Goal: Task Accomplishment & Management: Complete application form

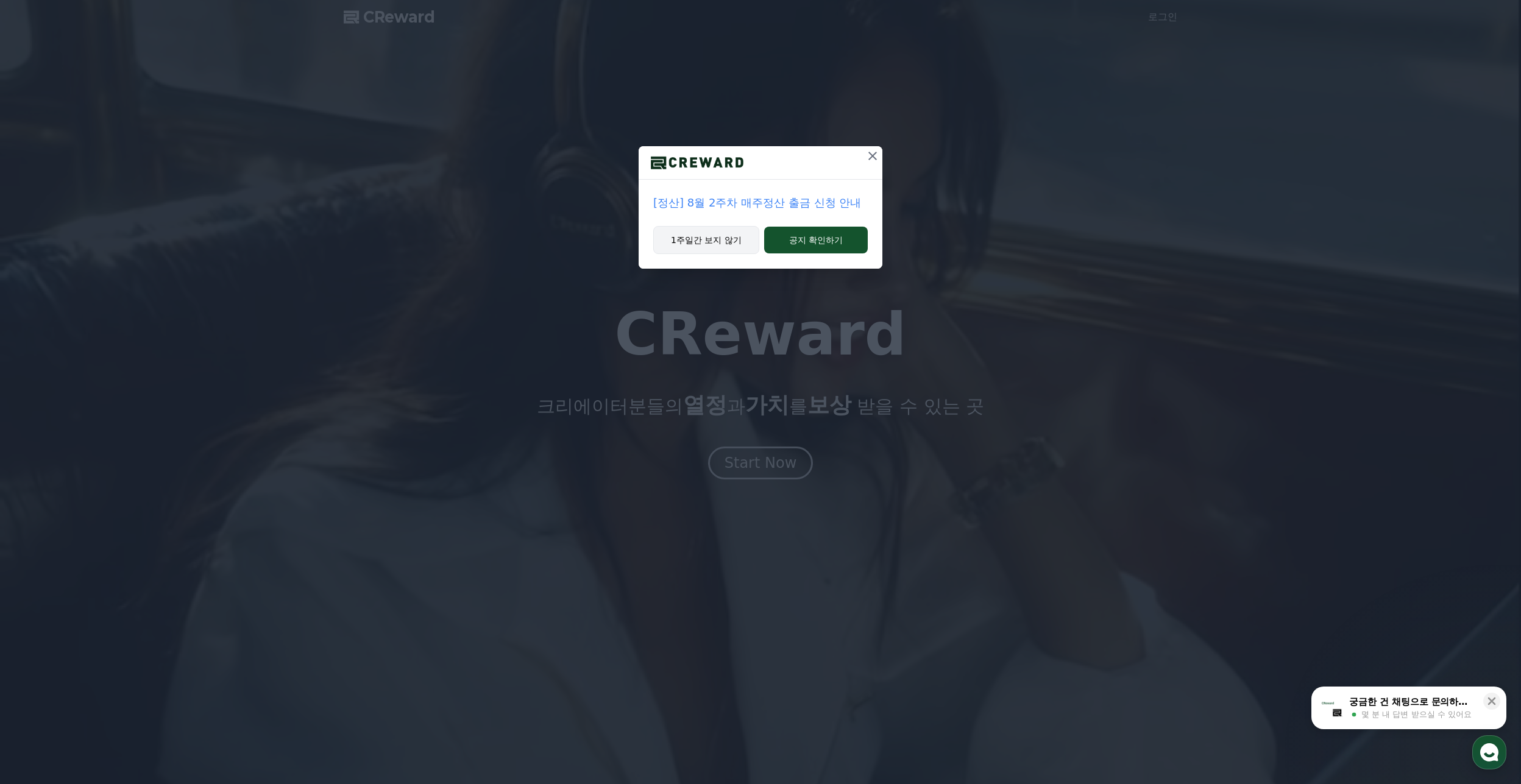
click at [700, 242] on button "1주일간 보지 않기" at bounding box center [705, 240] width 106 height 28
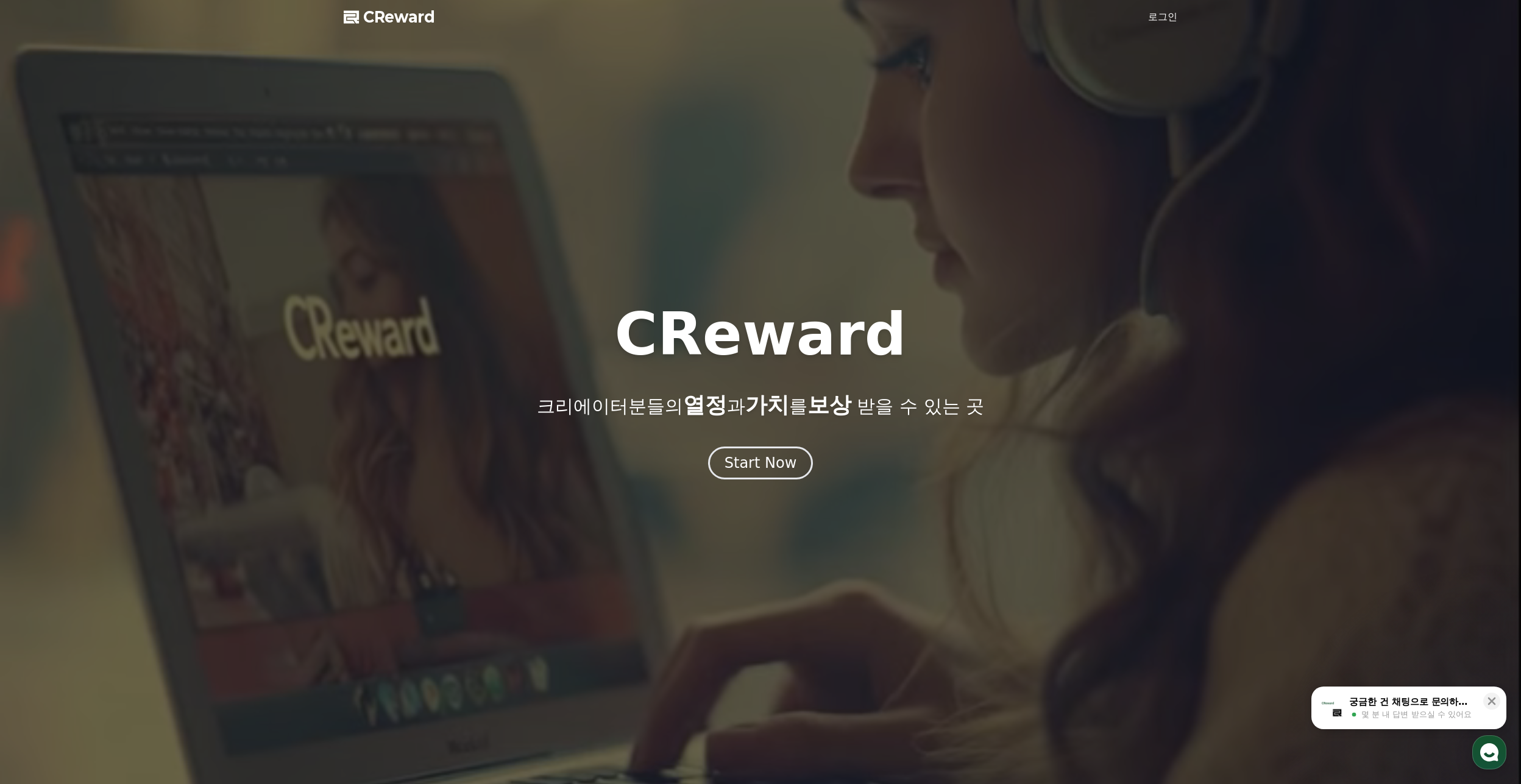
click at [765, 324] on h1 "CReward" at bounding box center [760, 334] width 292 height 58
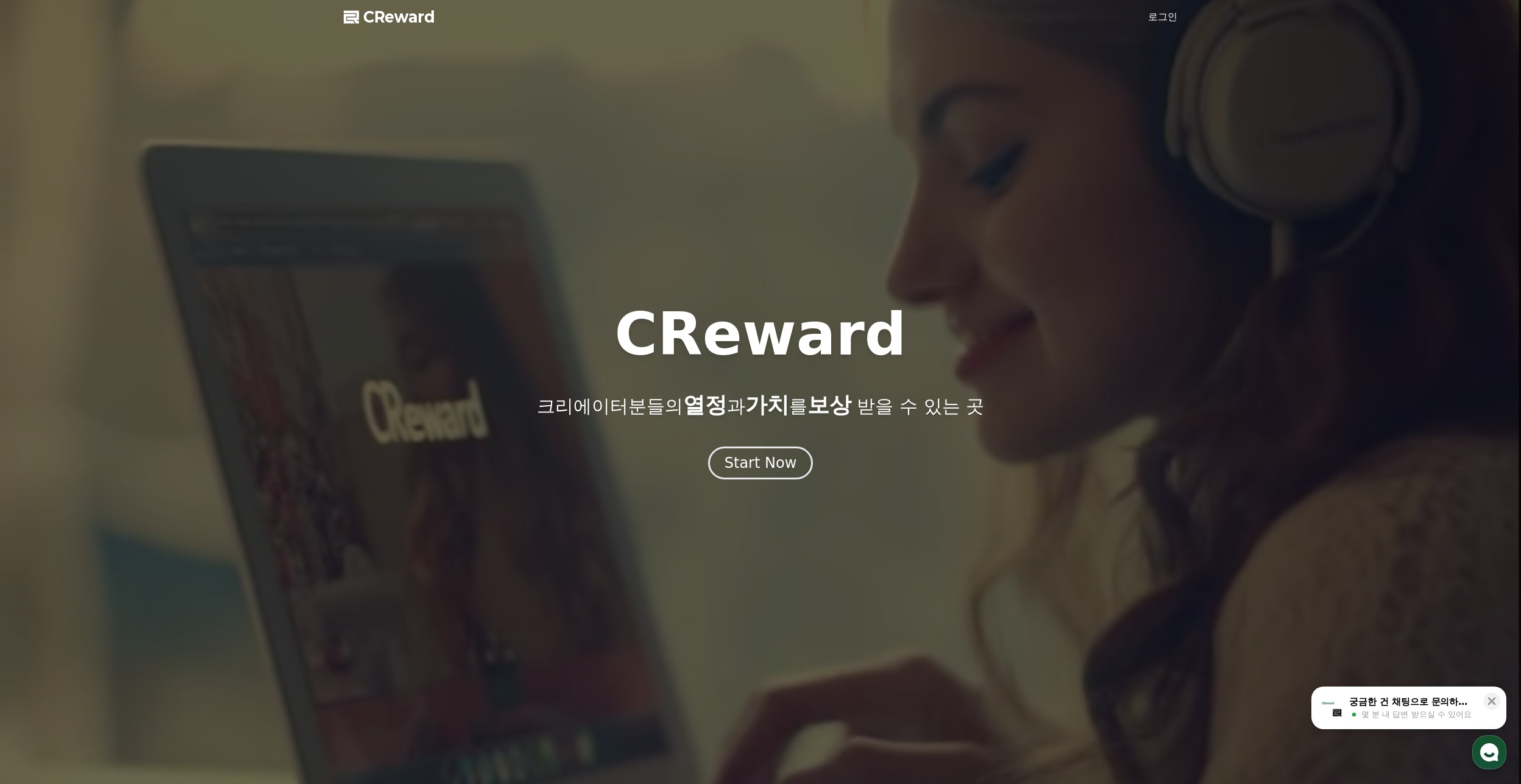
click at [395, 12] on span "CReward" at bounding box center [399, 17] width 72 height 20
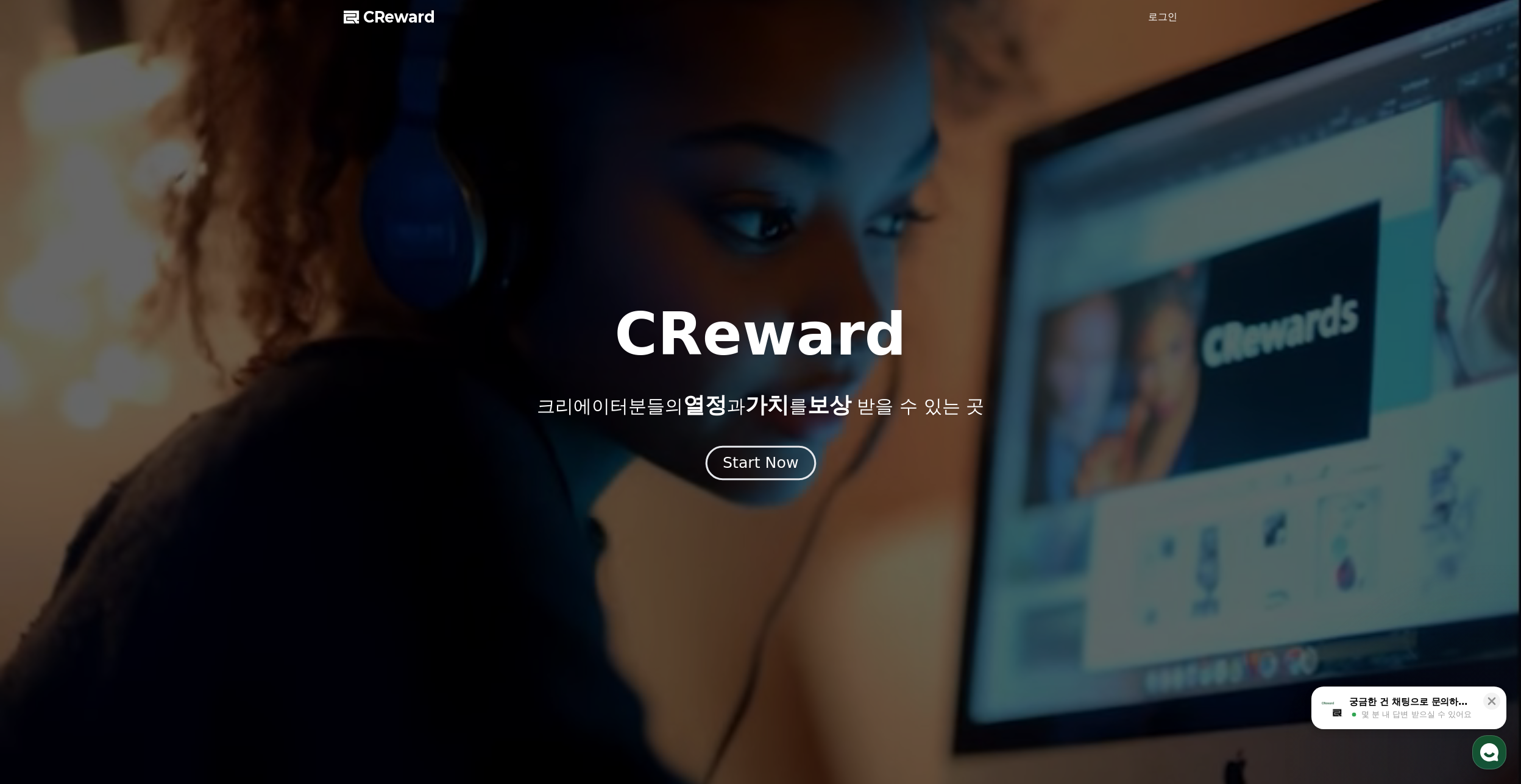
click at [772, 464] on div "Start Now" at bounding box center [760, 463] width 75 height 21
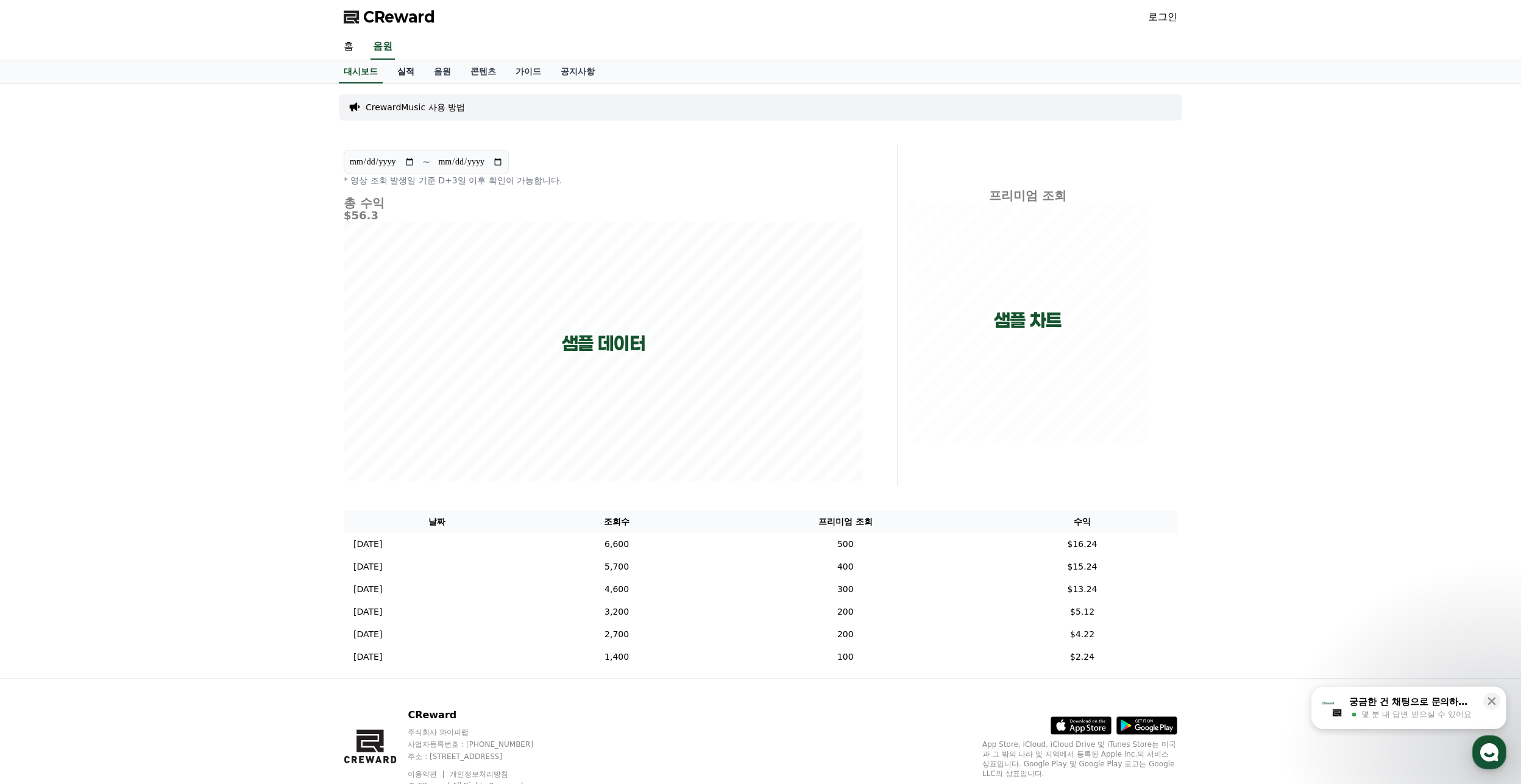
click at [400, 72] on link "실적" at bounding box center [405, 71] width 37 height 23
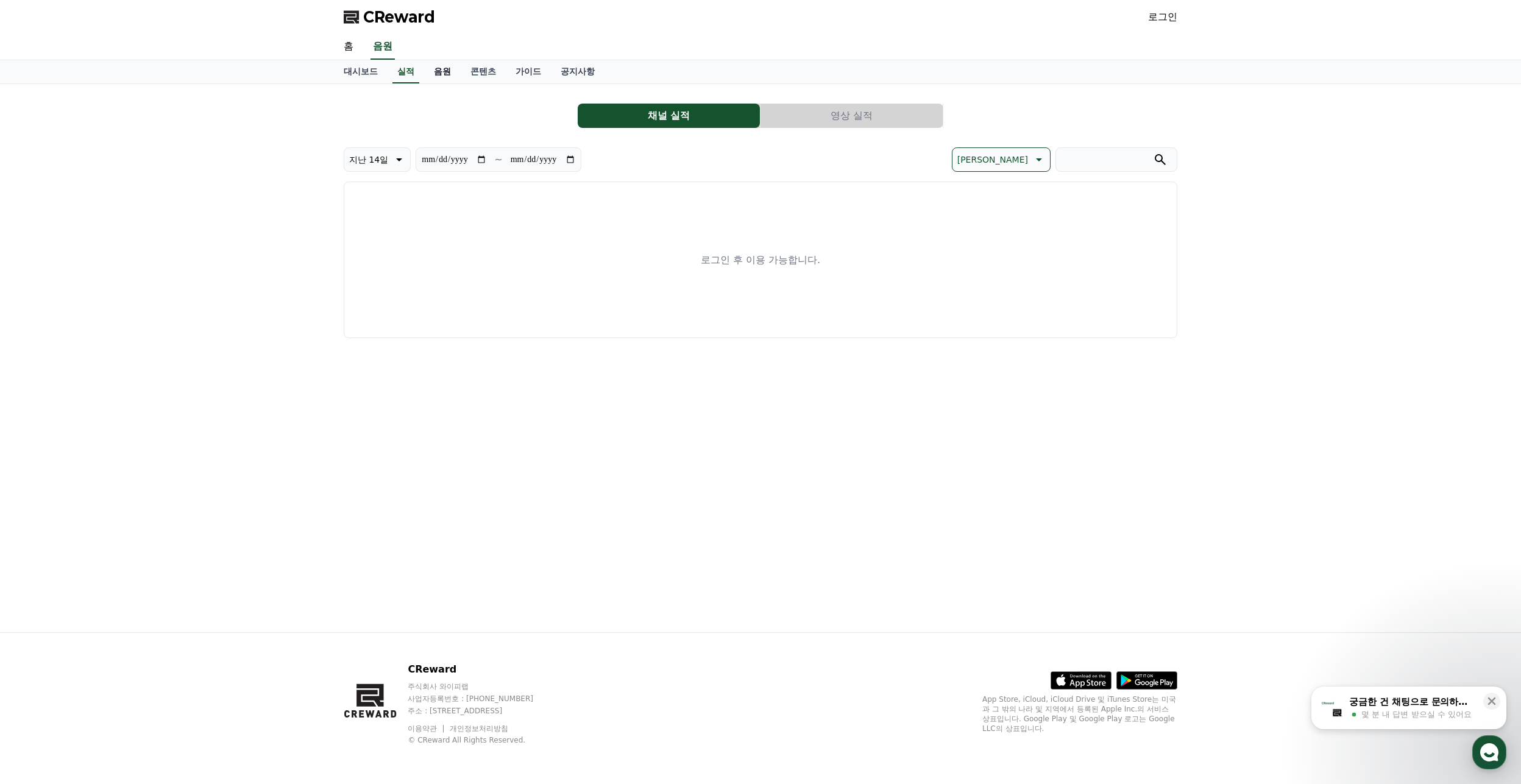
click at [450, 74] on link "음원" at bounding box center [442, 71] width 37 height 23
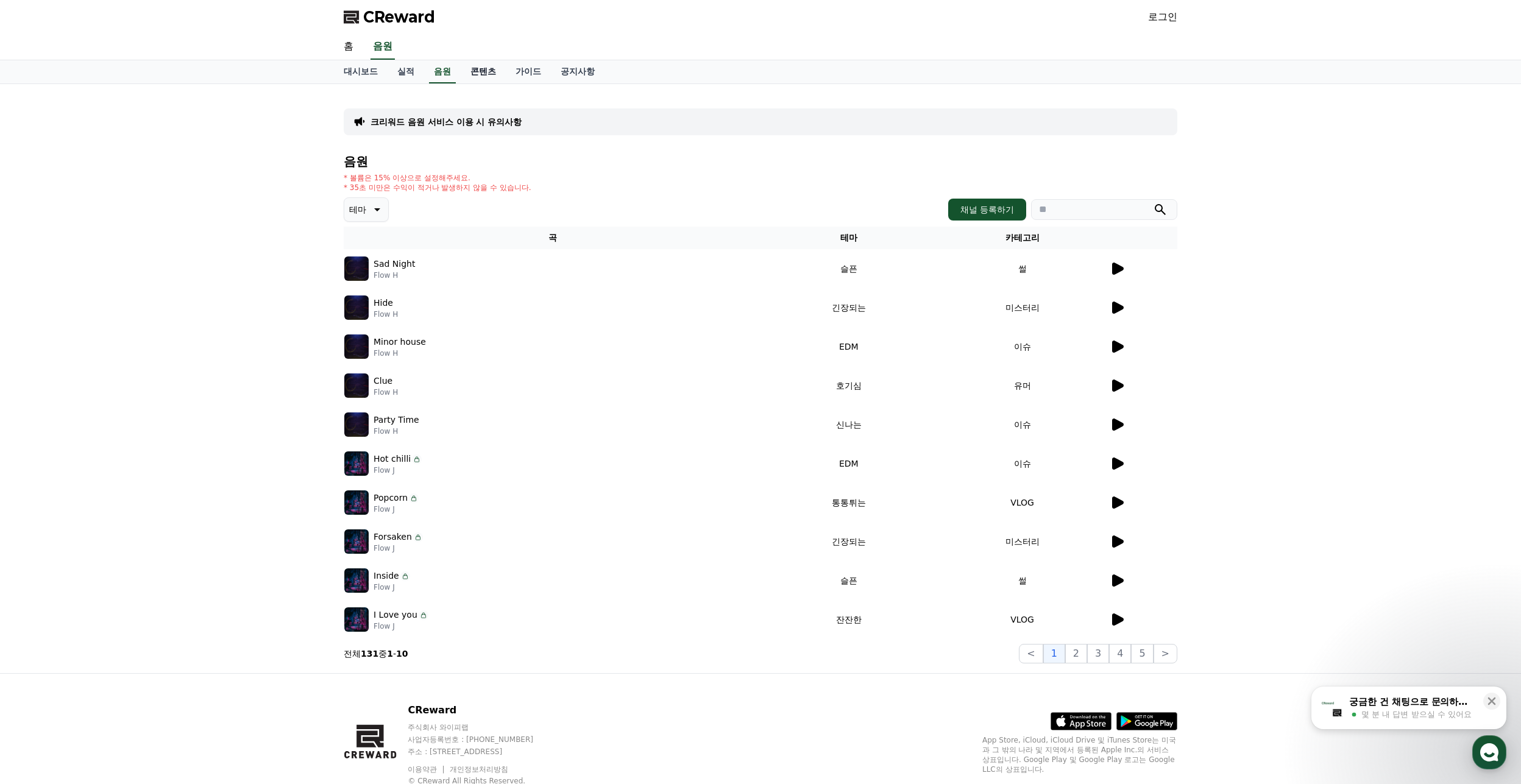
click at [483, 70] on link "콘텐츠" at bounding box center [484, 71] width 45 height 23
click at [483, 70] on link "콘텐츠" at bounding box center [484, 71] width 36 height 23
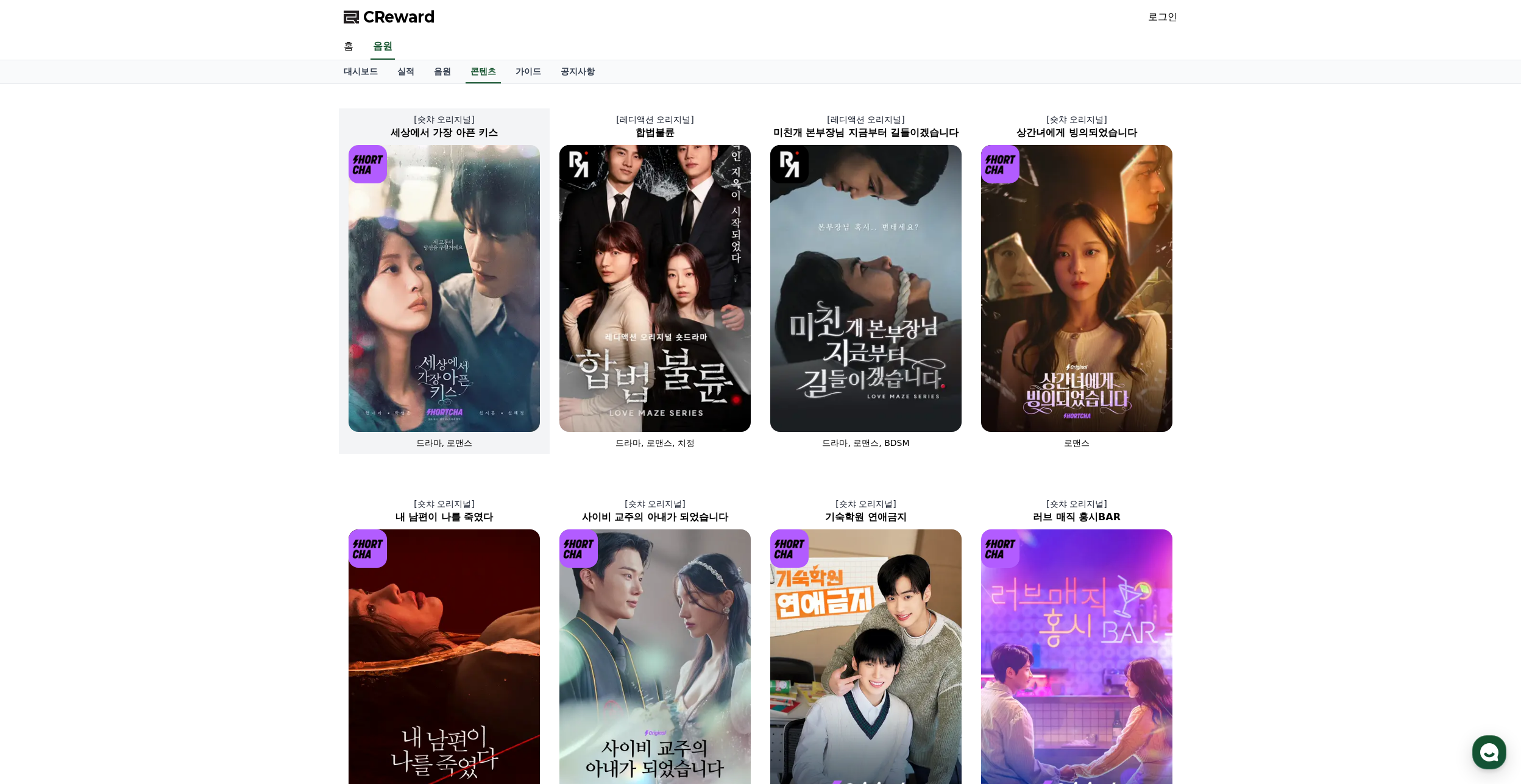
click at [466, 358] on img at bounding box center [443, 289] width 191 height 287
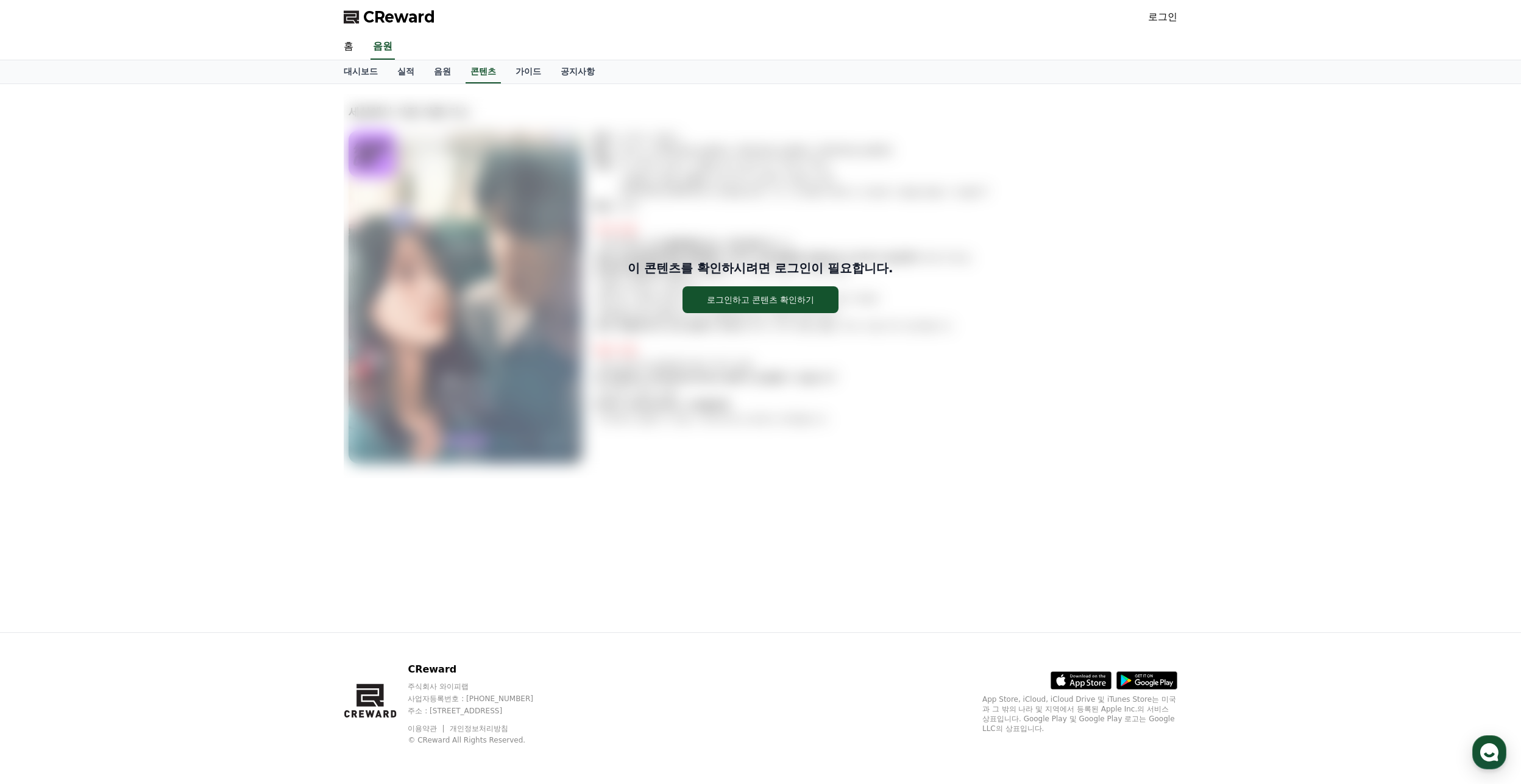
click at [285, 385] on div "이 콘텐츠를 확인하시려면 로그인이 필요합니다. 로그인하고 콘텐츠 확인하기 세상에서 가장 아픈 키스 장르 : 드라마, 로맨스 출연 : 한다라, …" at bounding box center [760, 358] width 1521 height 548
click at [347, 45] on link "홈" at bounding box center [349, 46] width 30 height 26
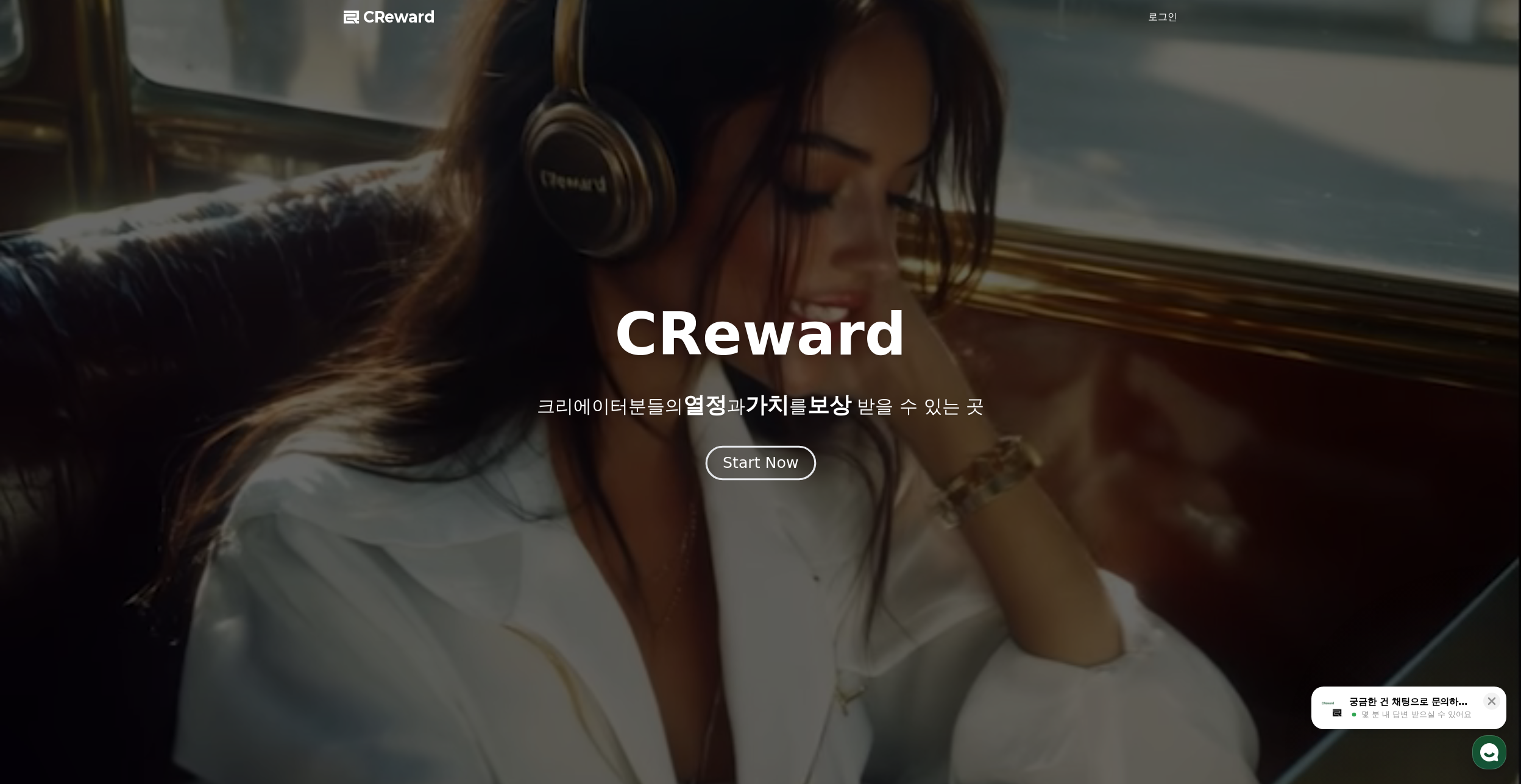
click at [771, 464] on div "Start Now" at bounding box center [760, 463] width 75 height 21
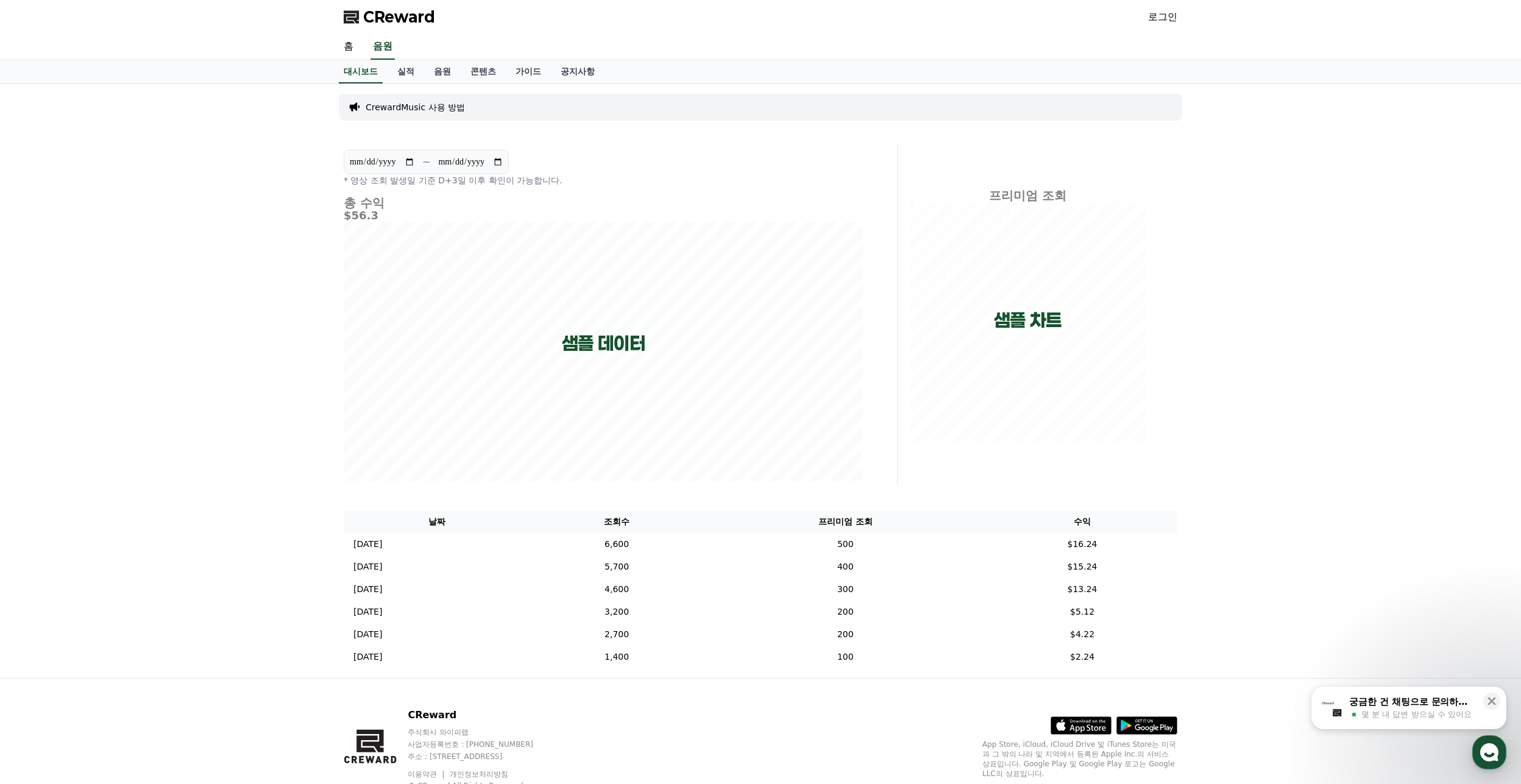
click at [1159, 18] on link "로그인" at bounding box center [1163, 17] width 30 height 15
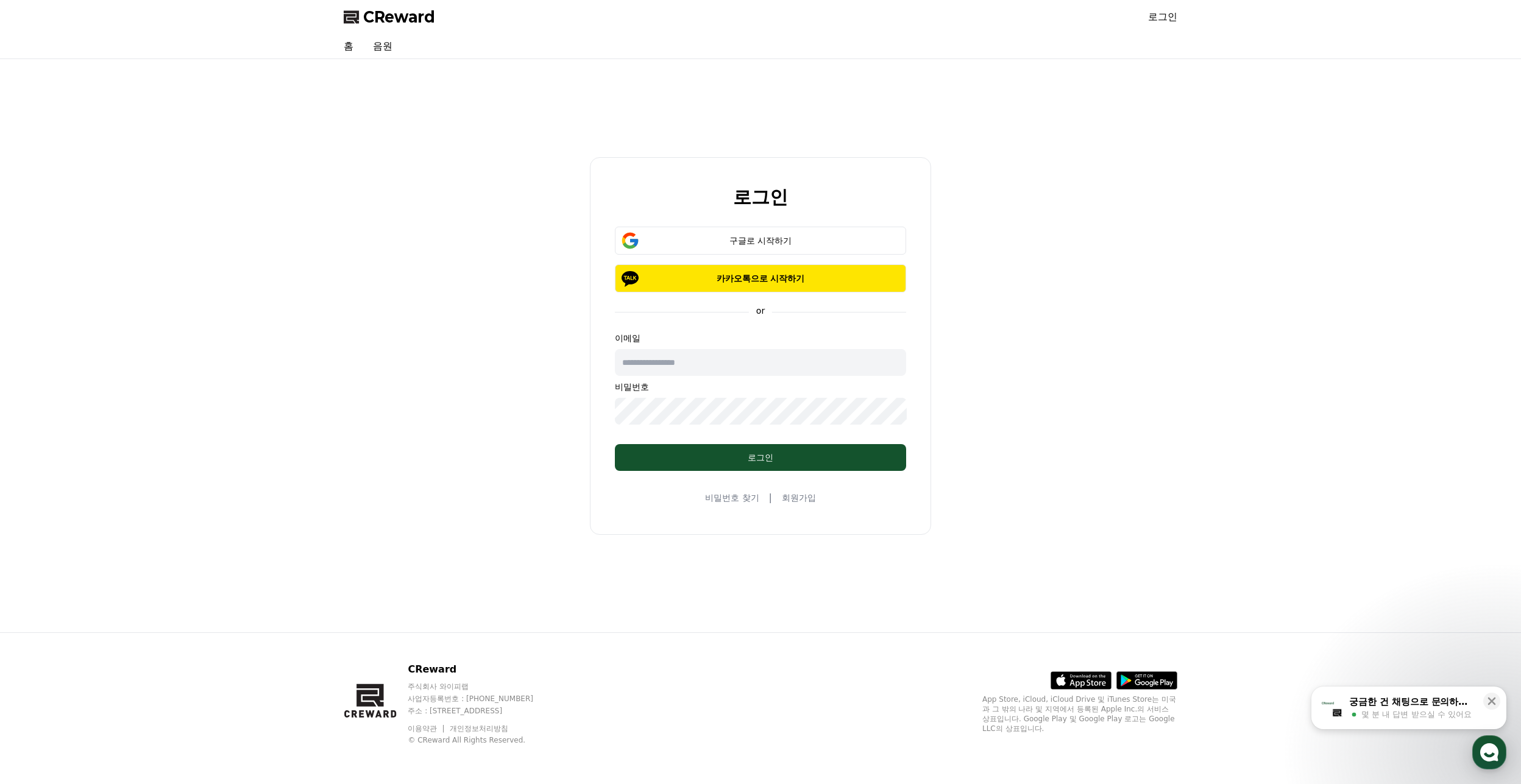
click at [803, 497] on link "회원가입" at bounding box center [798, 497] width 34 height 12
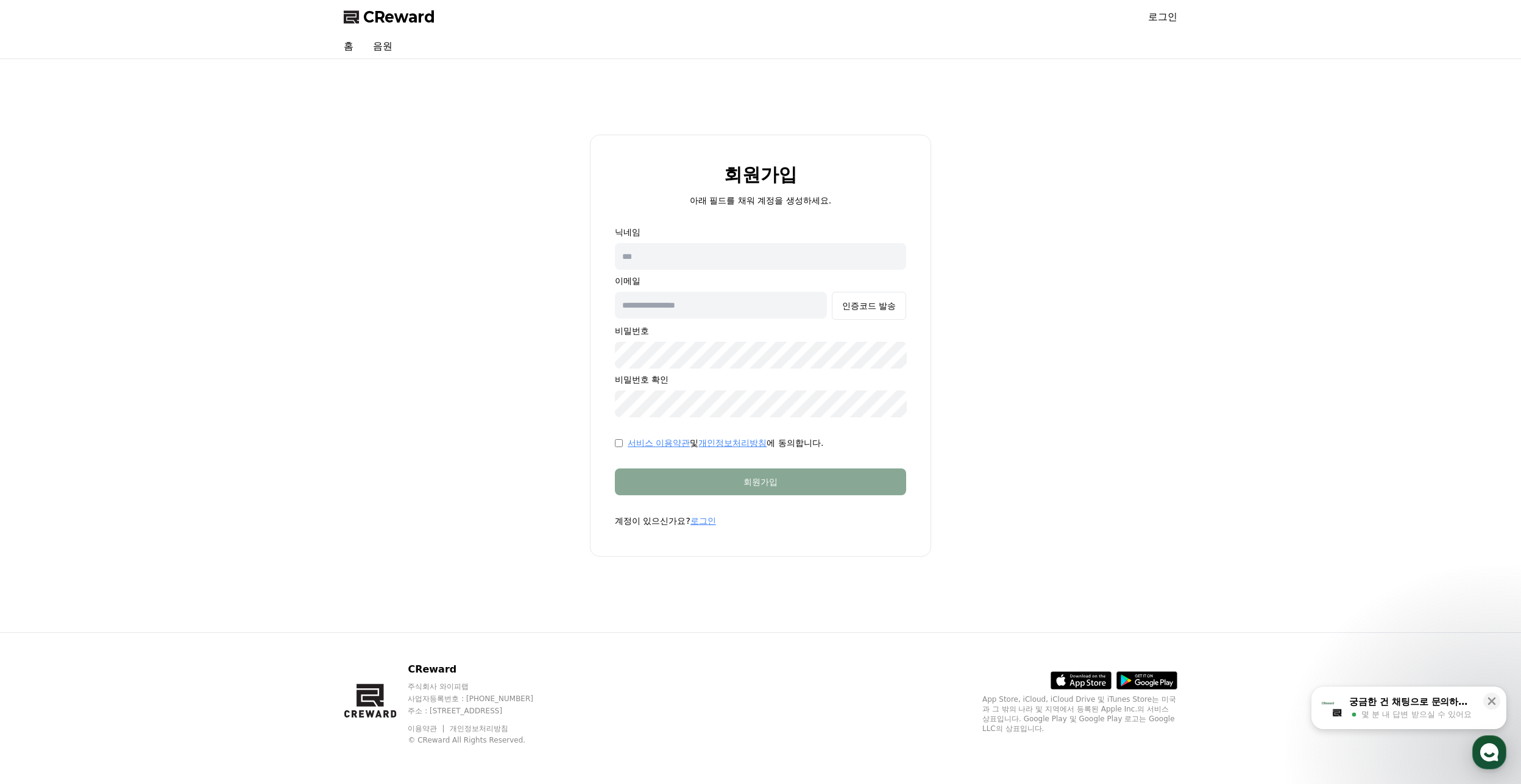
click at [683, 251] on input "text" at bounding box center [760, 256] width 291 height 27
drag, startPoint x: 689, startPoint y: 248, endPoint x: 691, endPoint y: 255, distance: 7.3
click at [689, 250] on input "**********" at bounding box center [760, 256] width 291 height 27
drag, startPoint x: 561, startPoint y: 247, endPoint x: 369, endPoint y: 237, distance: 192.3
click at [386, 237] on div "**********" at bounding box center [760, 346] width 844 height 564
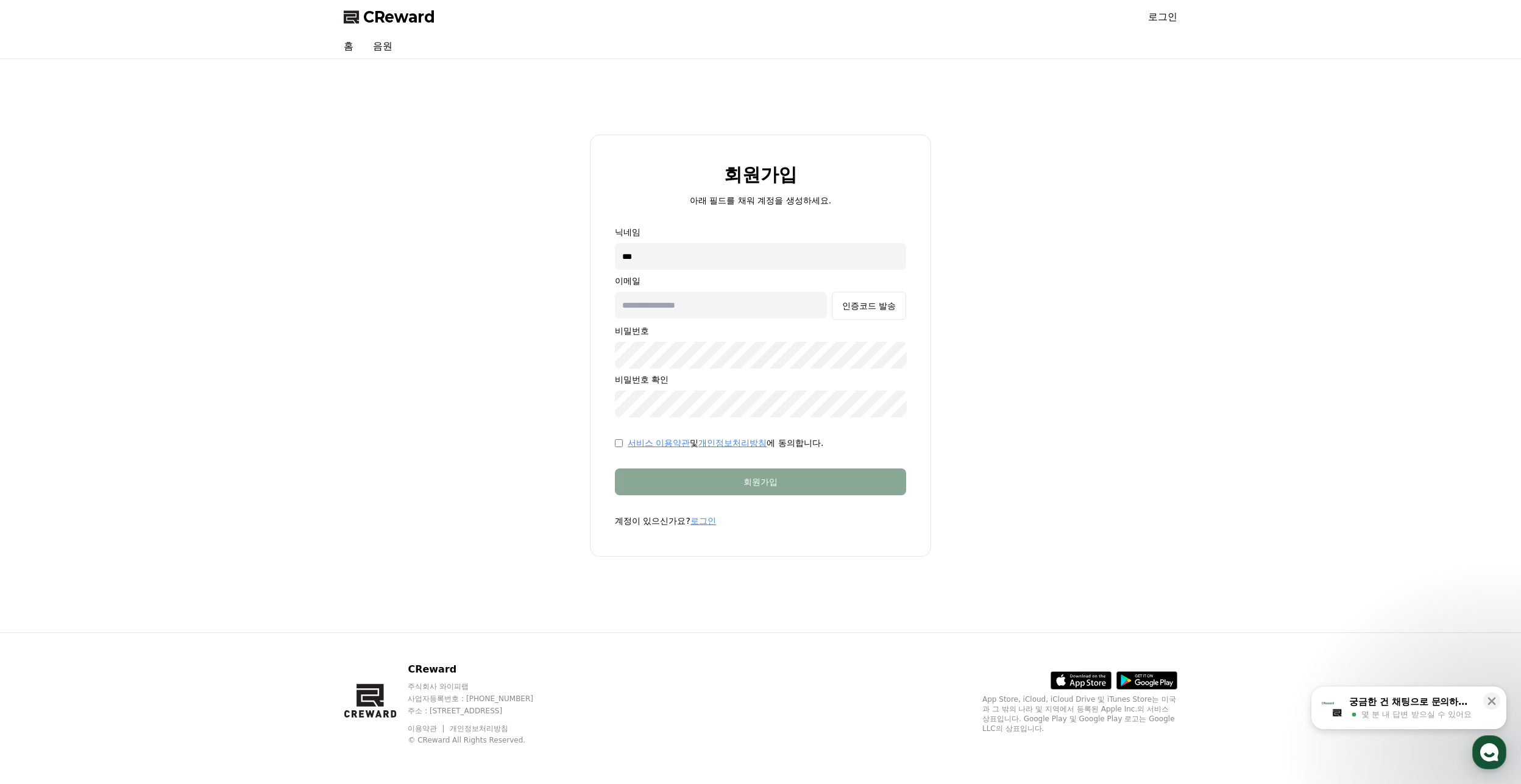
type input "***"
type input "**********"
click at [872, 315] on button "인증코드 발송" at bounding box center [868, 305] width 74 height 28
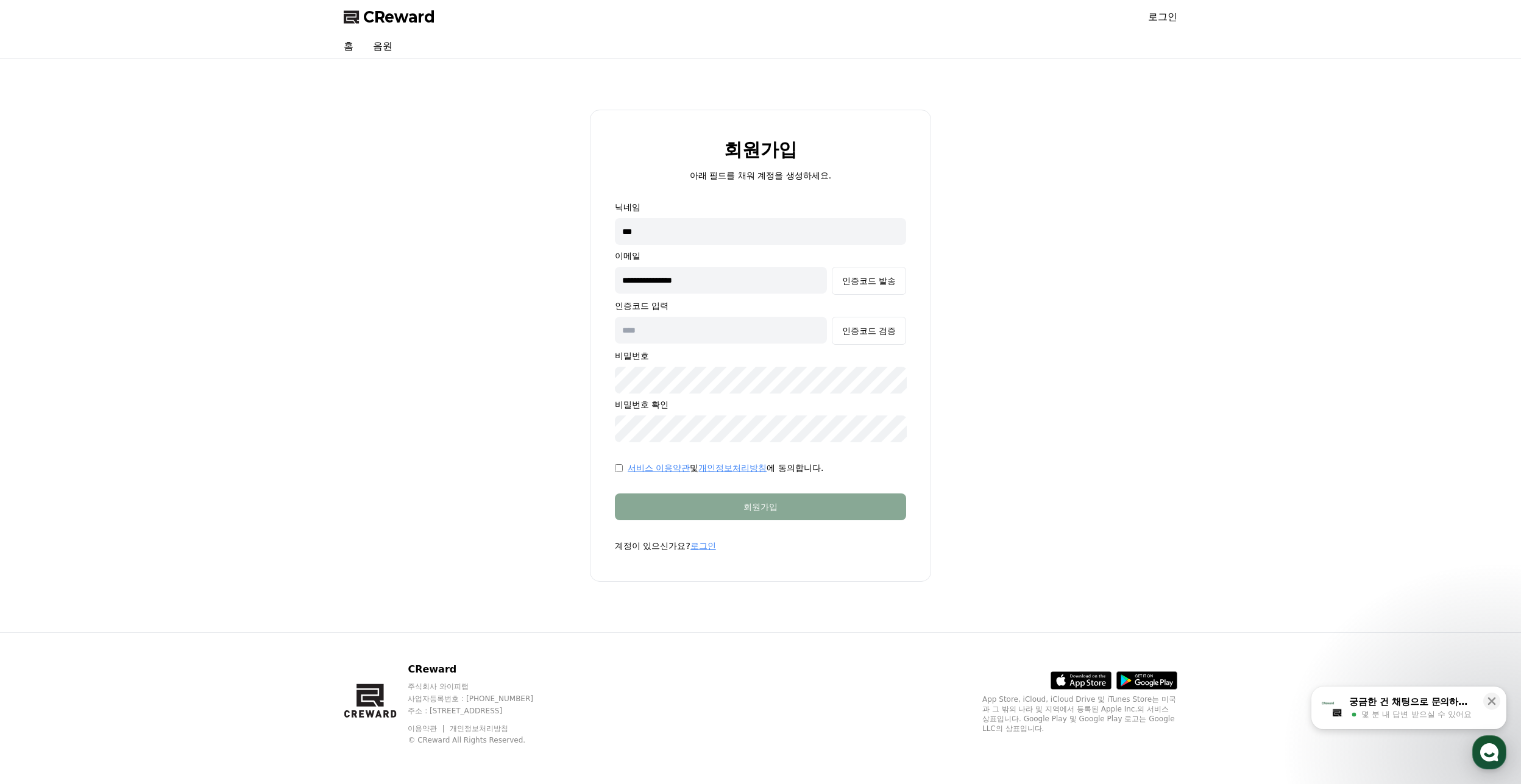
click at [716, 328] on input "text" at bounding box center [721, 329] width 212 height 27
paste input "******"
type input "******"
click at [870, 329] on div "인증코드 검증" at bounding box center [868, 330] width 53 height 12
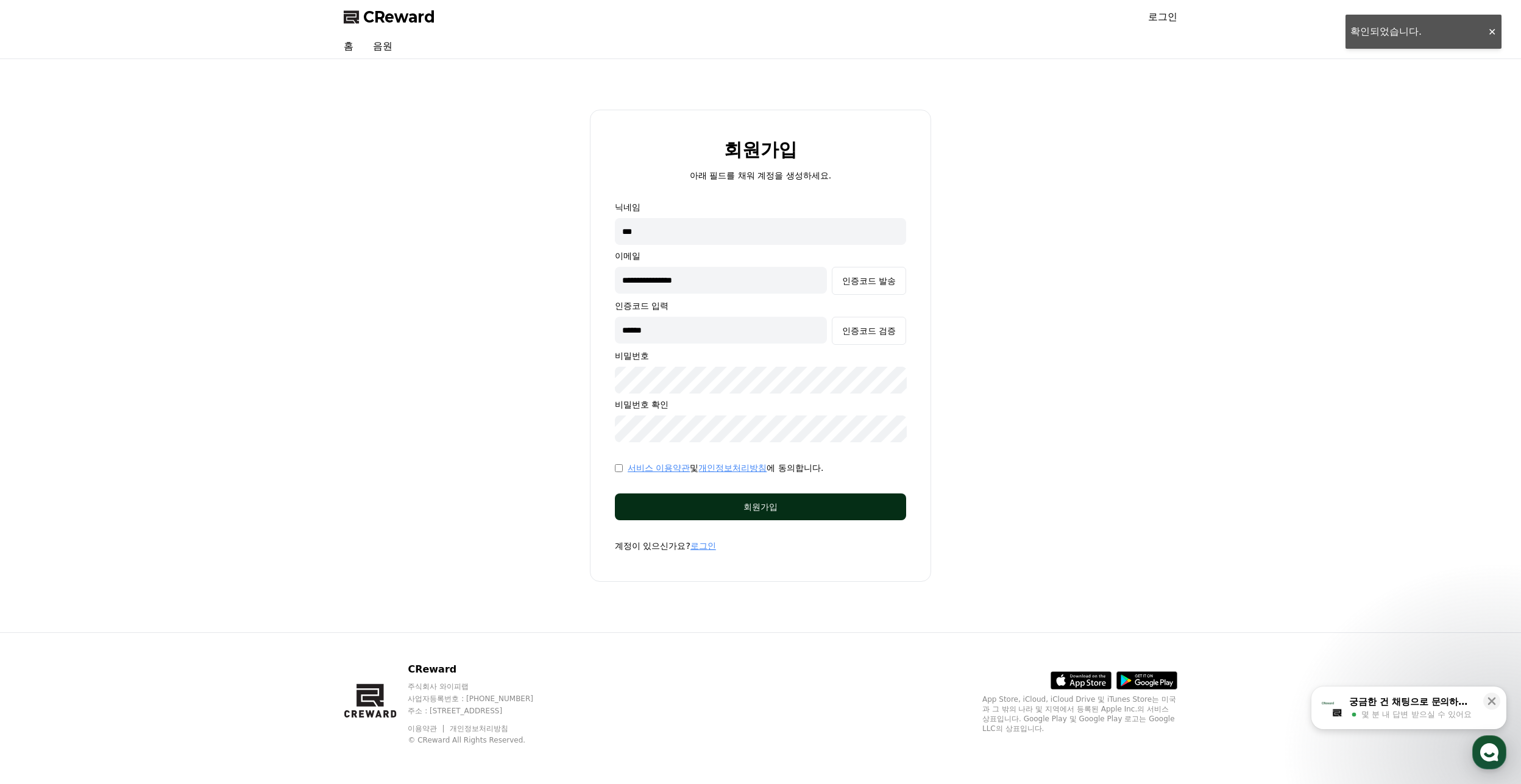
click at [673, 504] on div "회원가입" at bounding box center [760, 506] width 242 height 12
click at [692, 234] on input "***" at bounding box center [760, 231] width 291 height 27
type input "*"
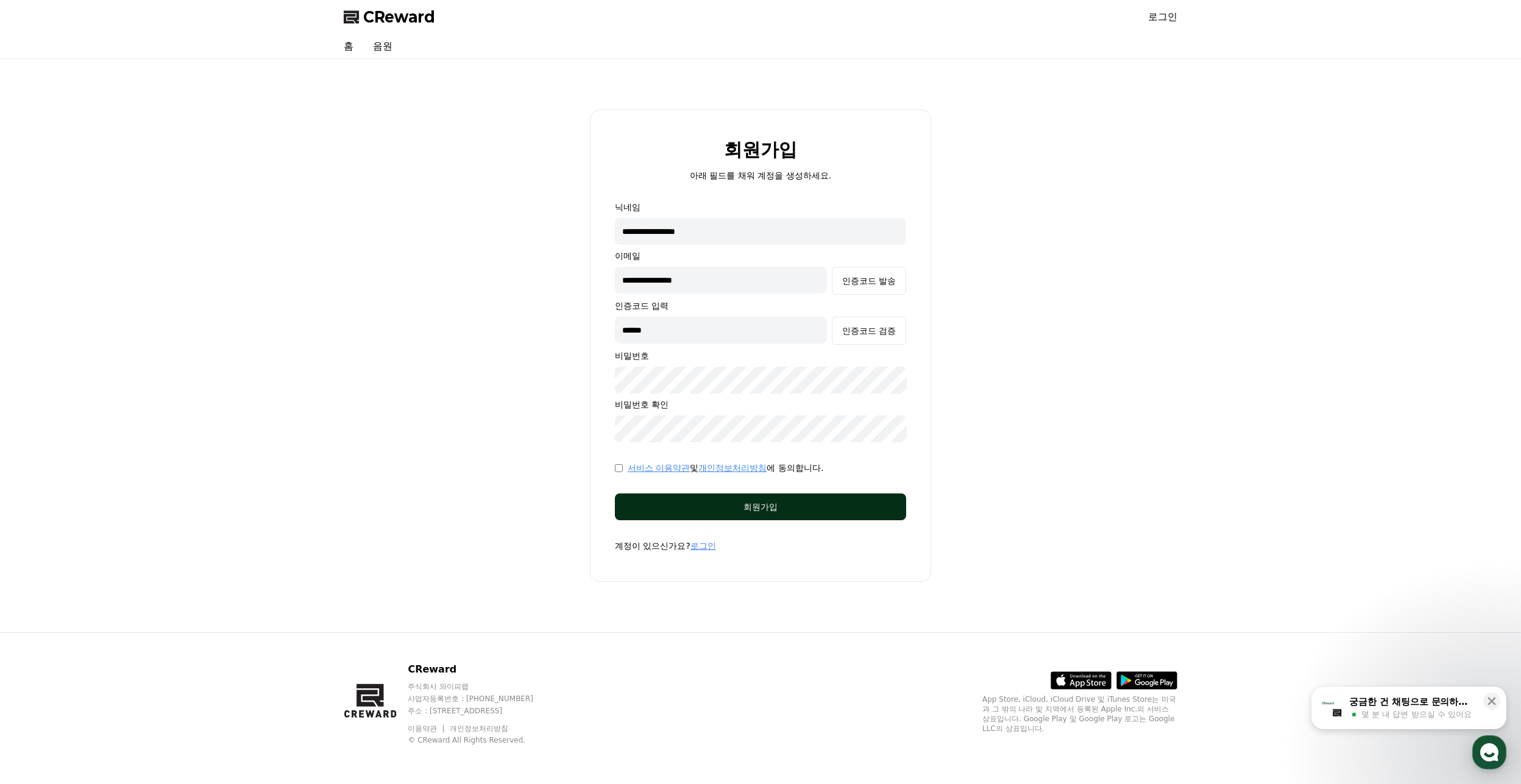
type input "**********"
click at [772, 505] on div "회원가입" at bounding box center [760, 506] width 242 height 12
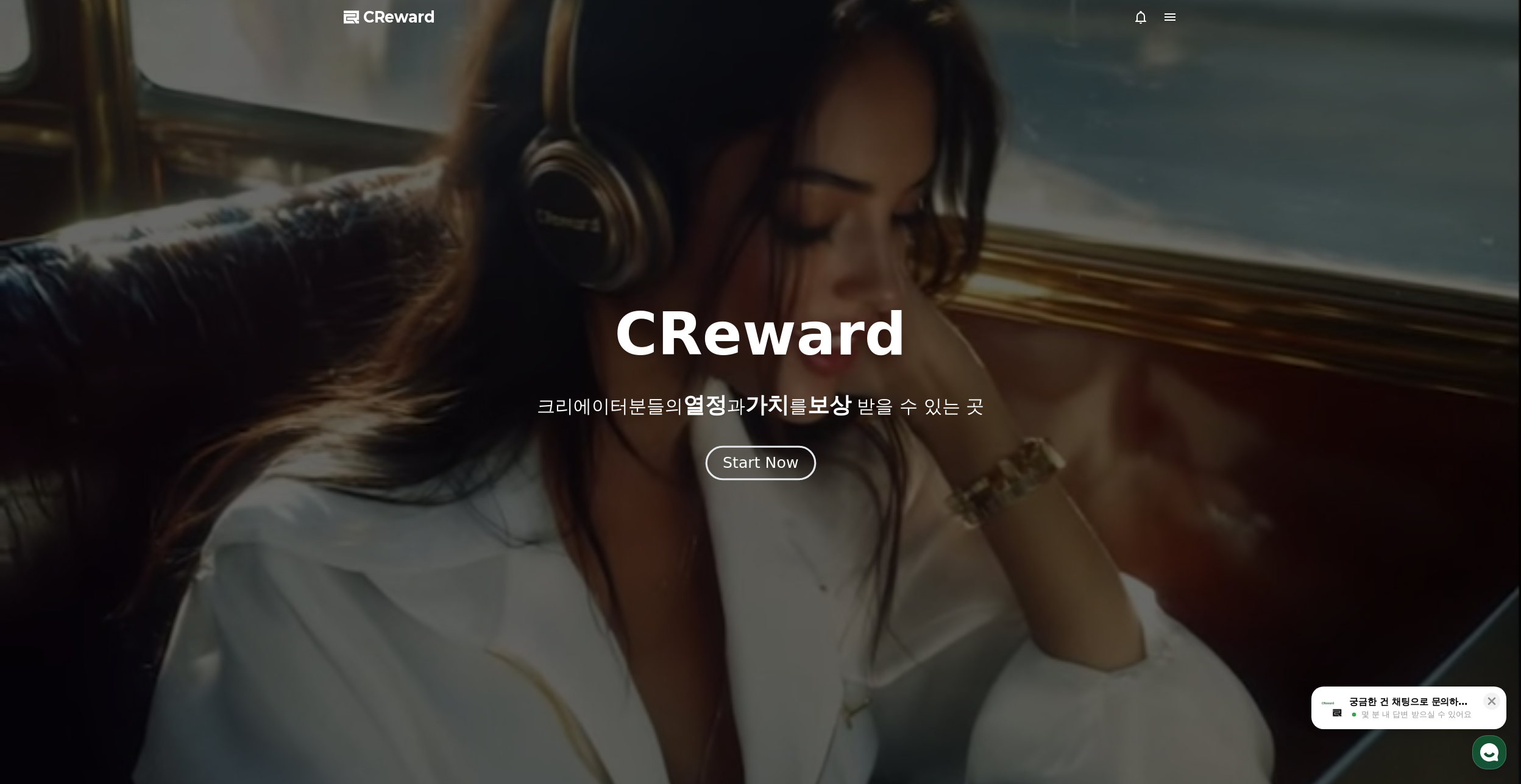
click at [739, 475] on button "Start Now" at bounding box center [760, 462] width 111 height 35
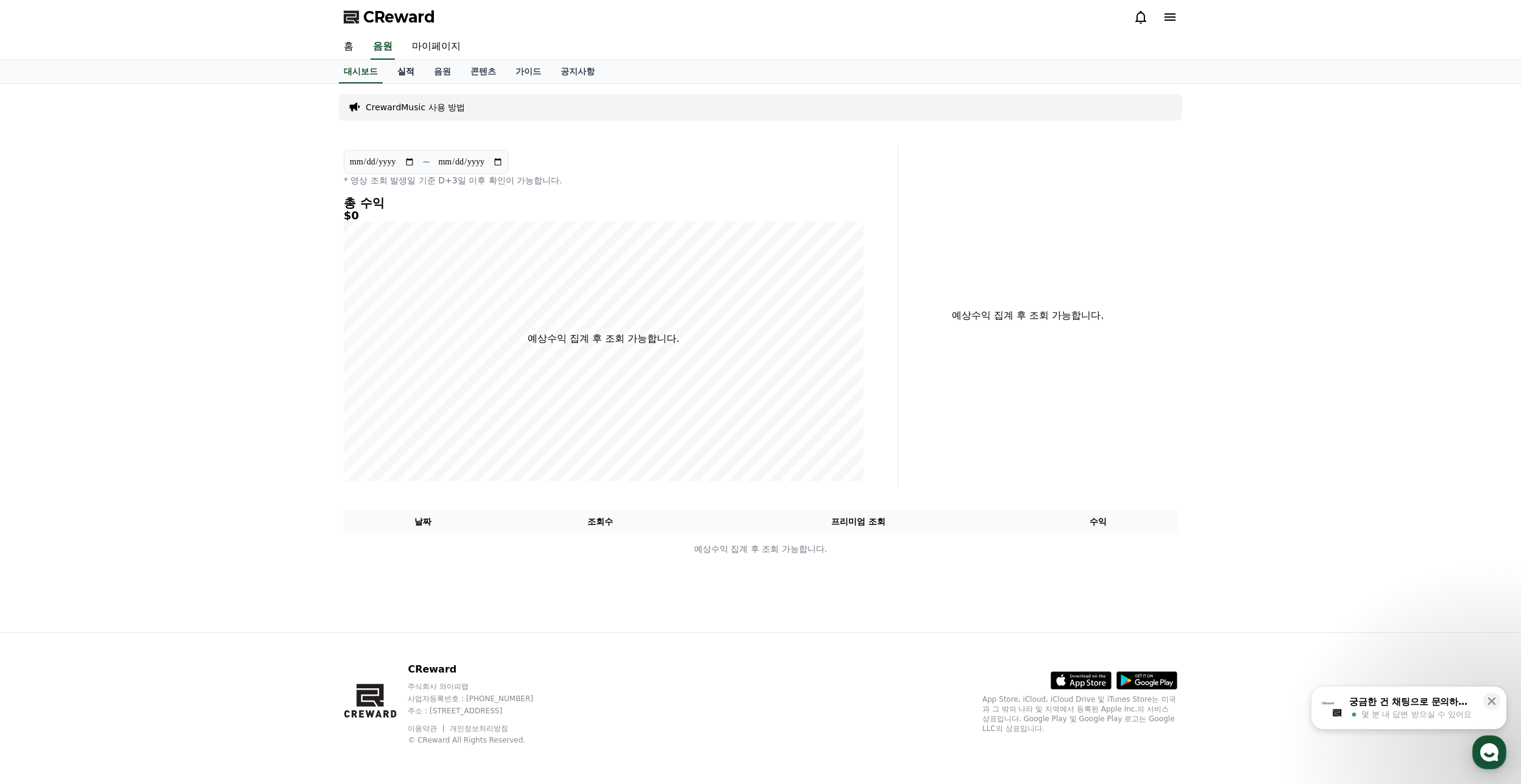
click at [411, 67] on link "실적" at bounding box center [405, 71] width 37 height 23
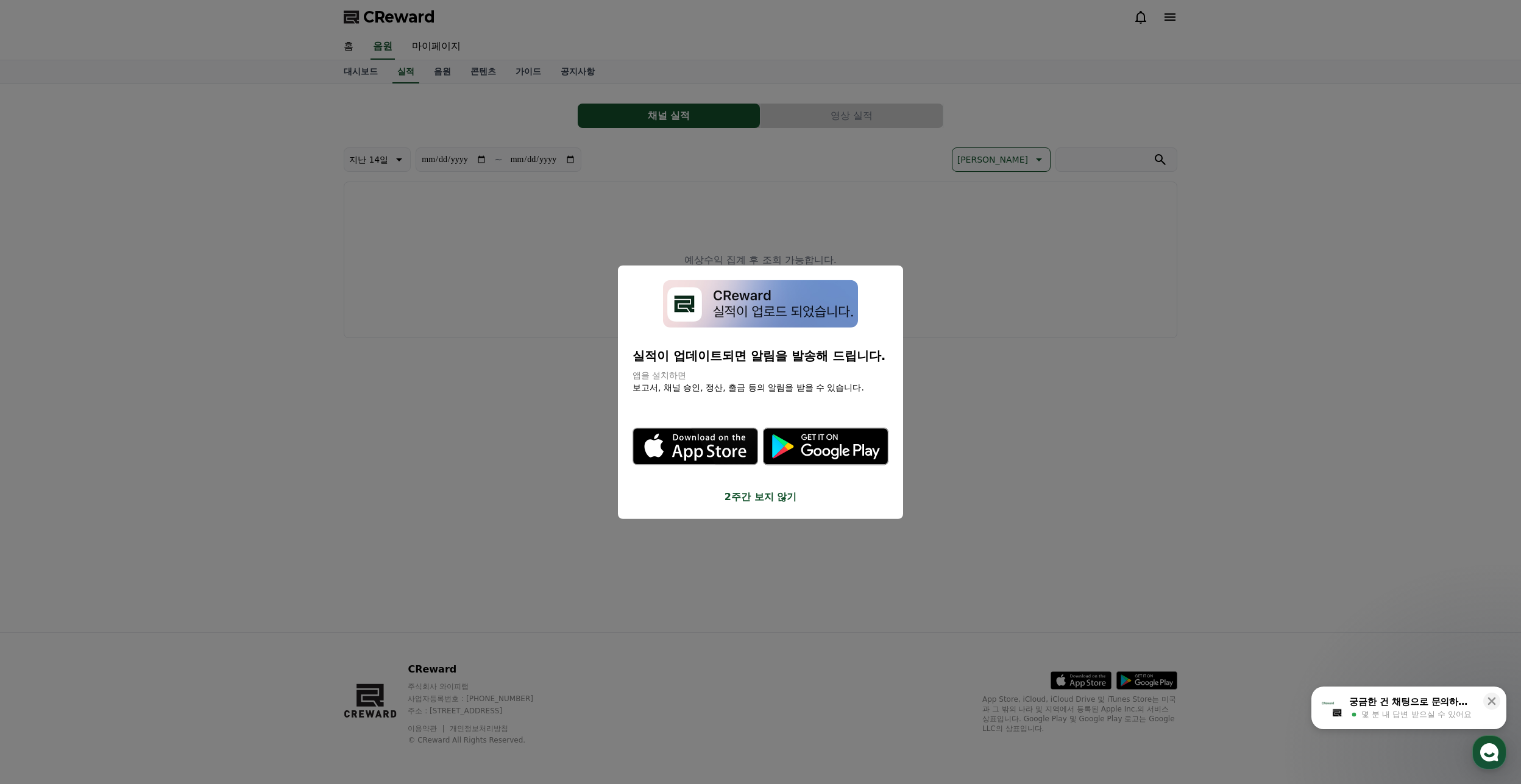
click at [761, 502] on button "2주간 보지 않기" at bounding box center [760, 496] width 256 height 15
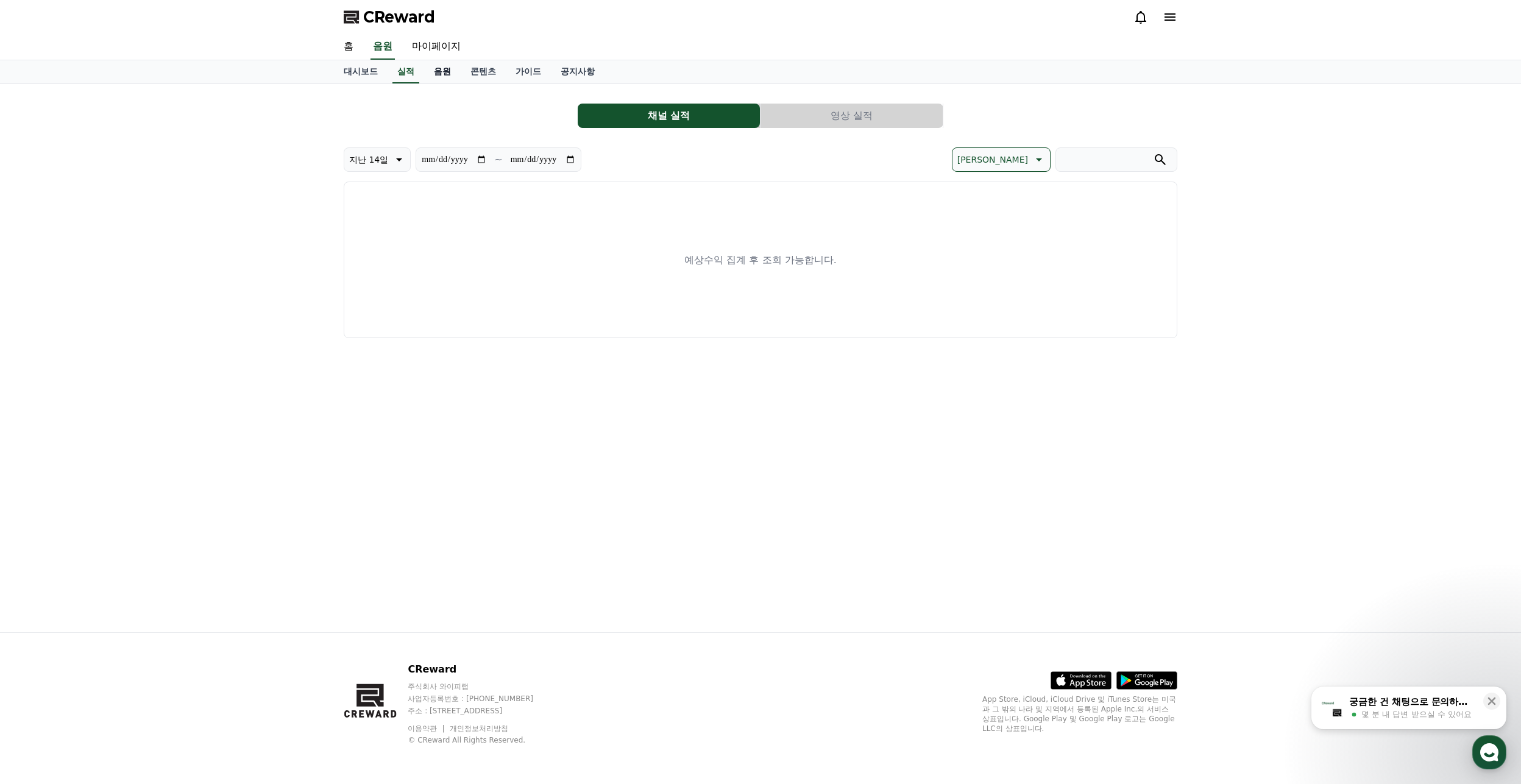
click at [434, 72] on link "음원" at bounding box center [442, 71] width 37 height 23
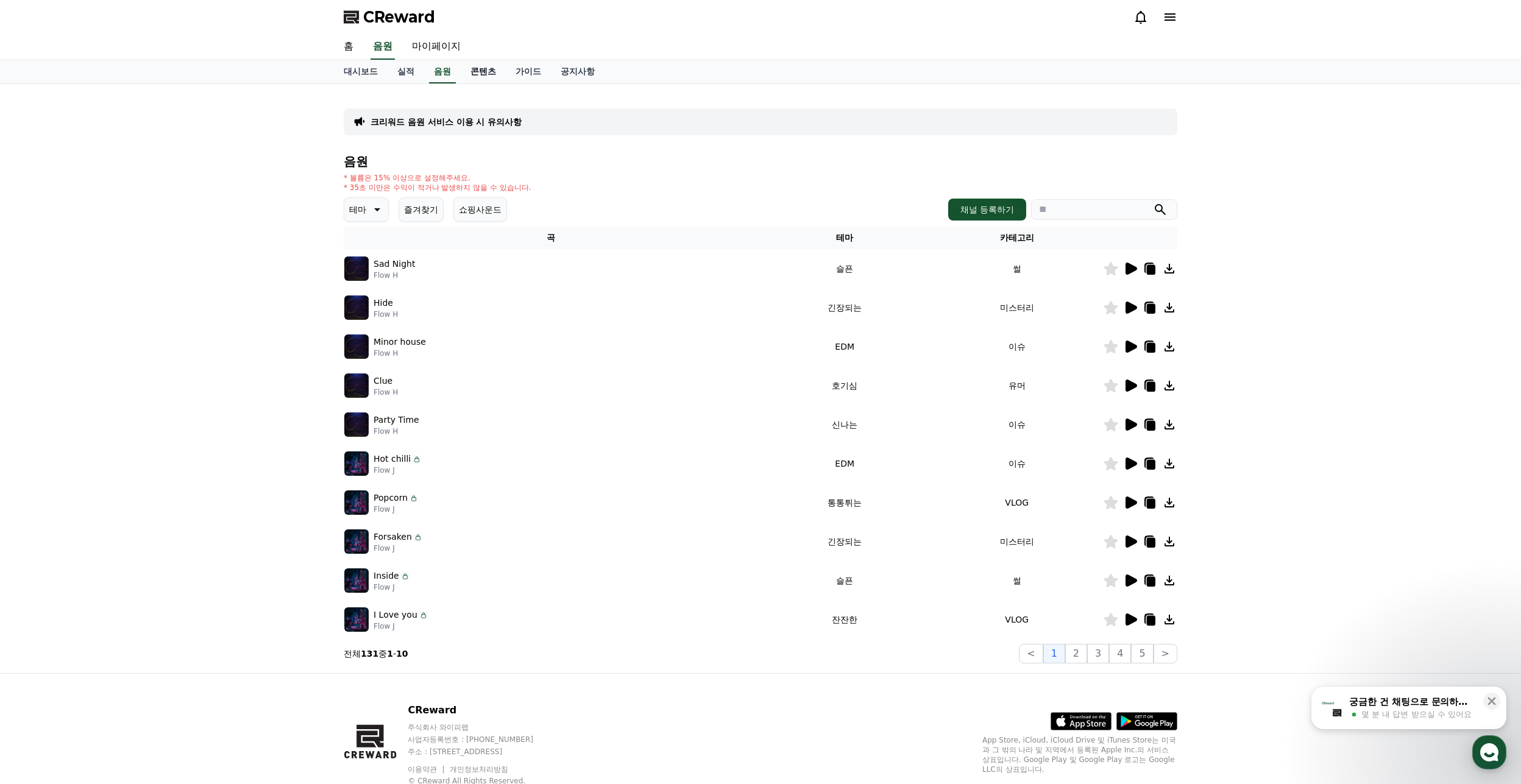
click at [477, 72] on link "콘텐츠" at bounding box center [484, 71] width 45 height 23
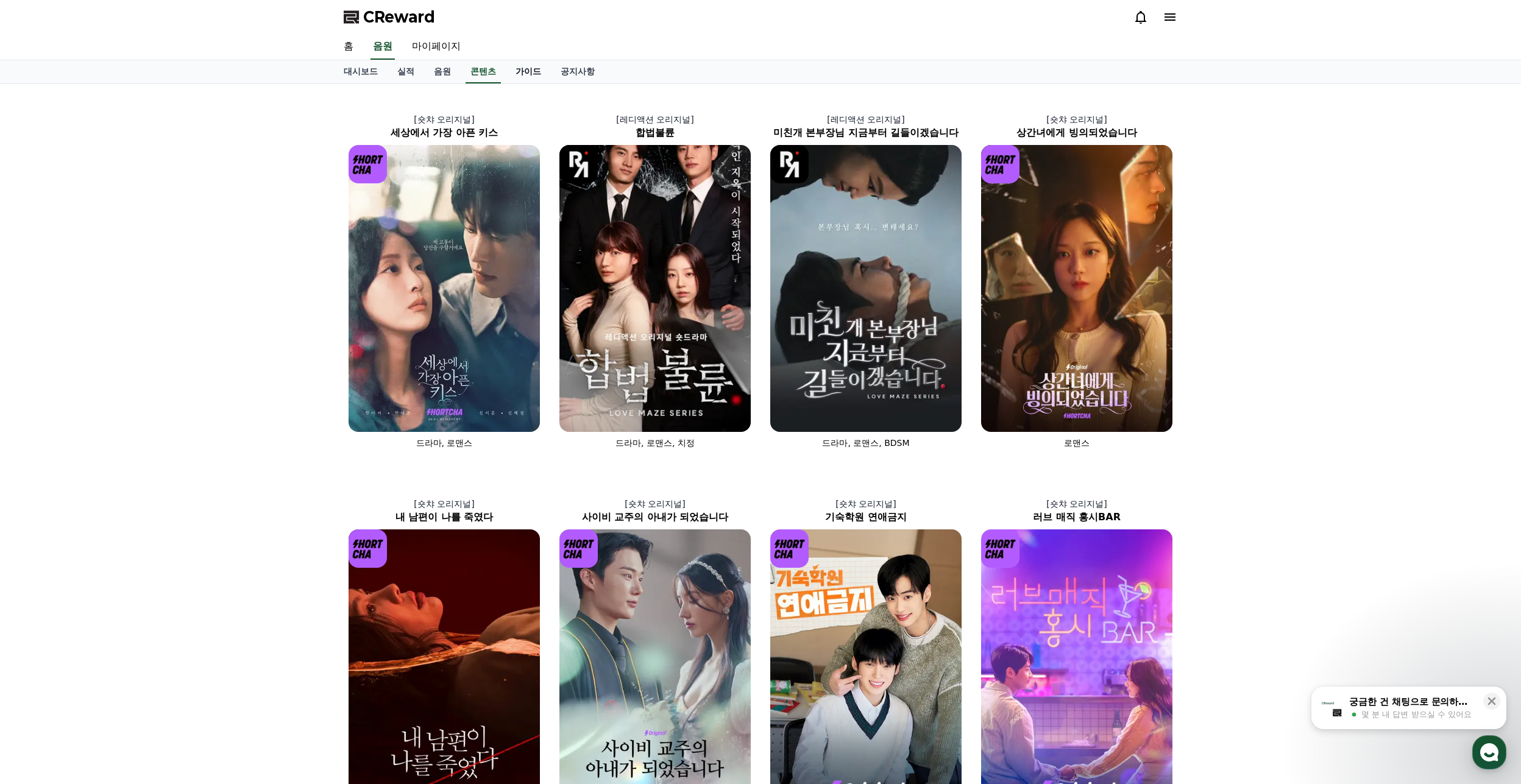
click at [521, 72] on link "가이드" at bounding box center [528, 71] width 45 height 23
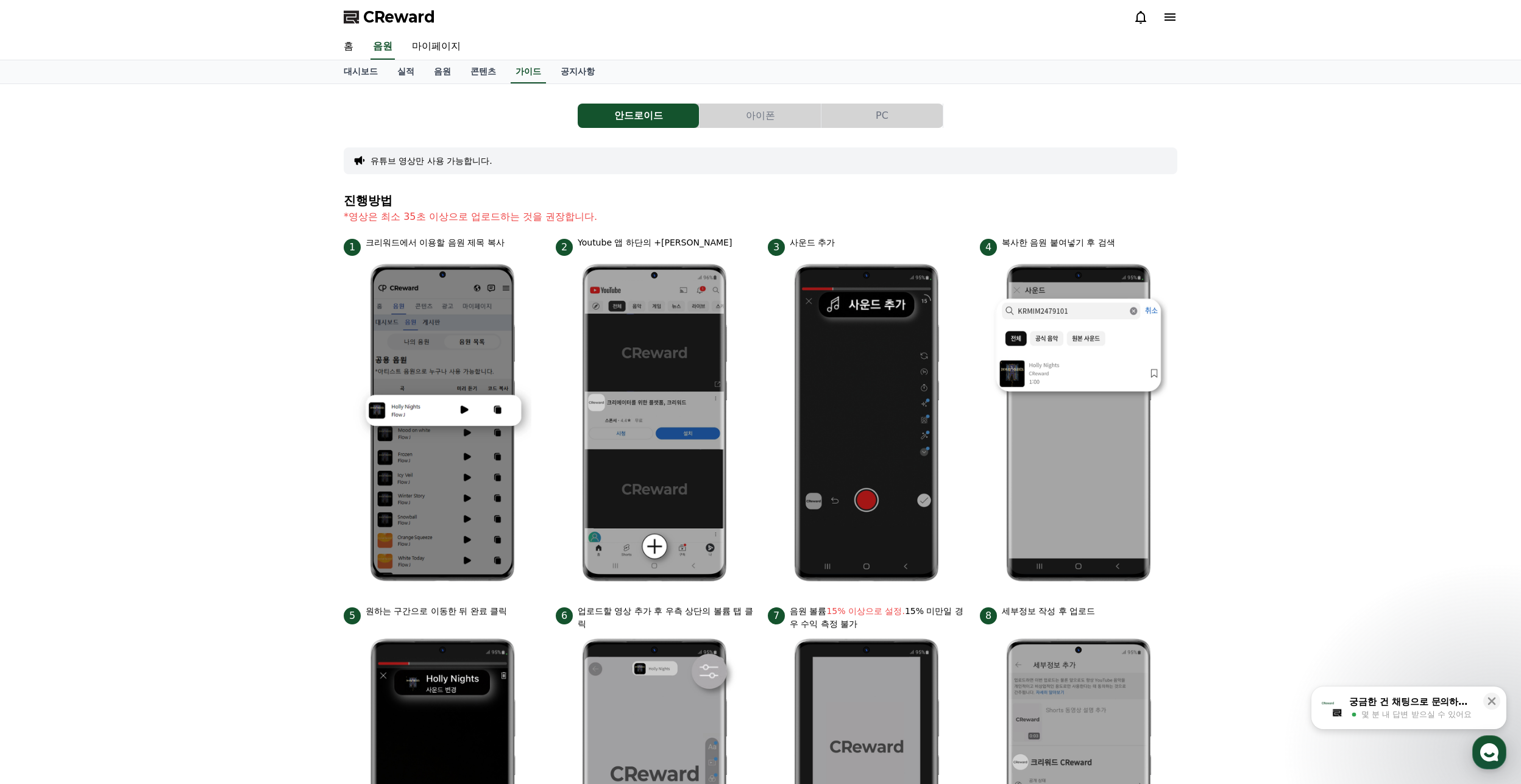
click at [750, 119] on button "아이폰" at bounding box center [760, 116] width 122 height 25
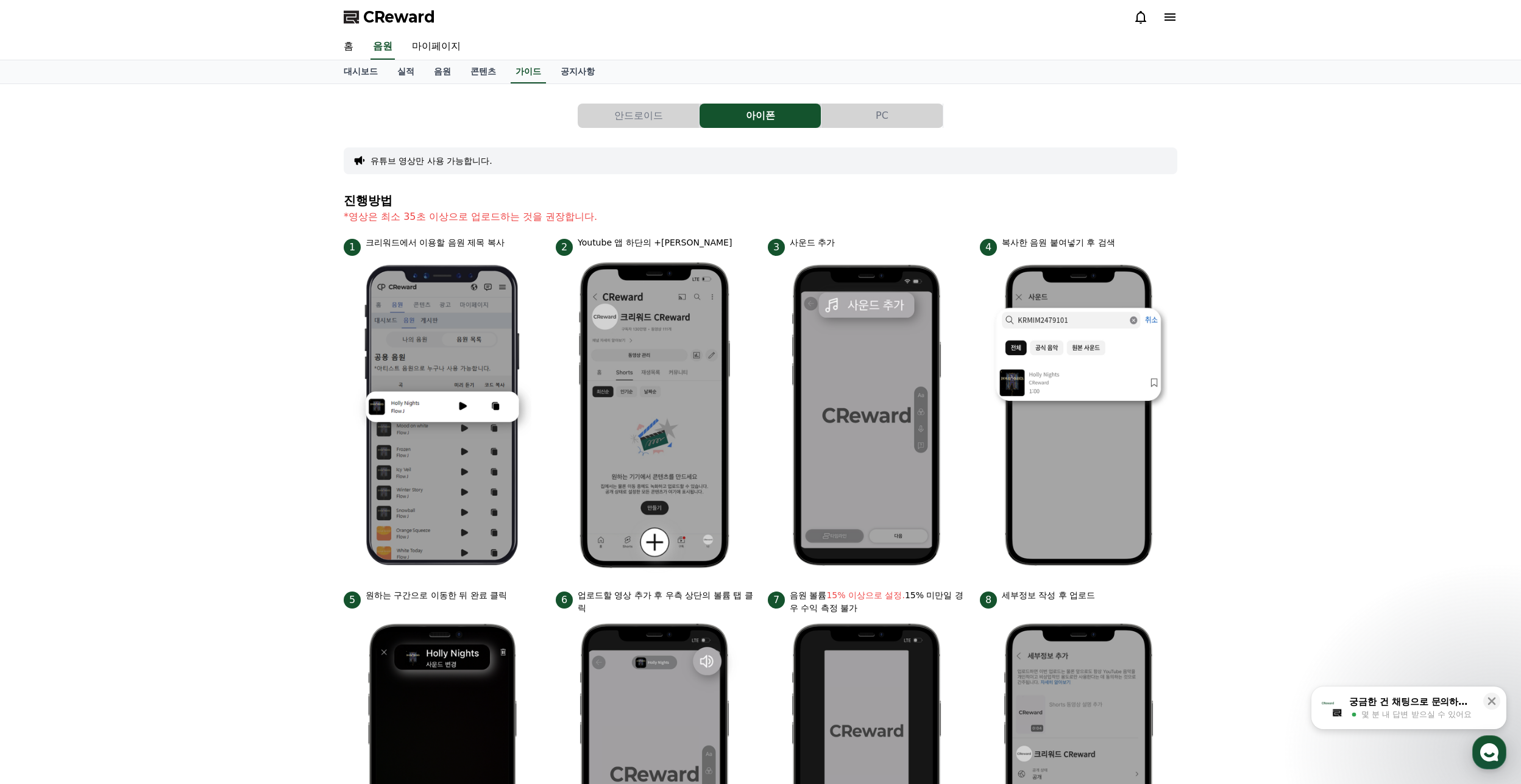
click at [869, 112] on button "PC" at bounding box center [881, 116] width 122 height 25
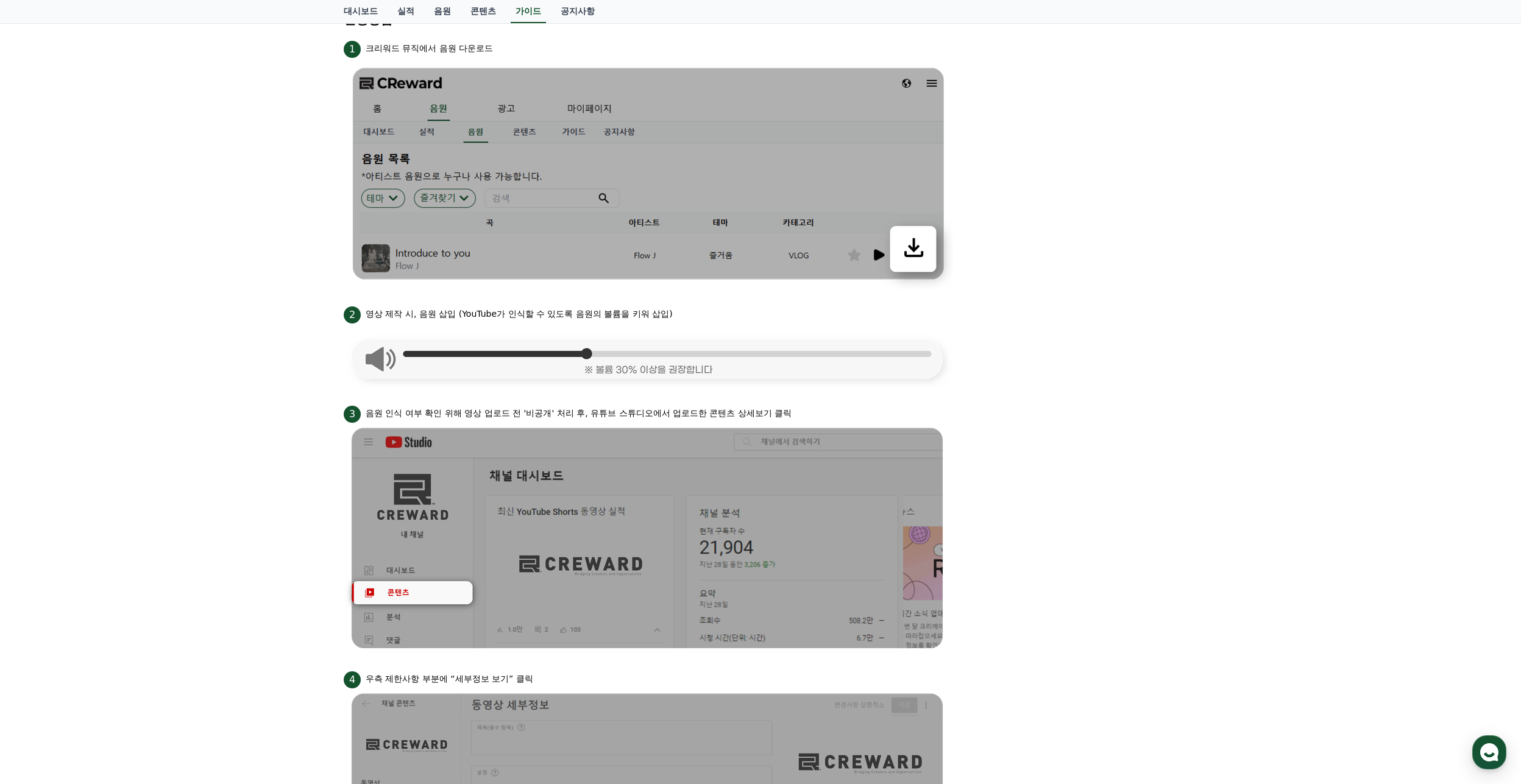
scroll to position [366, 0]
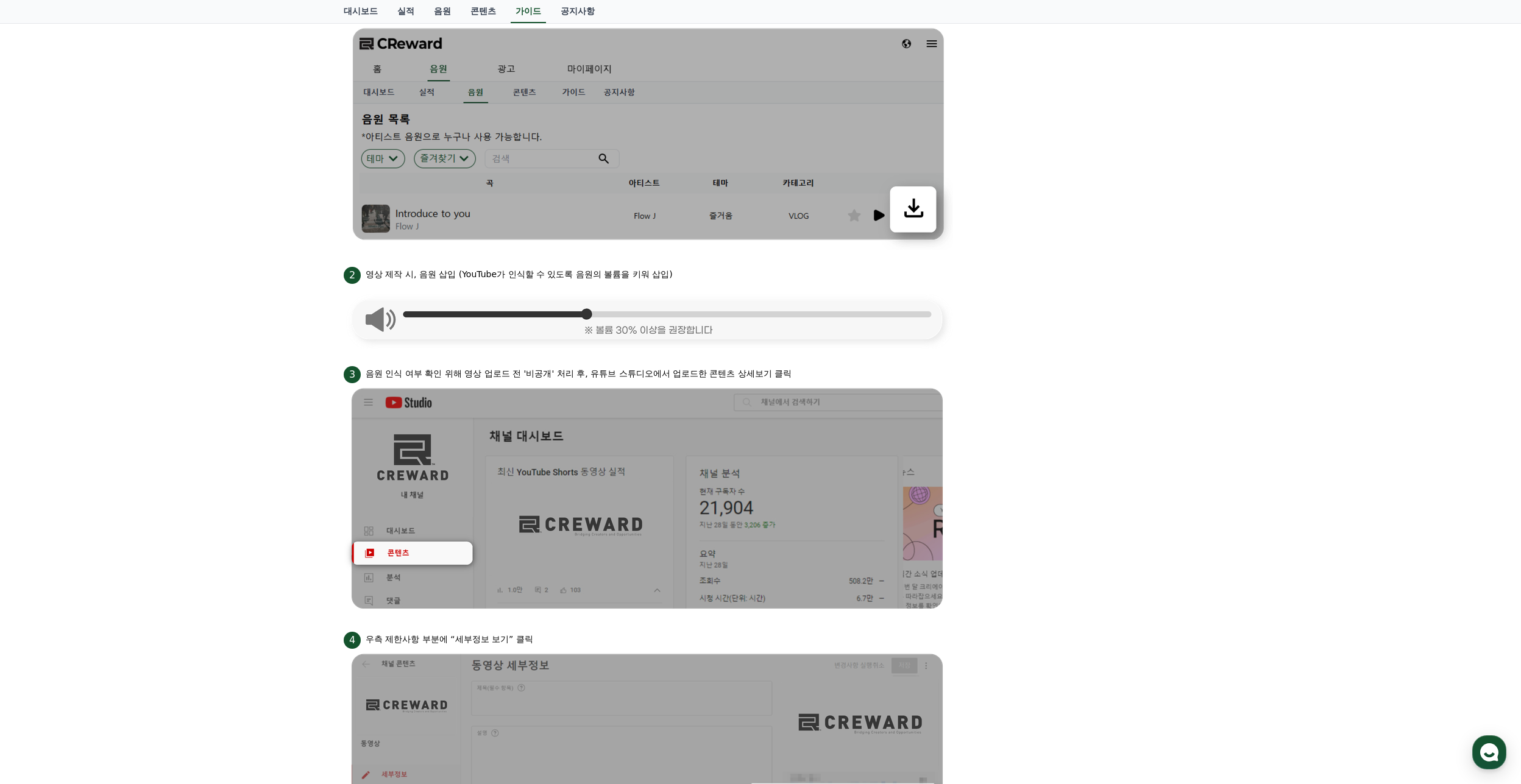
drag, startPoint x: 363, startPoint y: 374, endPoint x: 689, endPoint y: 367, distance: 326.1
click at [689, 367] on div "3 음원 인식 여부 확인 위해 영상 업로드 전 '비공개' 처리 후, 유튜브 스튜디오에서 업로드한 콘텐츠 상세보기 클릭" at bounding box center [760, 374] width 834 height 20
click at [776, 368] on p "음원 인식 여부 확인 위해 영상 업로드 전 '비공개' 처리 후, 유튜브 스튜디오에서 업로드한 콘텐츠 상세보기 클릭" at bounding box center [579, 373] width 426 height 13
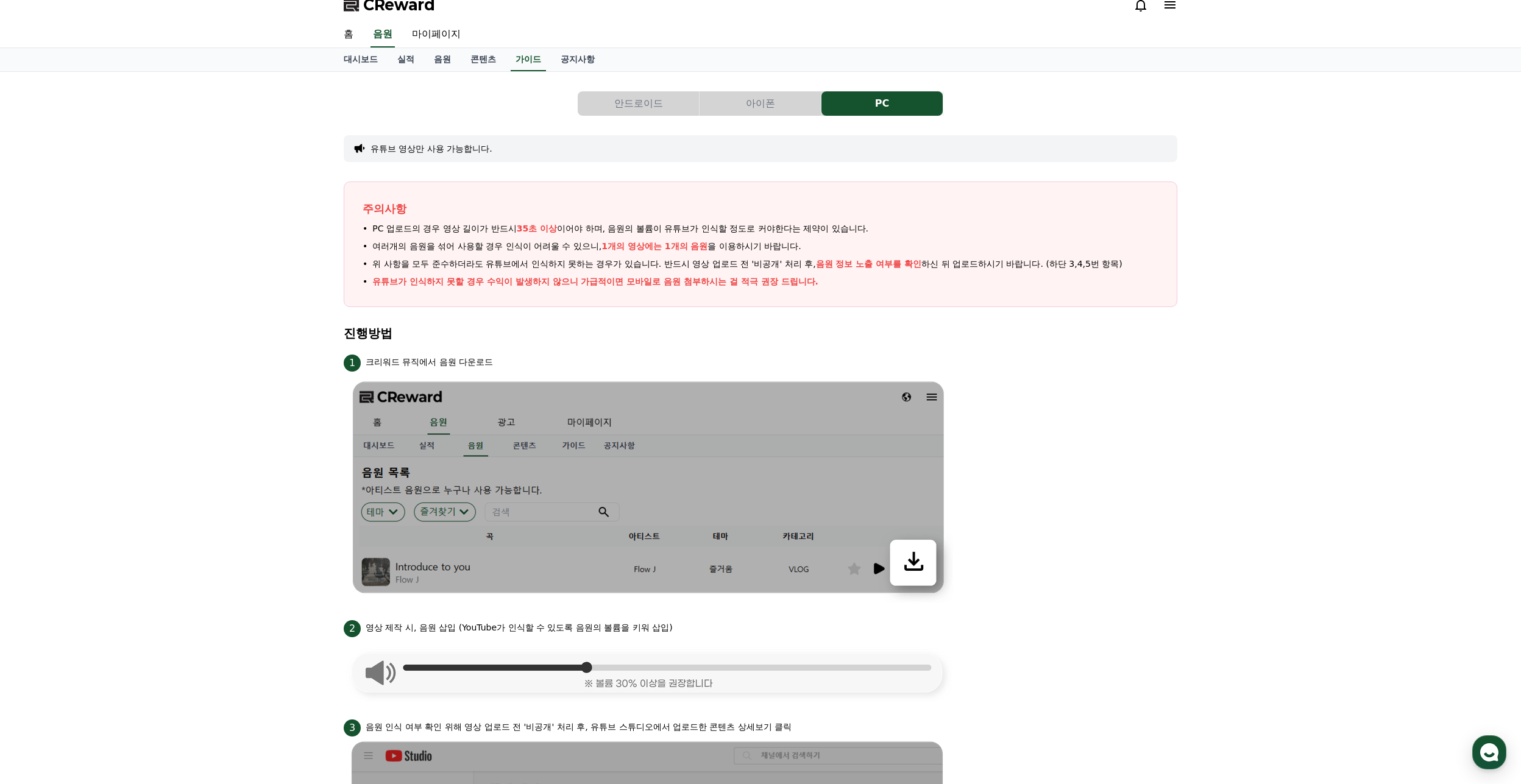
scroll to position [0, 0]
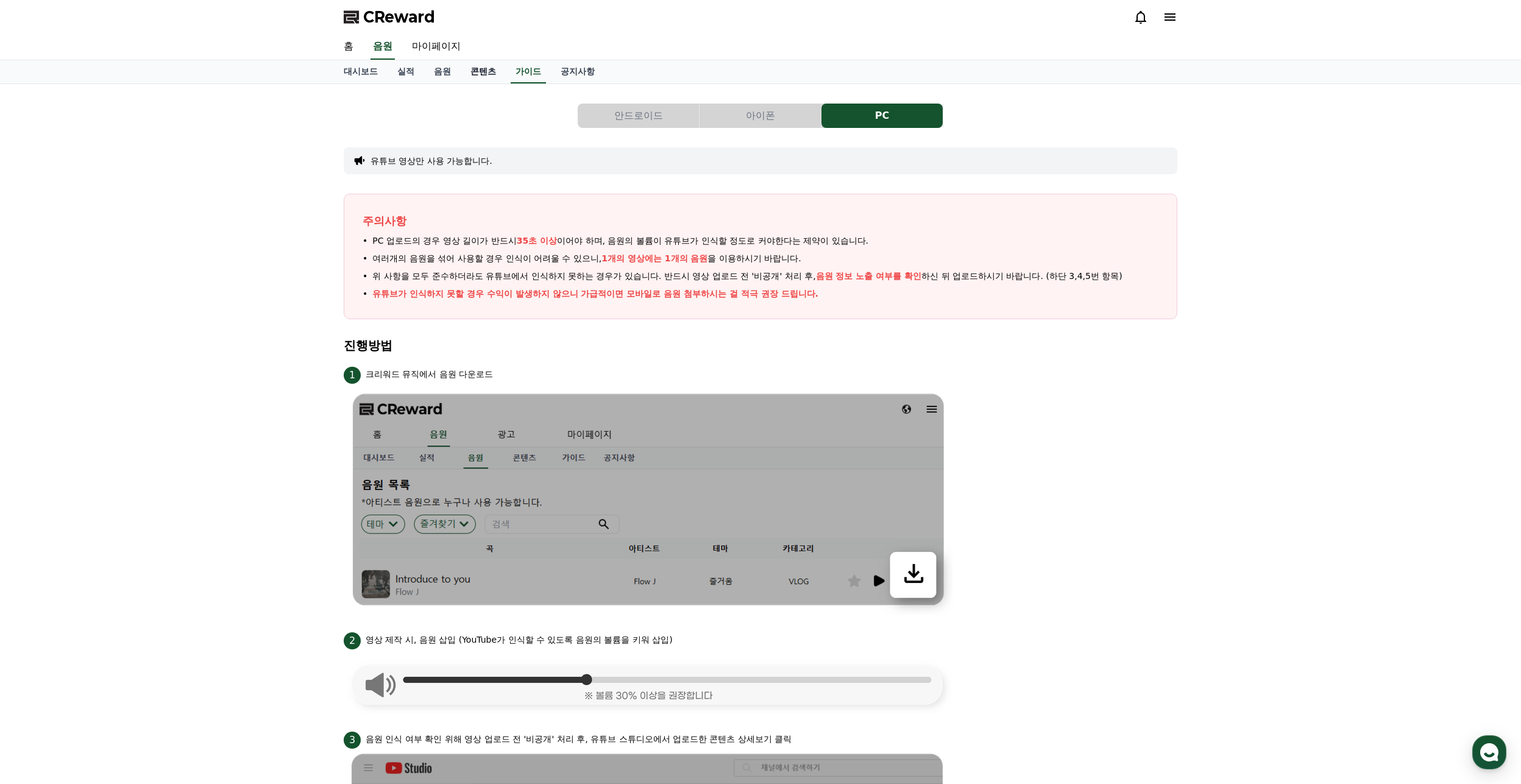
click at [485, 78] on link "콘텐츠" at bounding box center [484, 71] width 45 height 23
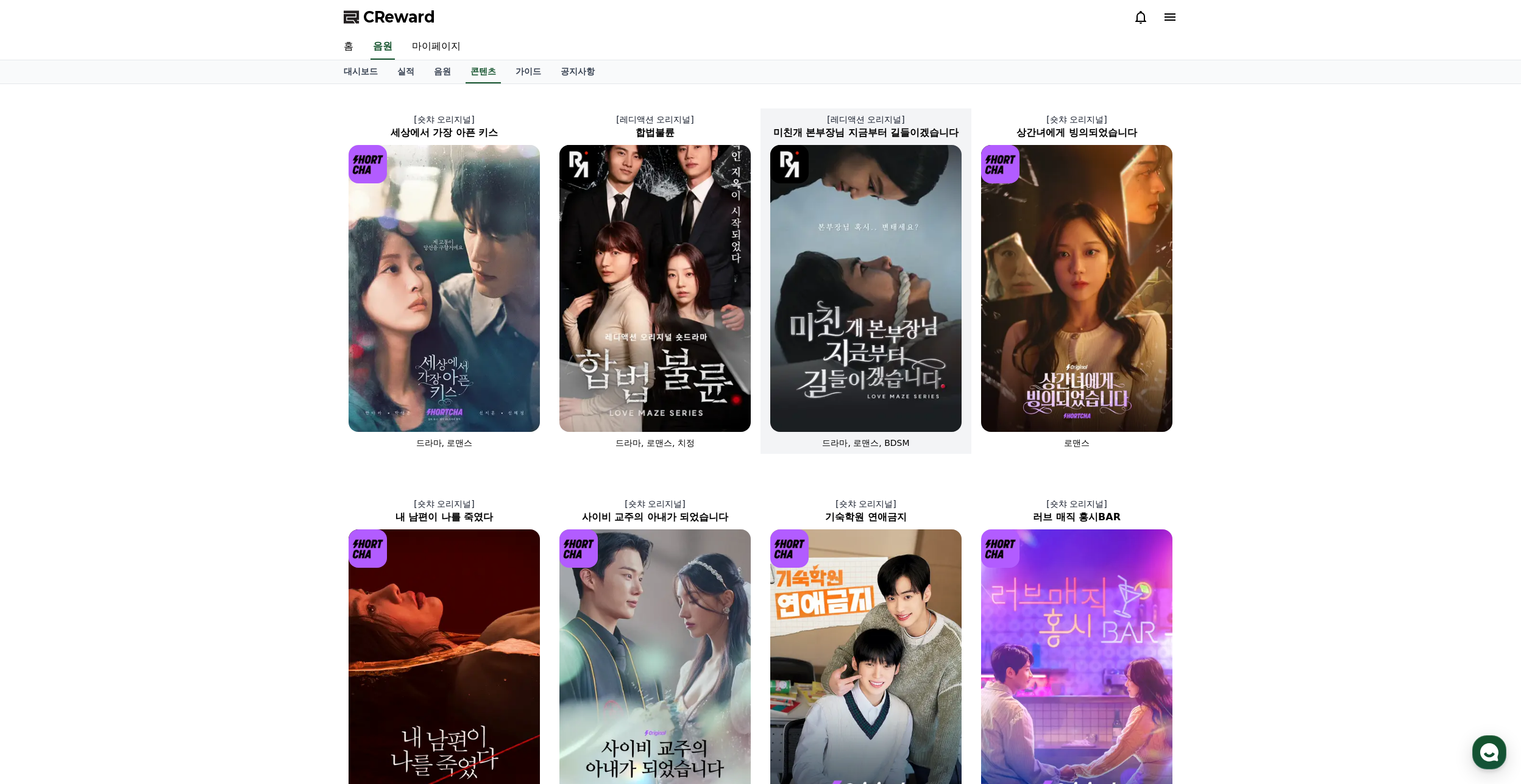
click at [881, 448] on span "드라마, 로맨스, BDSM" at bounding box center [865, 443] width 87 height 10
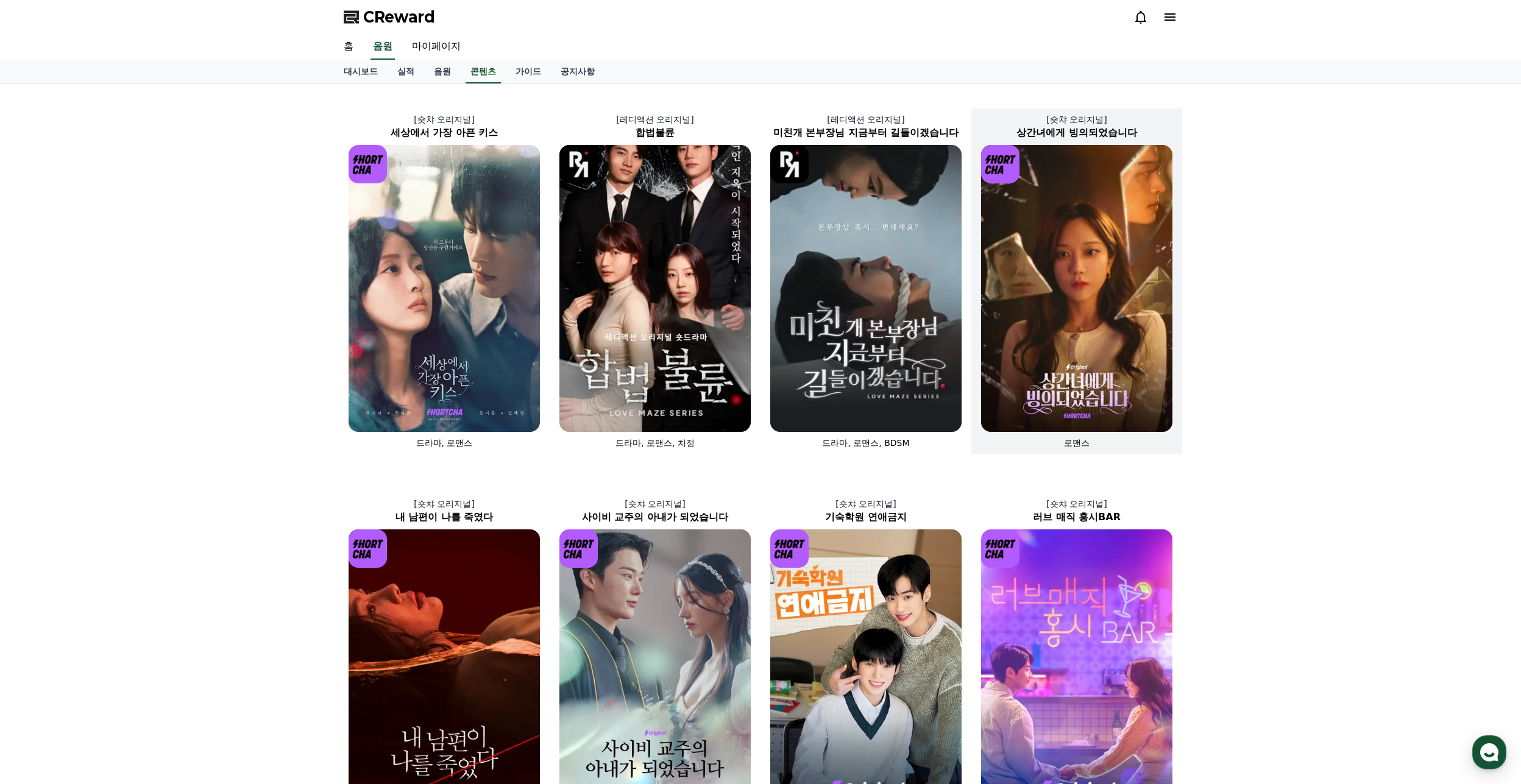
click at [1064, 387] on img at bounding box center [1076, 289] width 191 height 287
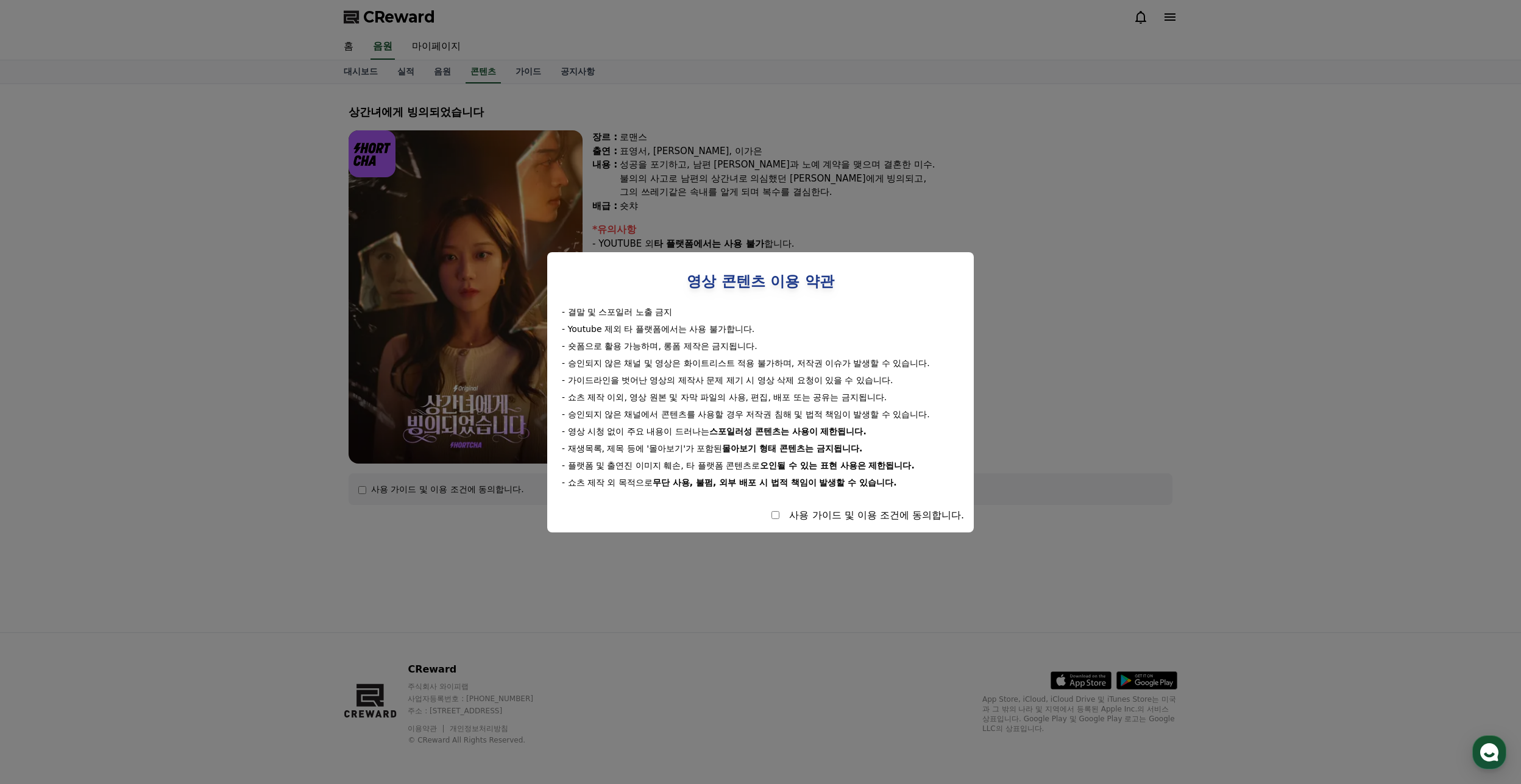
select select
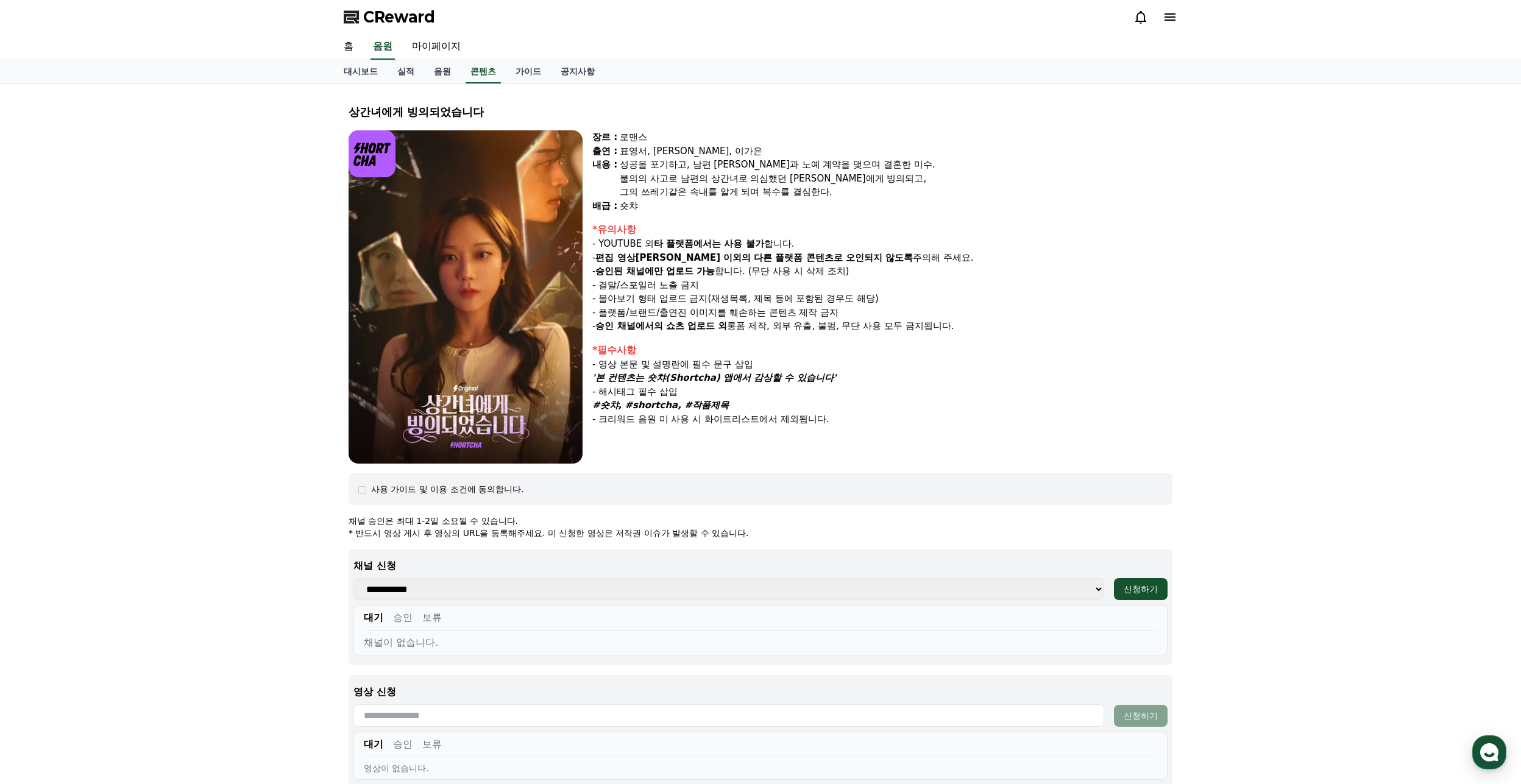
drag, startPoint x: 599, startPoint y: 258, endPoint x: 905, endPoint y: 264, distance: 306.1
click at [905, 264] on div "*유의사항 - YOUTUBE 외 타 플랫폼에서는 사용 불가 합니다. - 편집 영상[PERSON_NAME] 이외의 다른 플랫폼 콘텐츠로 오인되지…" at bounding box center [882, 278] width 580 height 111
click at [902, 282] on p "- 결말/스포일러 노출 금지" at bounding box center [882, 286] width 580 height 14
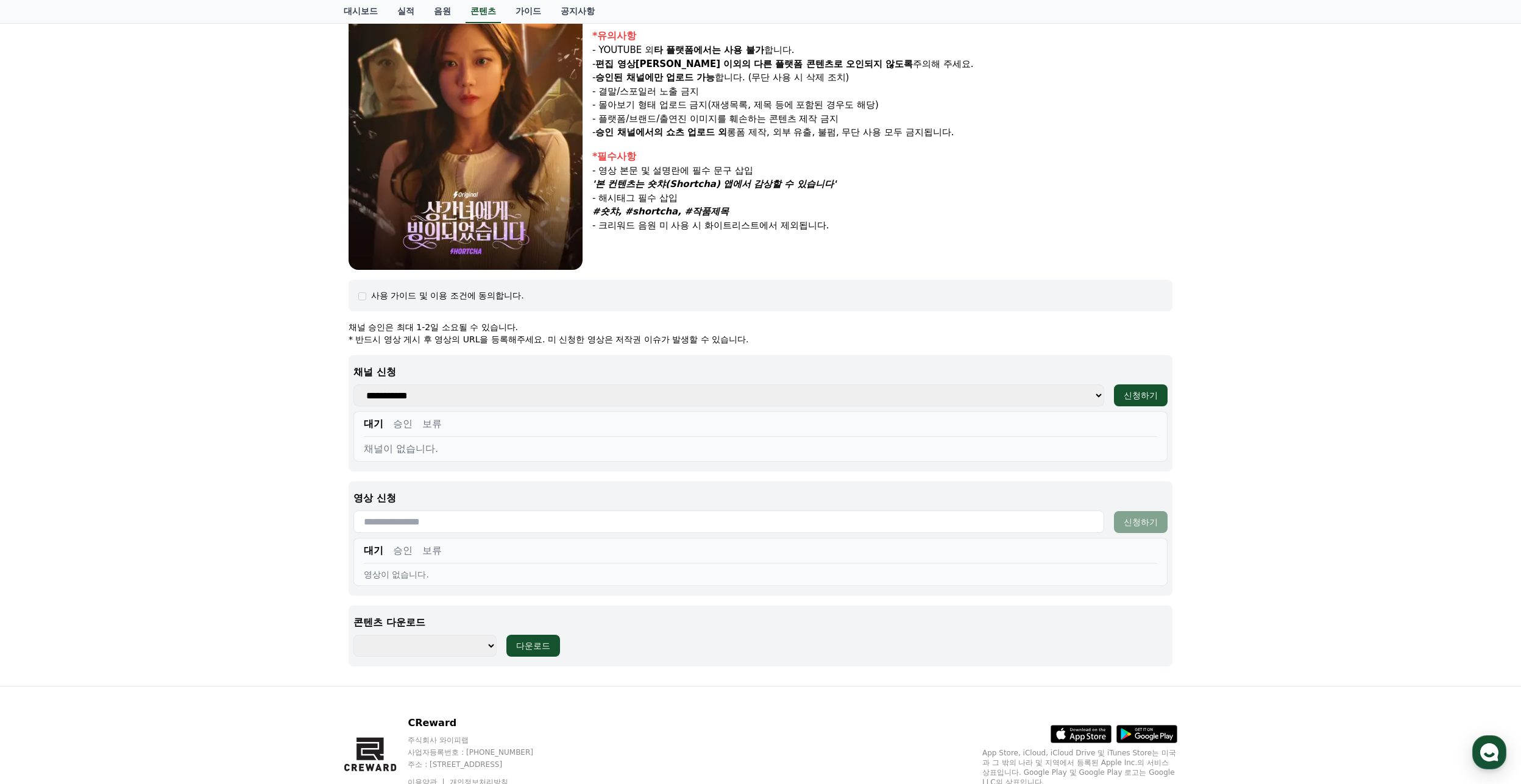
scroll to position [245, 0]
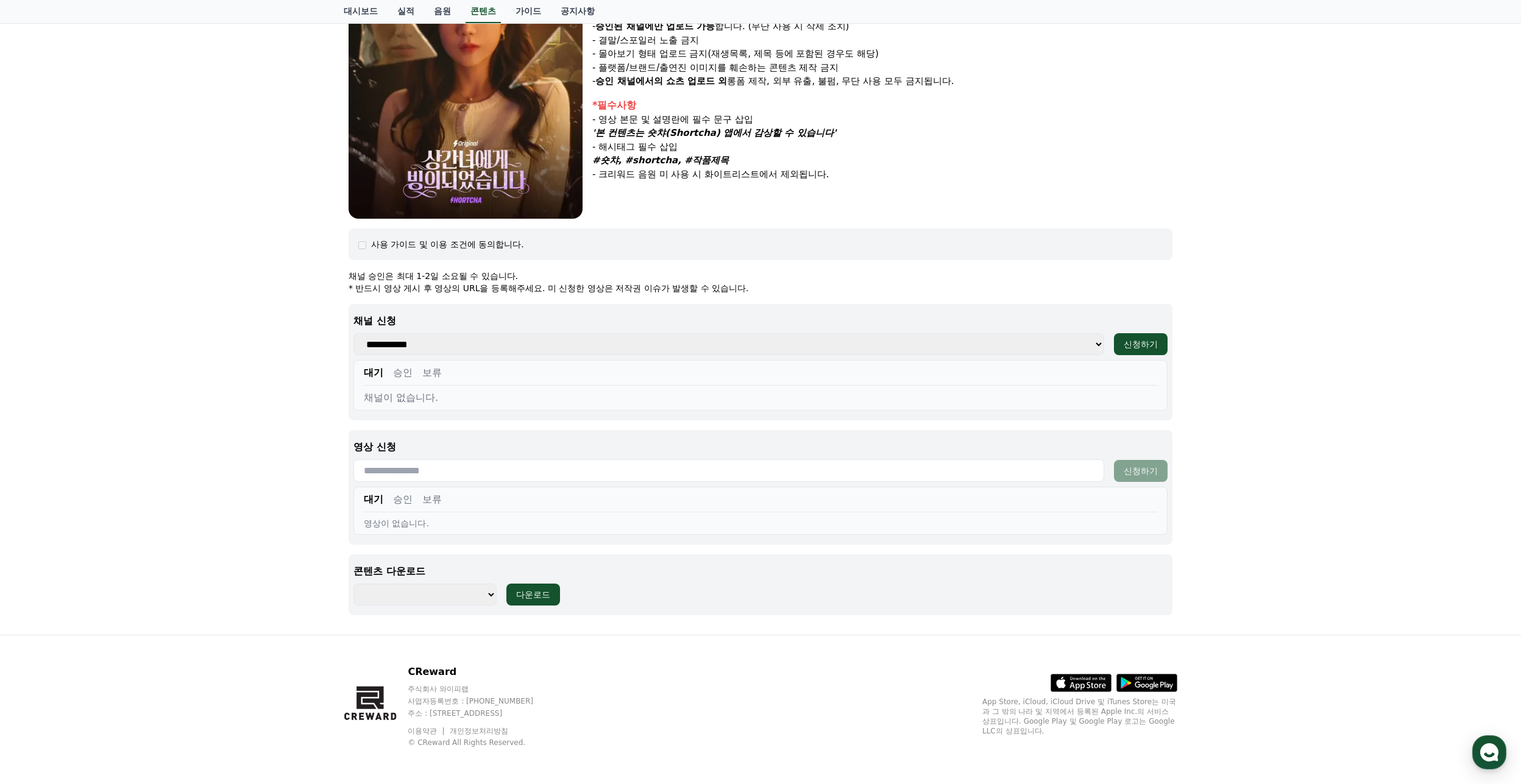
click at [564, 347] on select "**********" at bounding box center [728, 344] width 751 height 22
click at [435, 469] on input "text" at bounding box center [728, 471] width 751 height 23
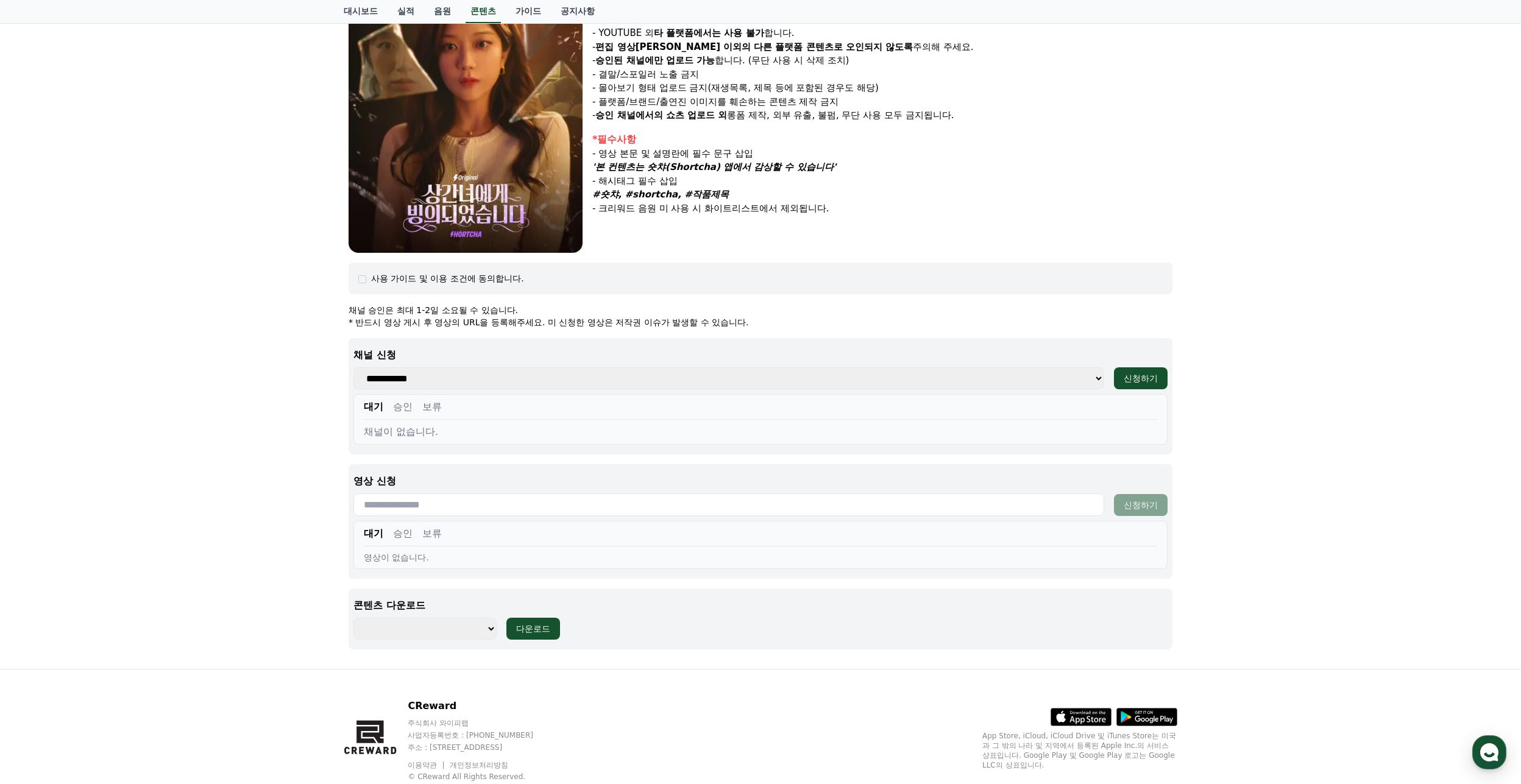
scroll to position [184, 0]
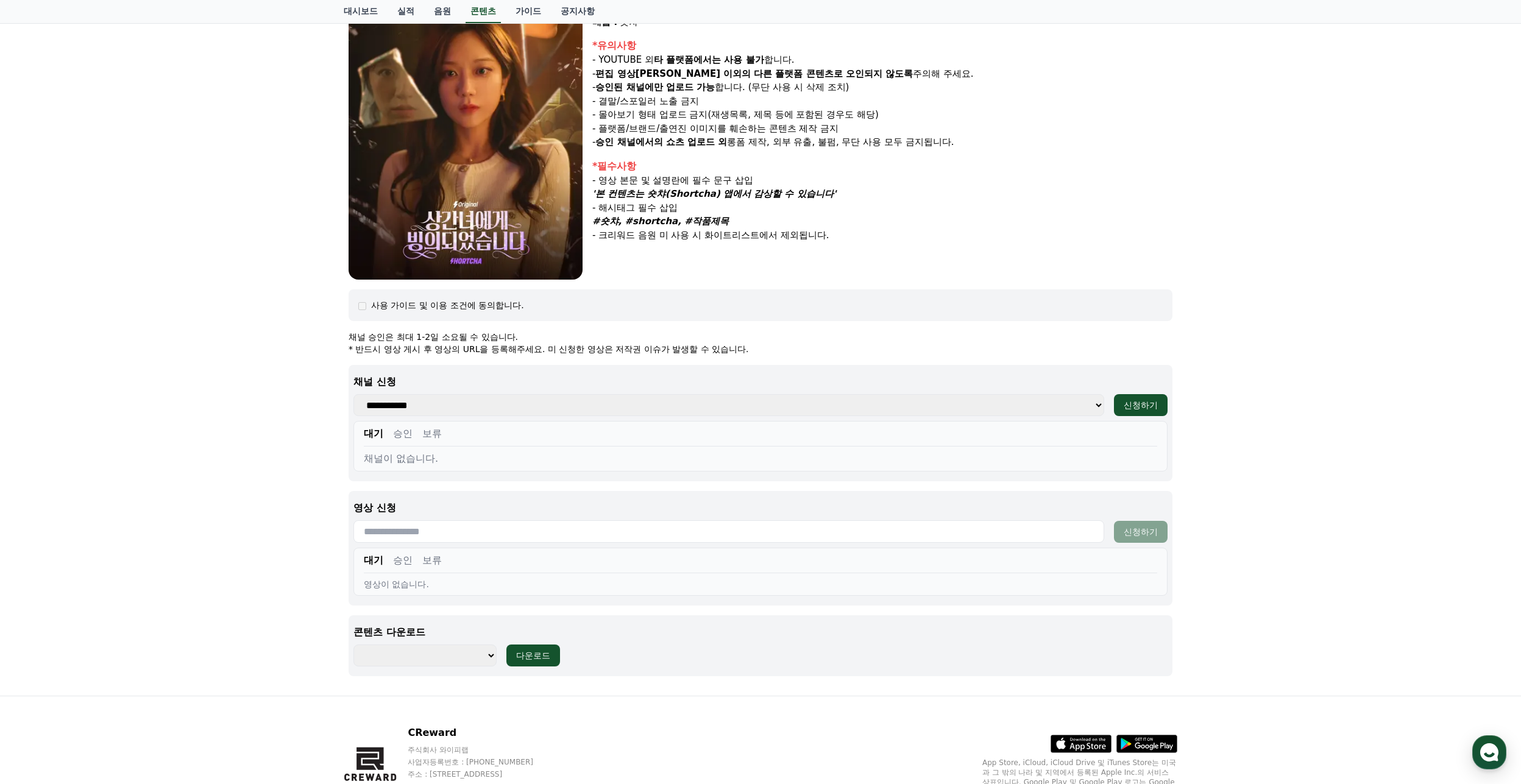
drag, startPoint x: 398, startPoint y: 560, endPoint x: 414, endPoint y: 559, distance: 16.0
click at [398, 560] on button "승인" at bounding box center [403, 560] width 20 height 15
click at [435, 559] on button "보류" at bounding box center [432, 560] width 20 height 15
click at [371, 560] on button "대기" at bounding box center [374, 560] width 20 height 15
click at [422, 655] on select "**********" at bounding box center [424, 655] width 143 height 22
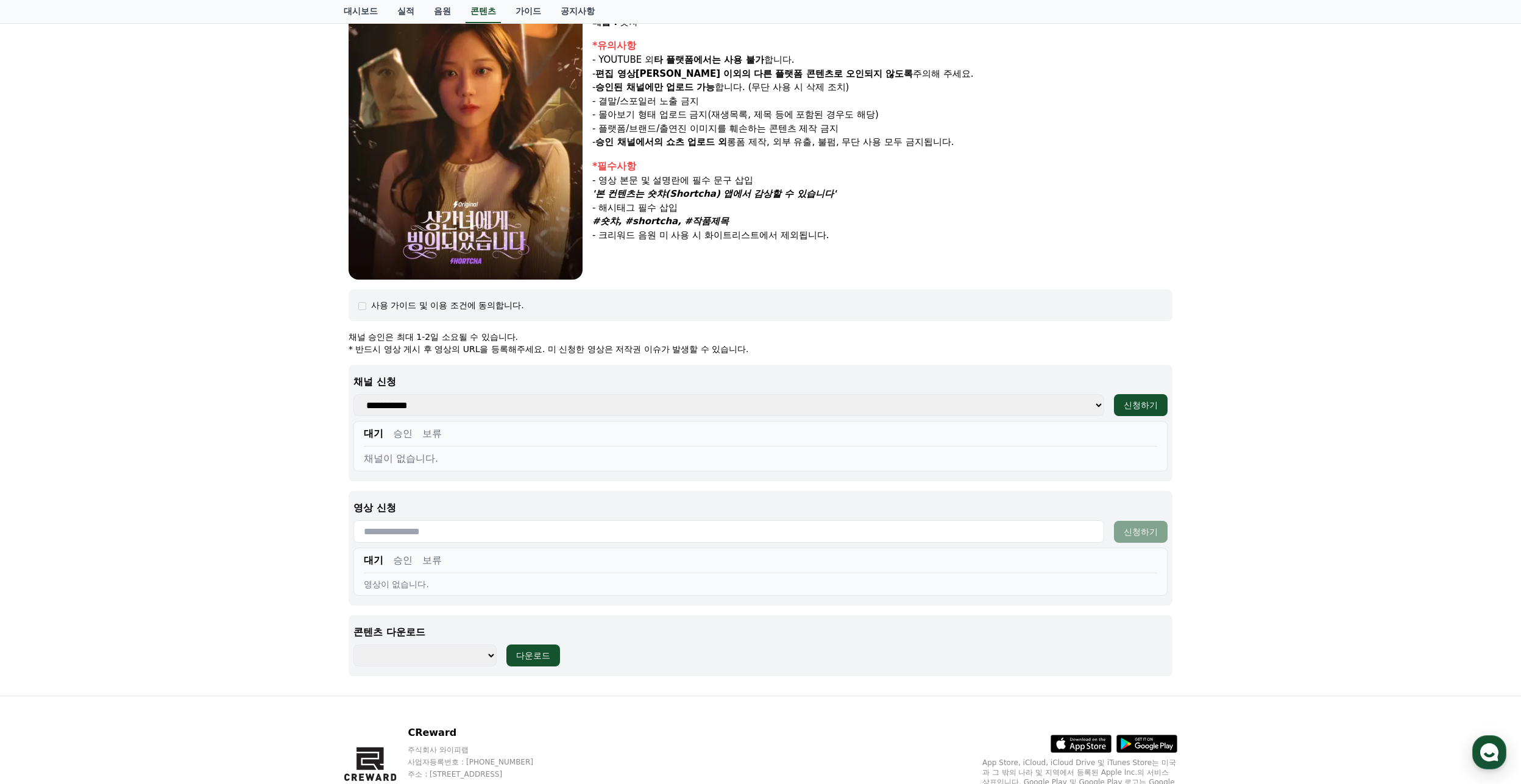
click at [420, 652] on select "**********" at bounding box center [424, 655] width 143 height 22
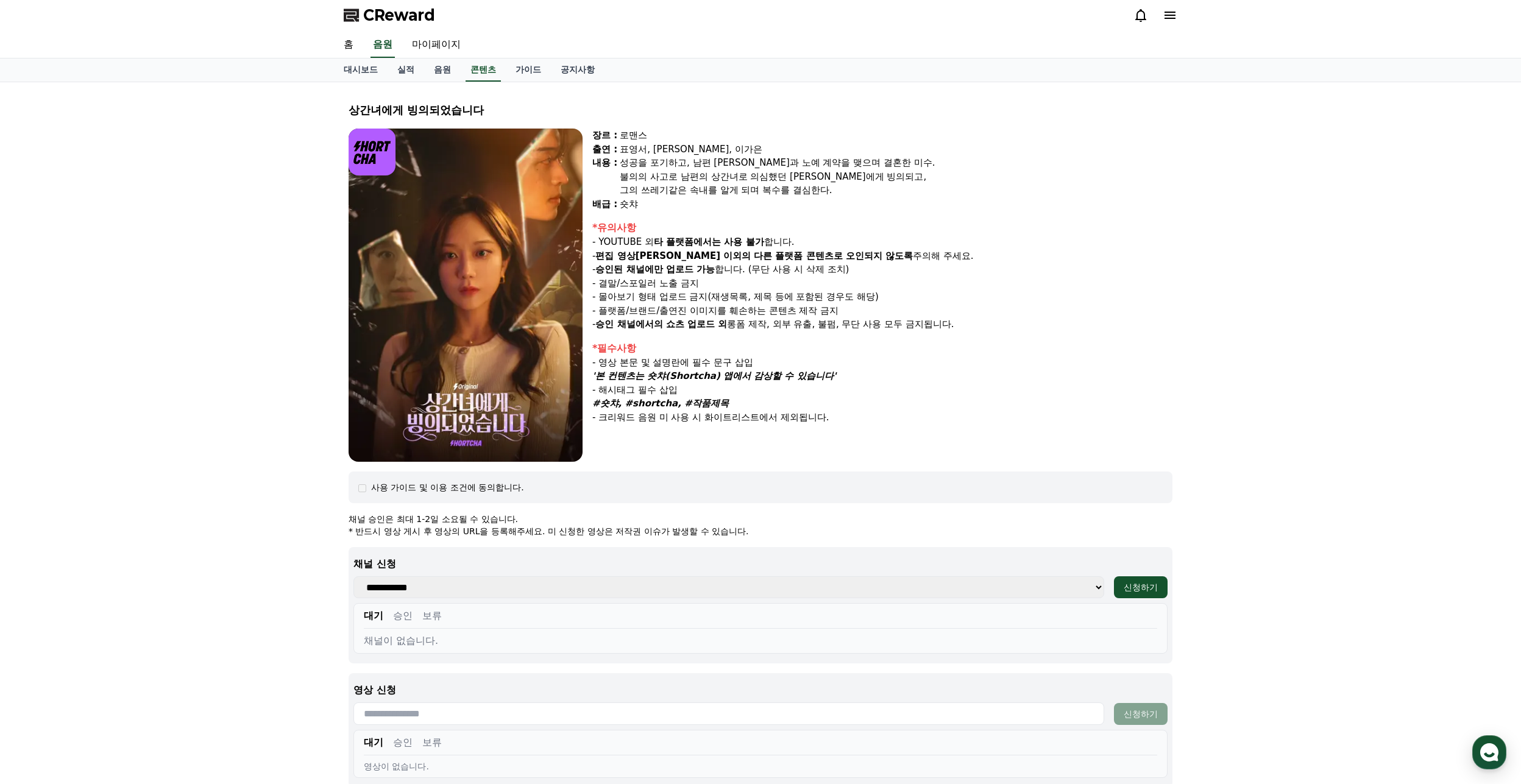
scroll to position [1, 0]
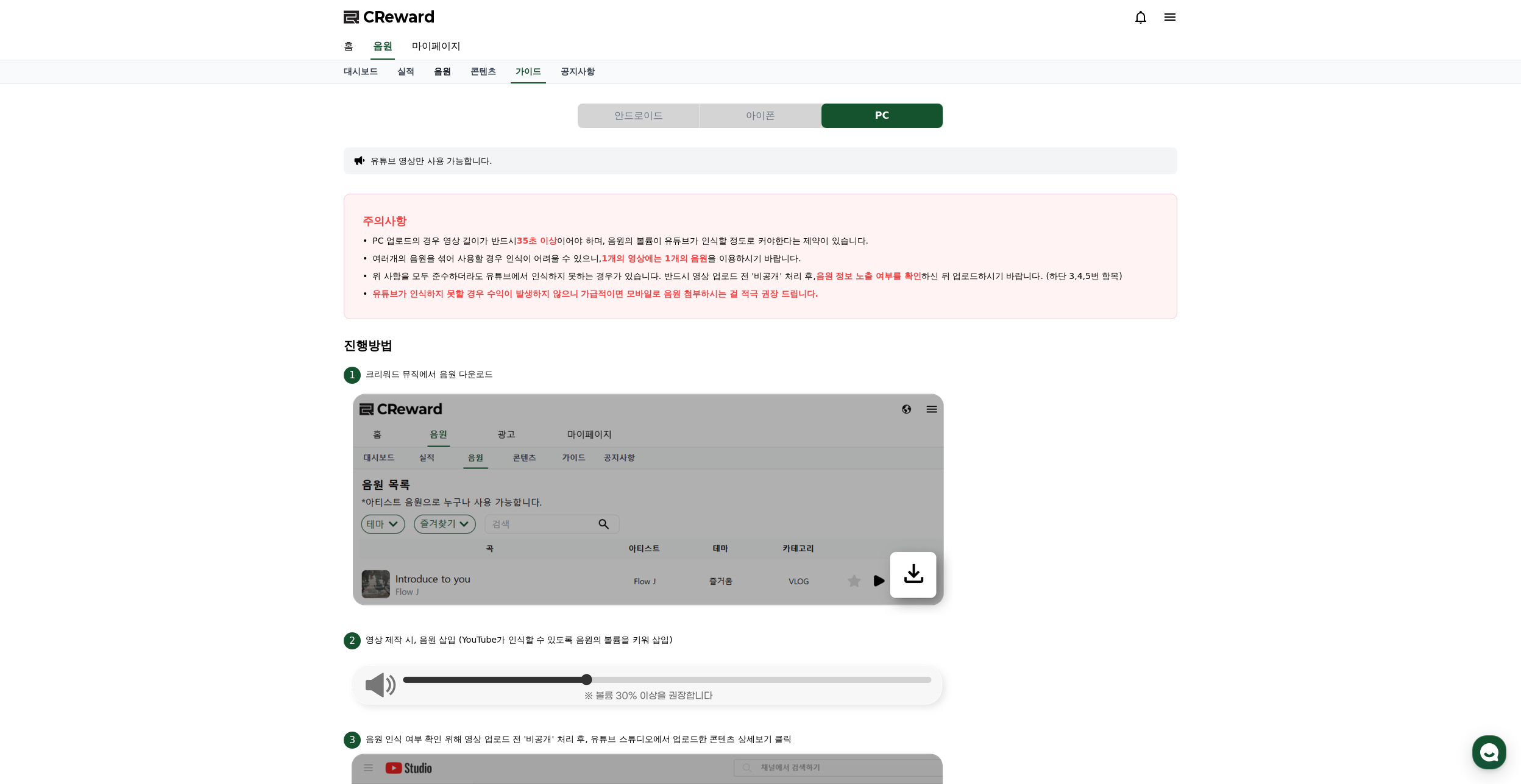
click at [442, 69] on link "음원" at bounding box center [442, 71] width 37 height 23
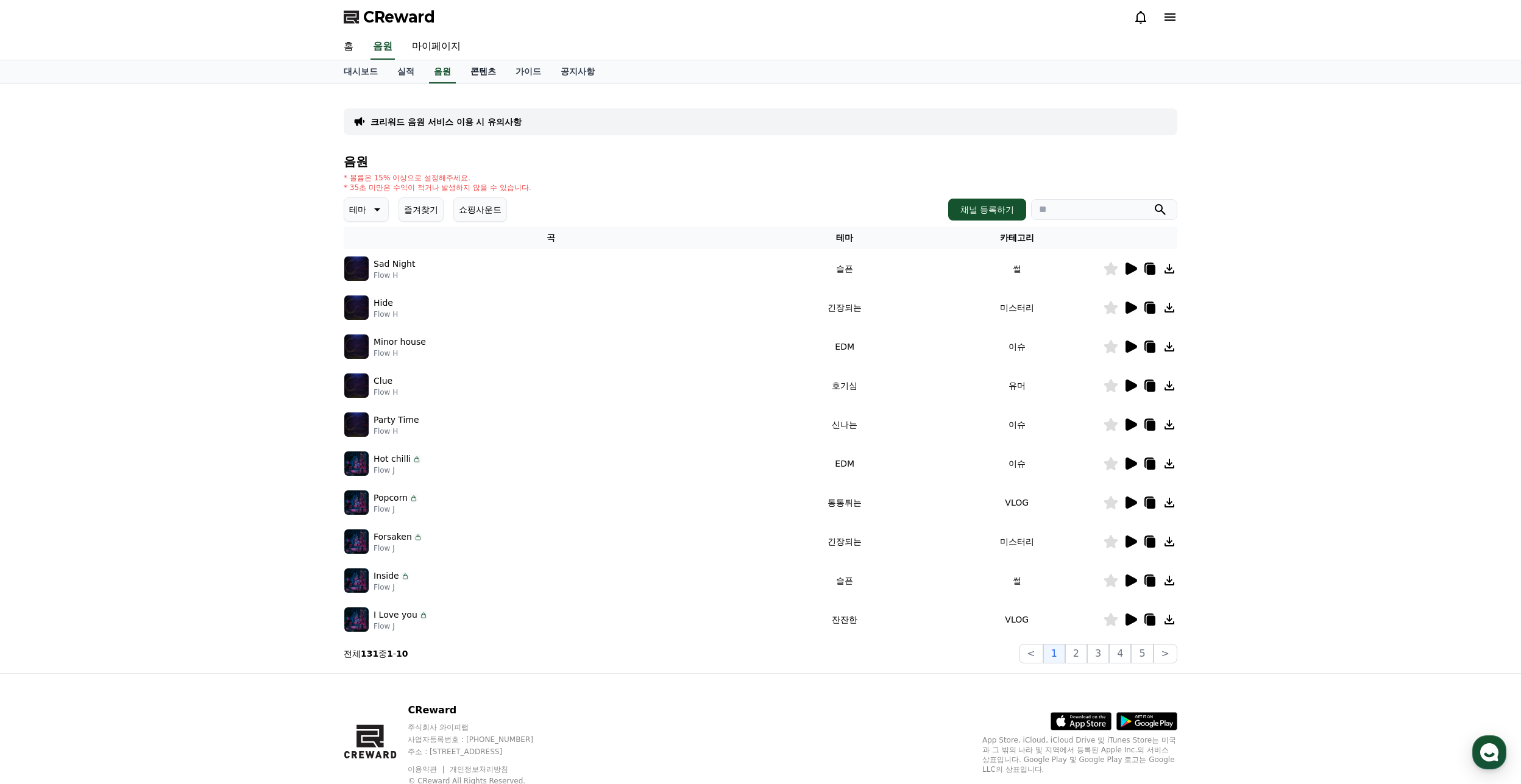
click at [480, 74] on link "콘텐츠" at bounding box center [484, 71] width 45 height 23
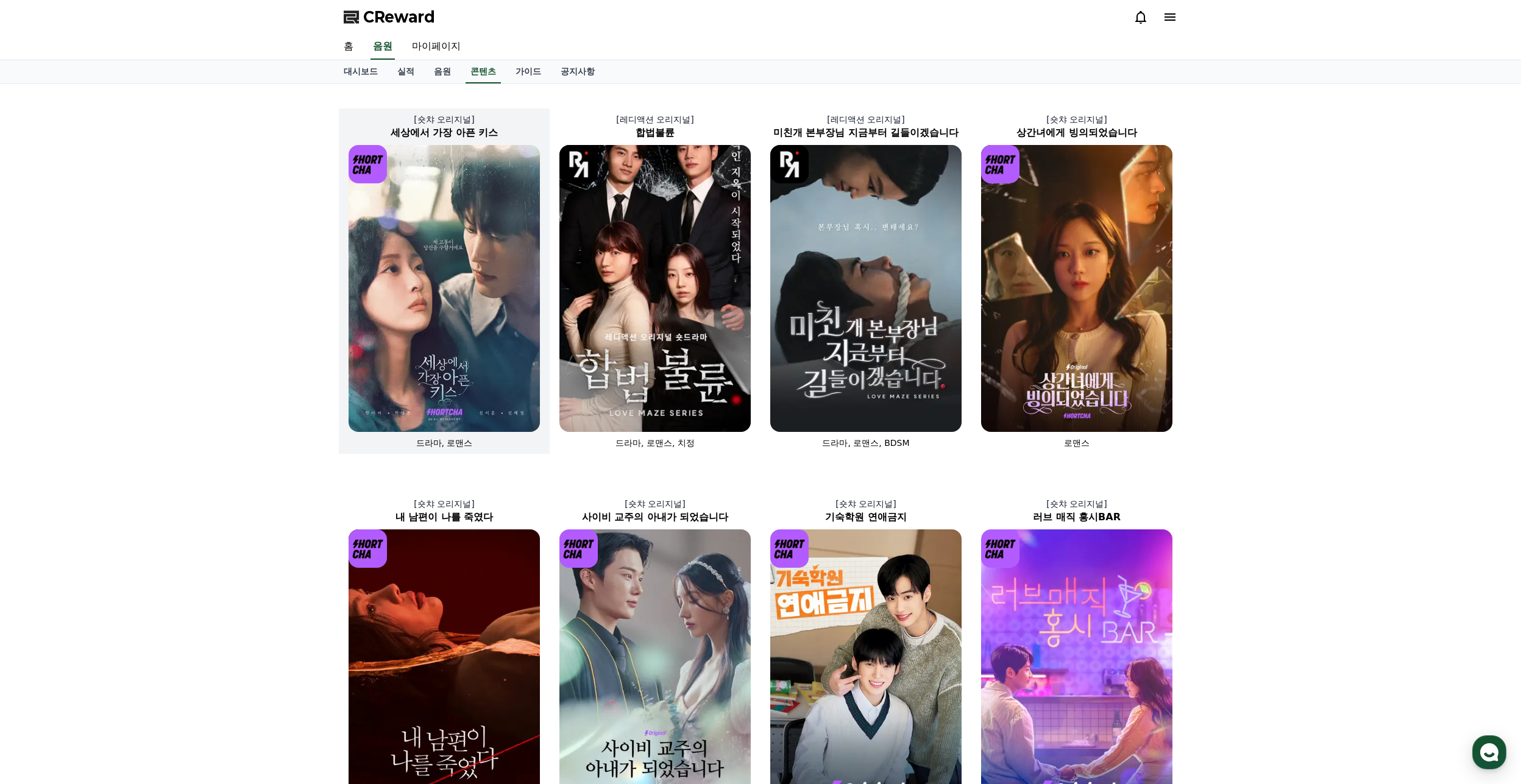
click at [483, 392] on img at bounding box center [443, 289] width 191 height 287
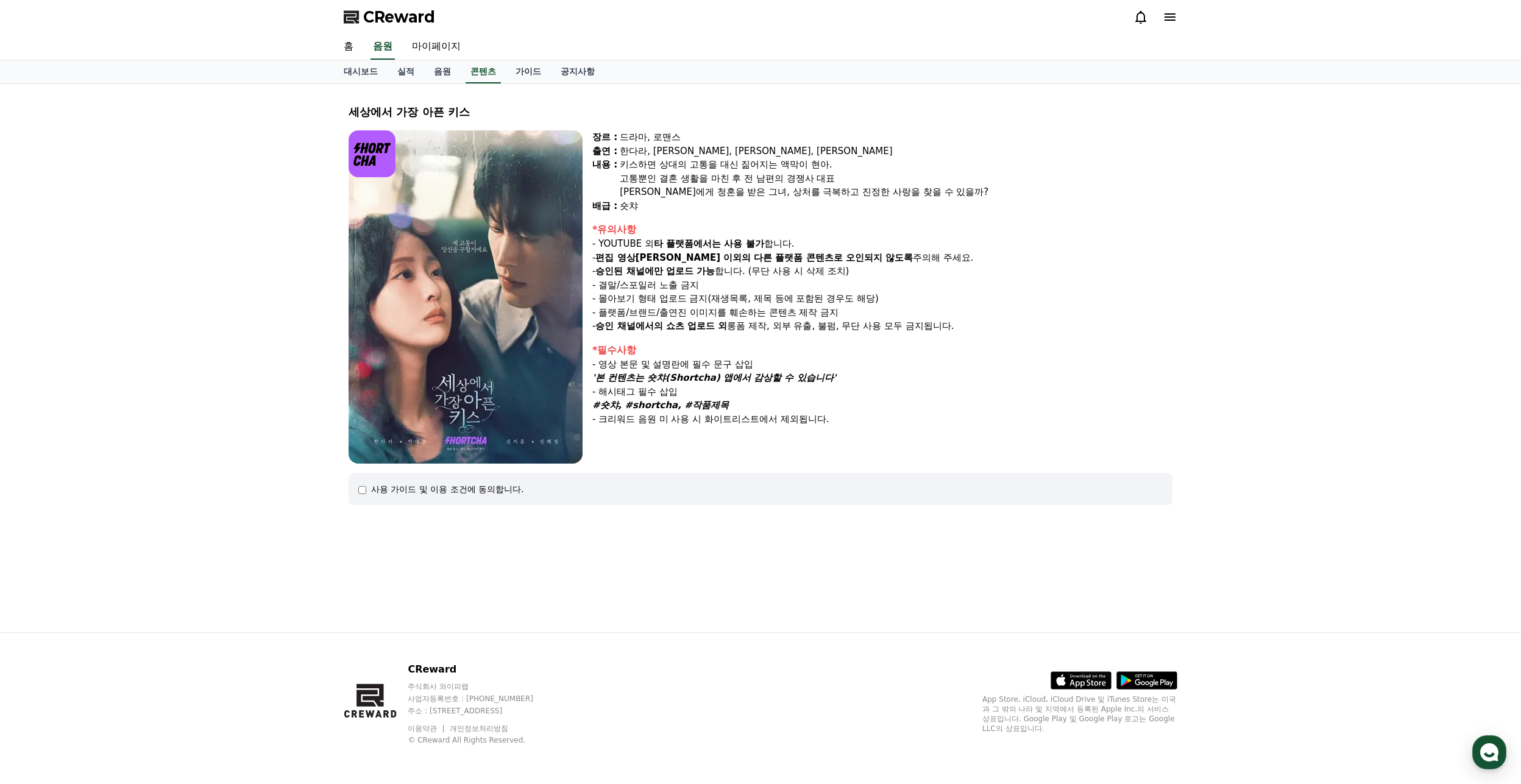
drag, startPoint x: 605, startPoint y: 301, endPoint x: 930, endPoint y: 304, distance: 325.0
click at [930, 304] on p "- 몰아보기 형태 업로드 금지(재생목록, 제목 등에 포함된 경우도 해당)" at bounding box center [882, 299] width 580 height 14
drag, startPoint x: 930, startPoint y: 304, endPoint x: 760, endPoint y: 247, distance: 179.3
click at [930, 305] on div "*유의사항 - YOUTUBE 외 타 플랫폼에서는 사용 불가 합니다. - 편집 영상[PERSON_NAME] 이외의 다른 플랫폼 콘텐츠로 오인되지…" at bounding box center [882, 278] width 580 height 111
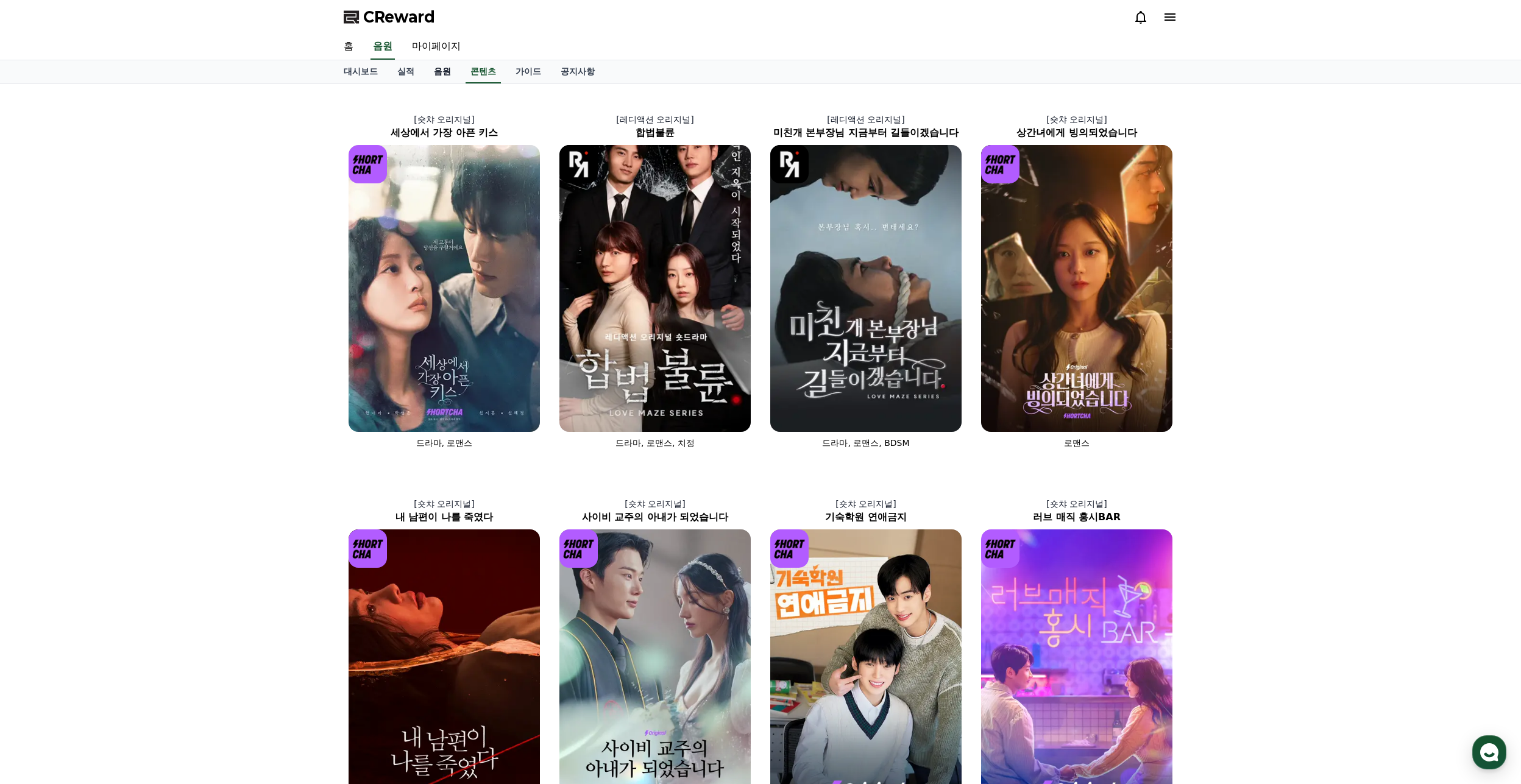
click at [442, 71] on link "음원" at bounding box center [442, 71] width 37 height 23
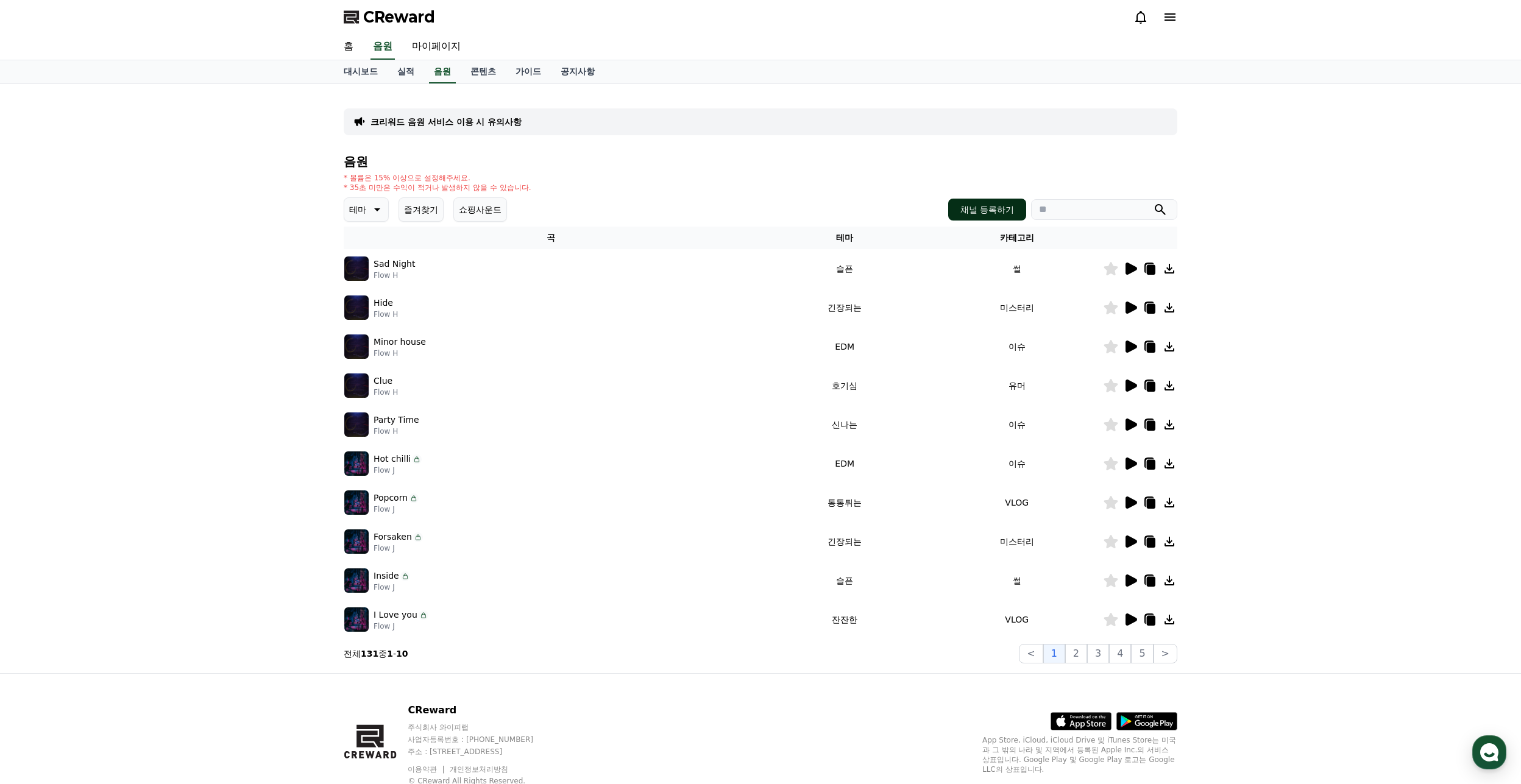
click at [994, 209] on button "채널 등록하기" at bounding box center [987, 210] width 78 height 22
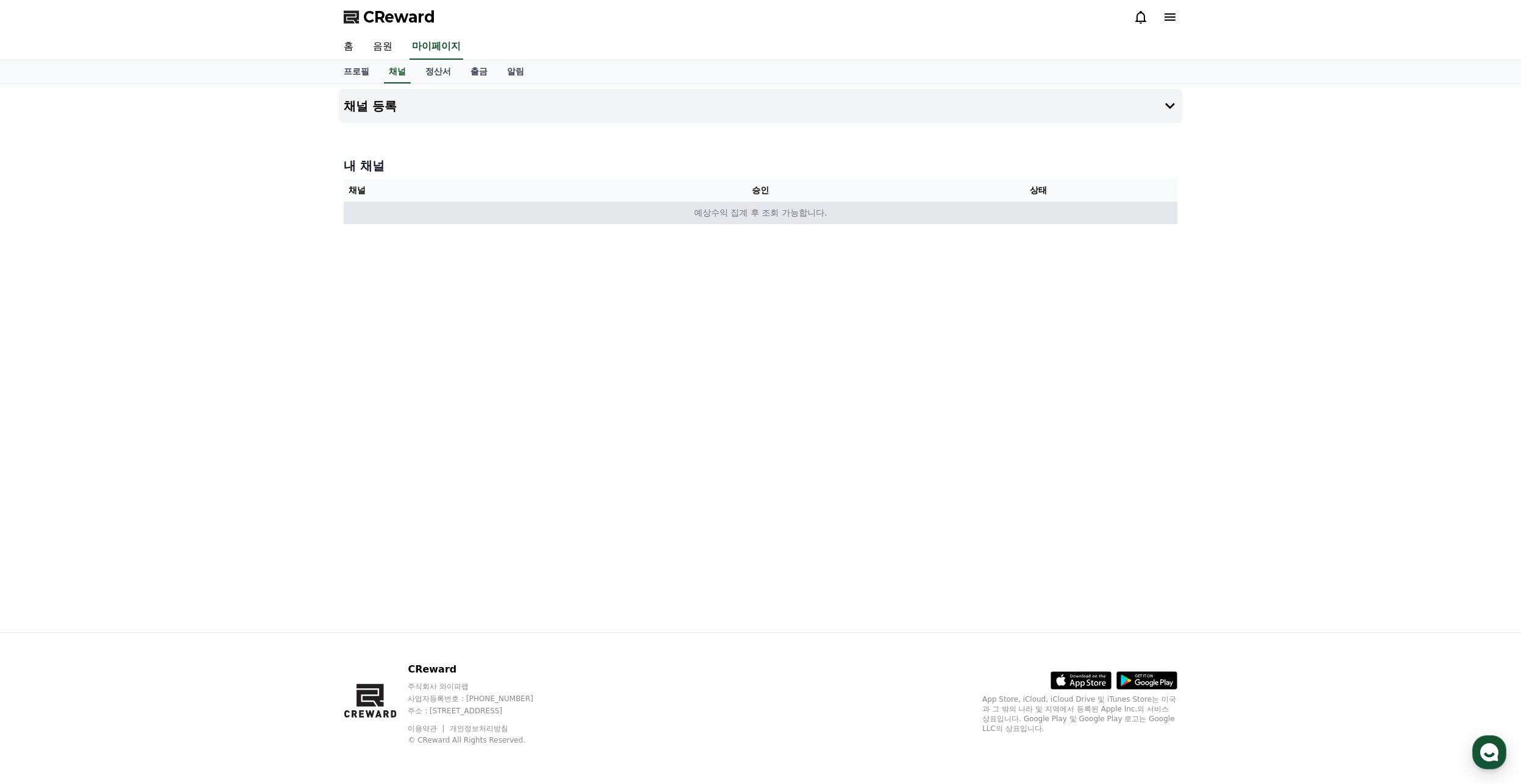
click at [800, 214] on td "예상수익 집계 후 조회 가능합니다." at bounding box center [760, 213] width 834 height 23
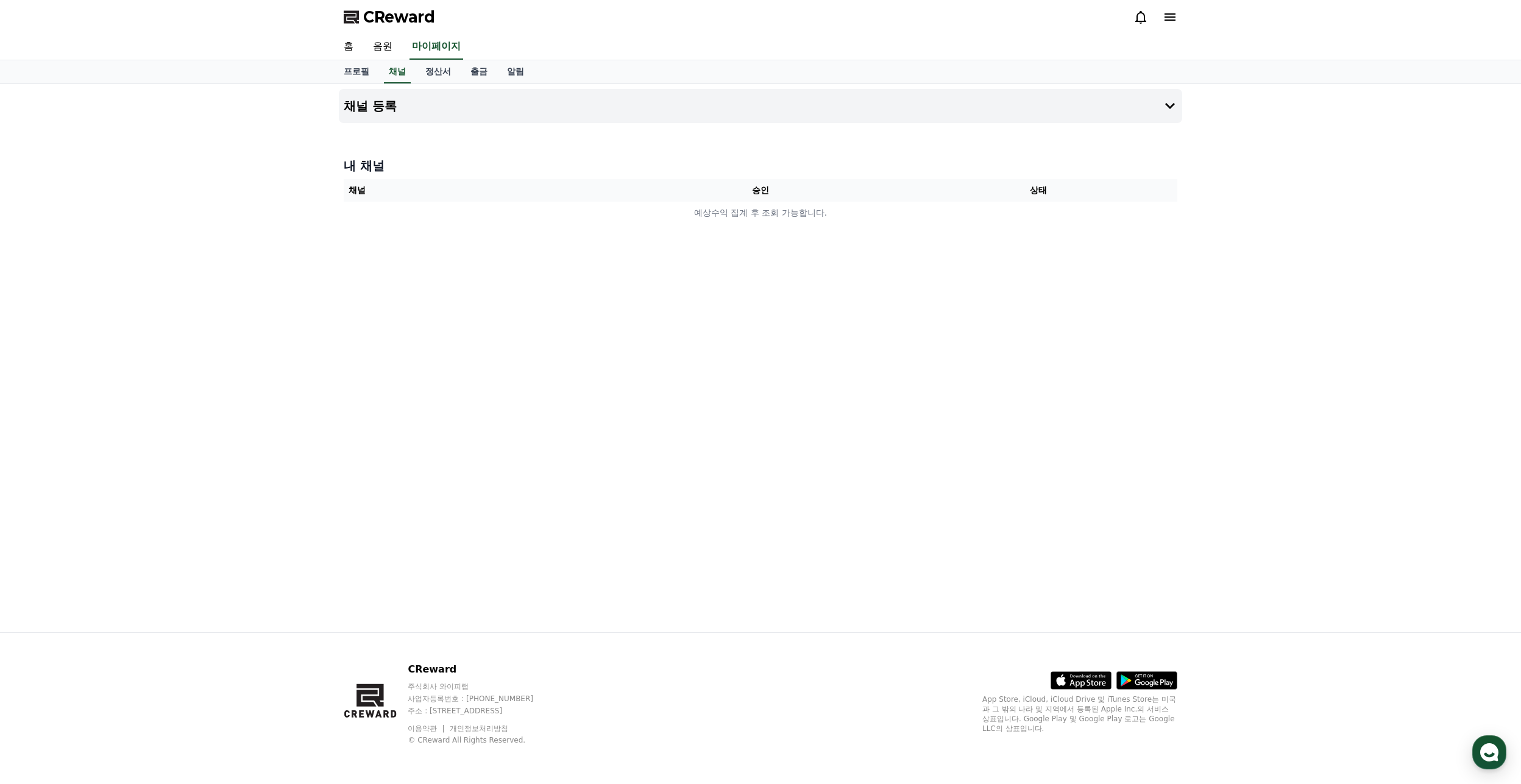
click at [796, 271] on div "채널 등록 내 채널 채널 승인 상태 예상수익 집계 후 조회 가능합니다." at bounding box center [760, 358] width 852 height 548
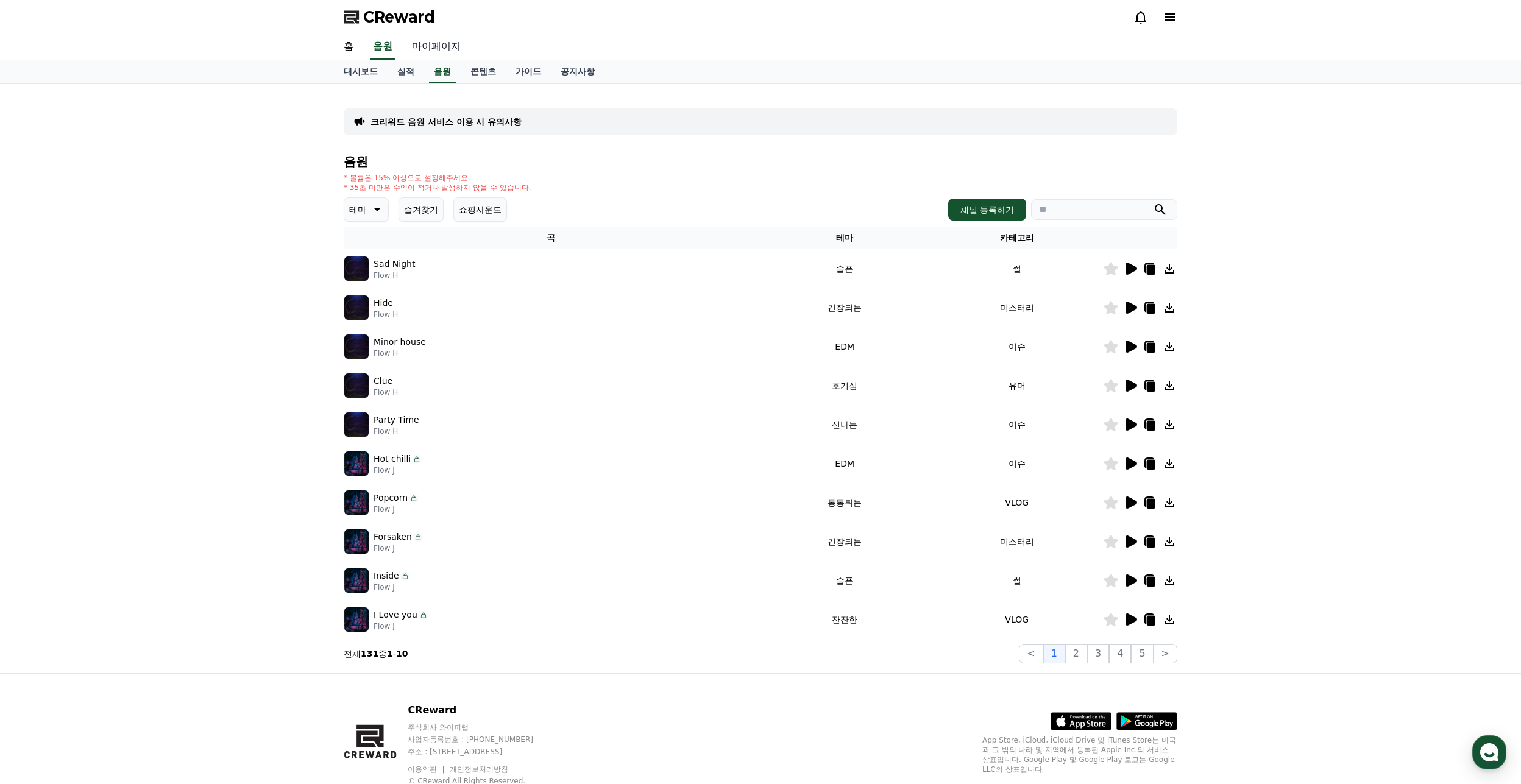
click at [430, 51] on link "마이페이지" at bounding box center [436, 46] width 68 height 26
select select "**********"
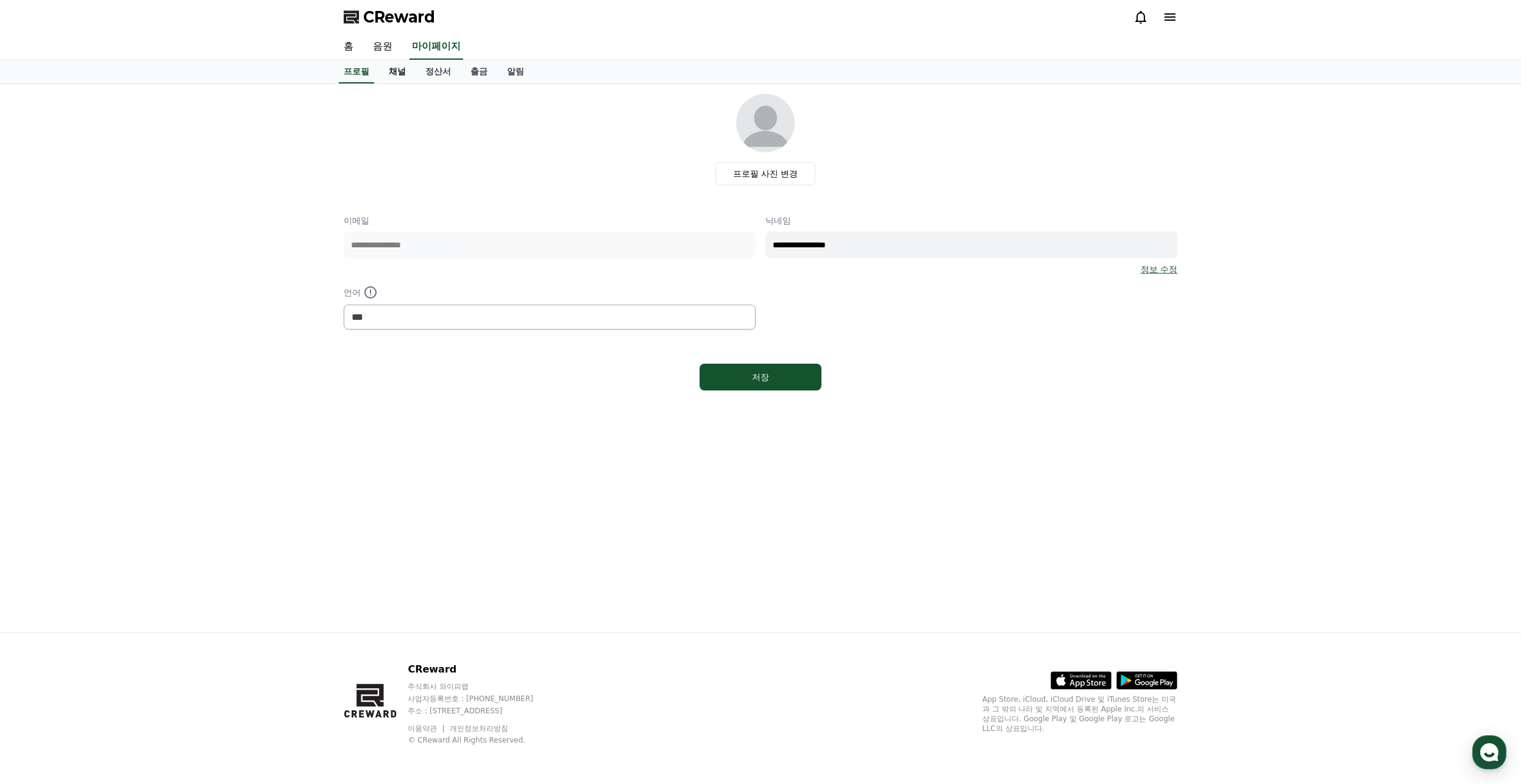
click at [398, 76] on link "채널" at bounding box center [397, 71] width 37 height 23
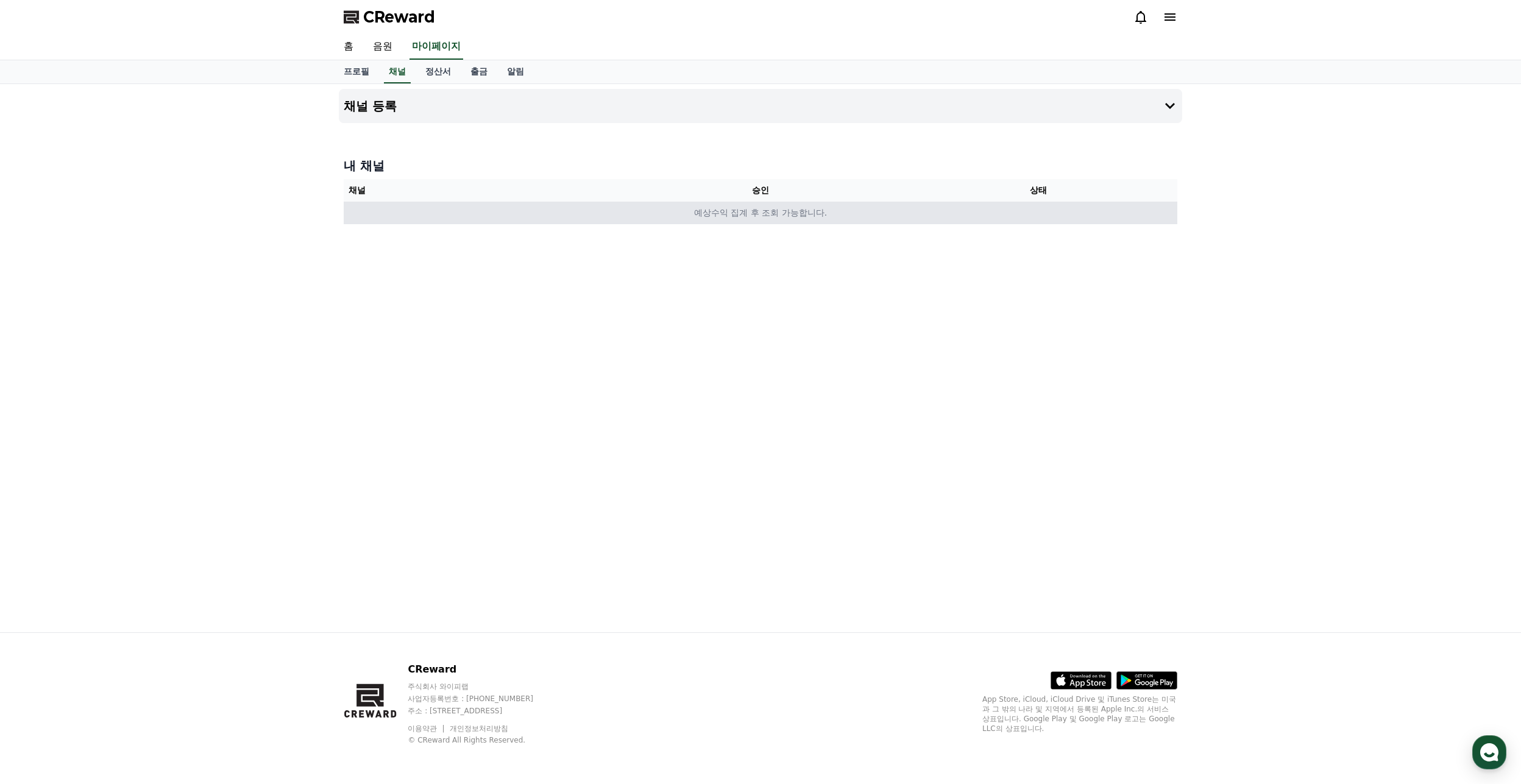
drag, startPoint x: 400, startPoint y: 193, endPoint x: 413, endPoint y: 218, distance: 28.2
click at [405, 209] on table "채널 승인 상태 예상수익 집계 후 조회 가능합니다." at bounding box center [760, 202] width 834 height 45
click at [413, 218] on td "예상수익 집계 후 조회 가능합니다." at bounding box center [760, 213] width 834 height 23
click at [419, 215] on td "예상수익 집계 후 조회 가능합니다." at bounding box center [760, 213] width 834 height 23
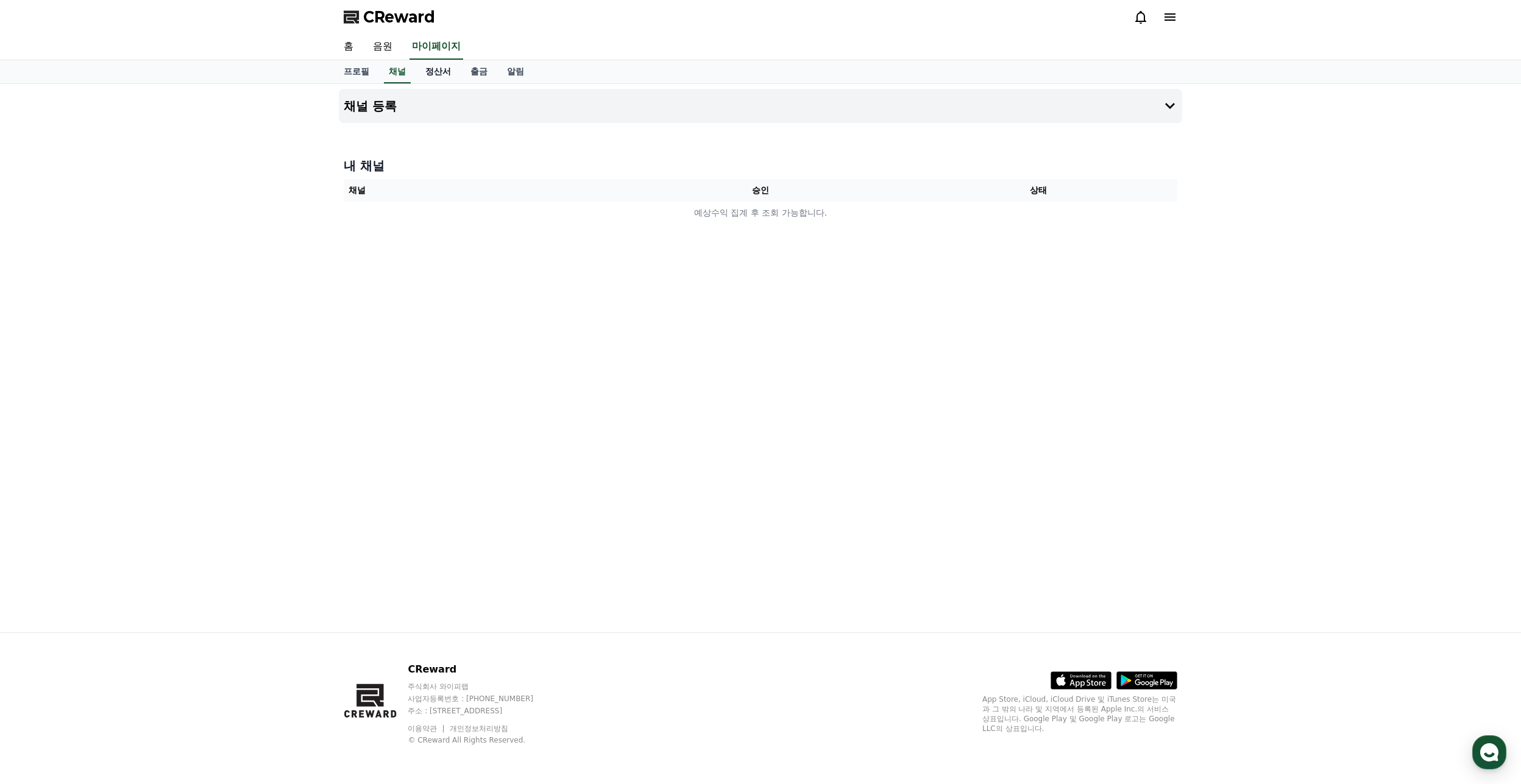
click at [450, 75] on link "정산서" at bounding box center [438, 71] width 45 height 23
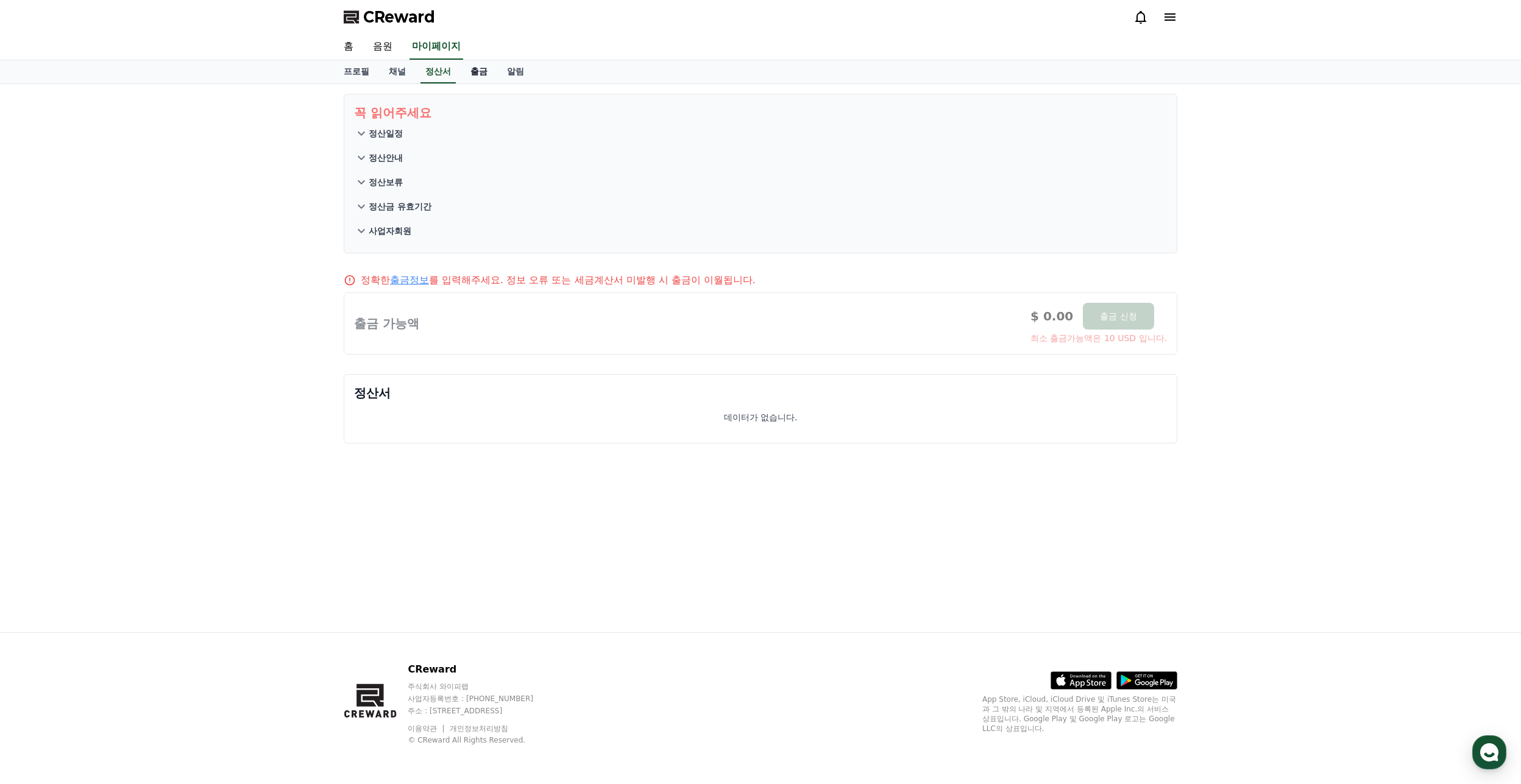
click at [486, 74] on link "출금" at bounding box center [479, 71] width 37 height 23
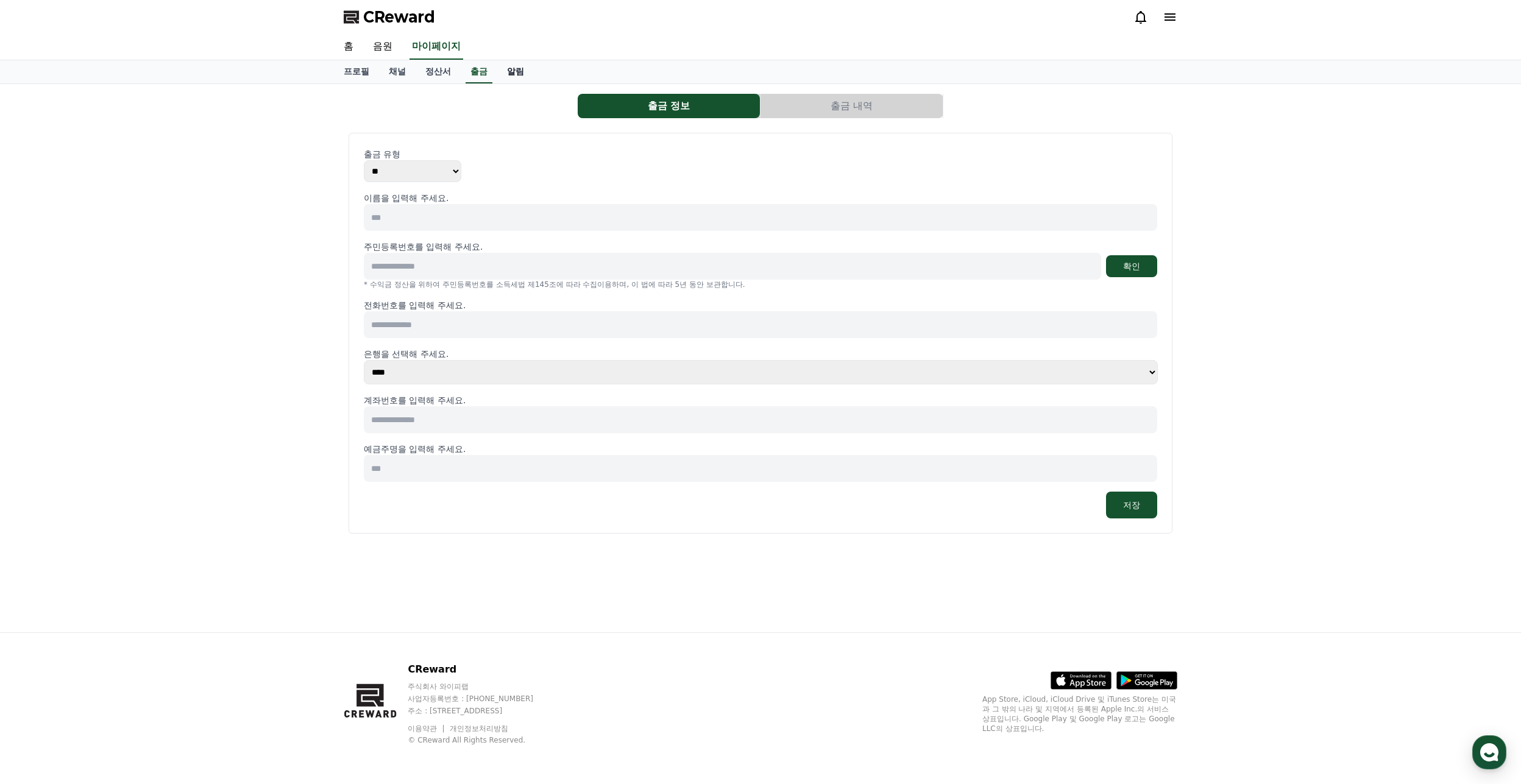
click at [527, 72] on link "알림" at bounding box center [515, 71] width 37 height 23
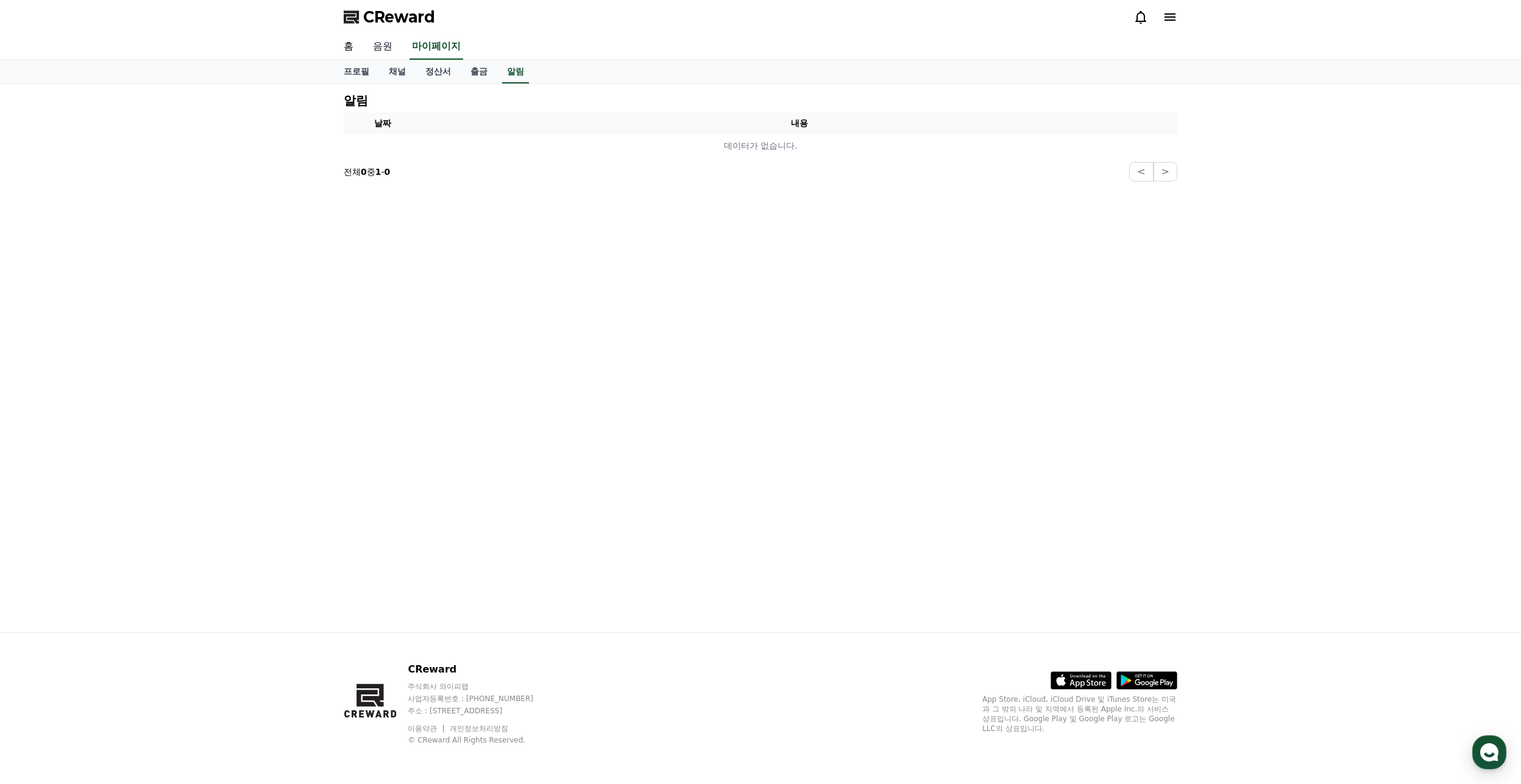
click at [385, 51] on link "음원" at bounding box center [382, 46] width 39 height 26
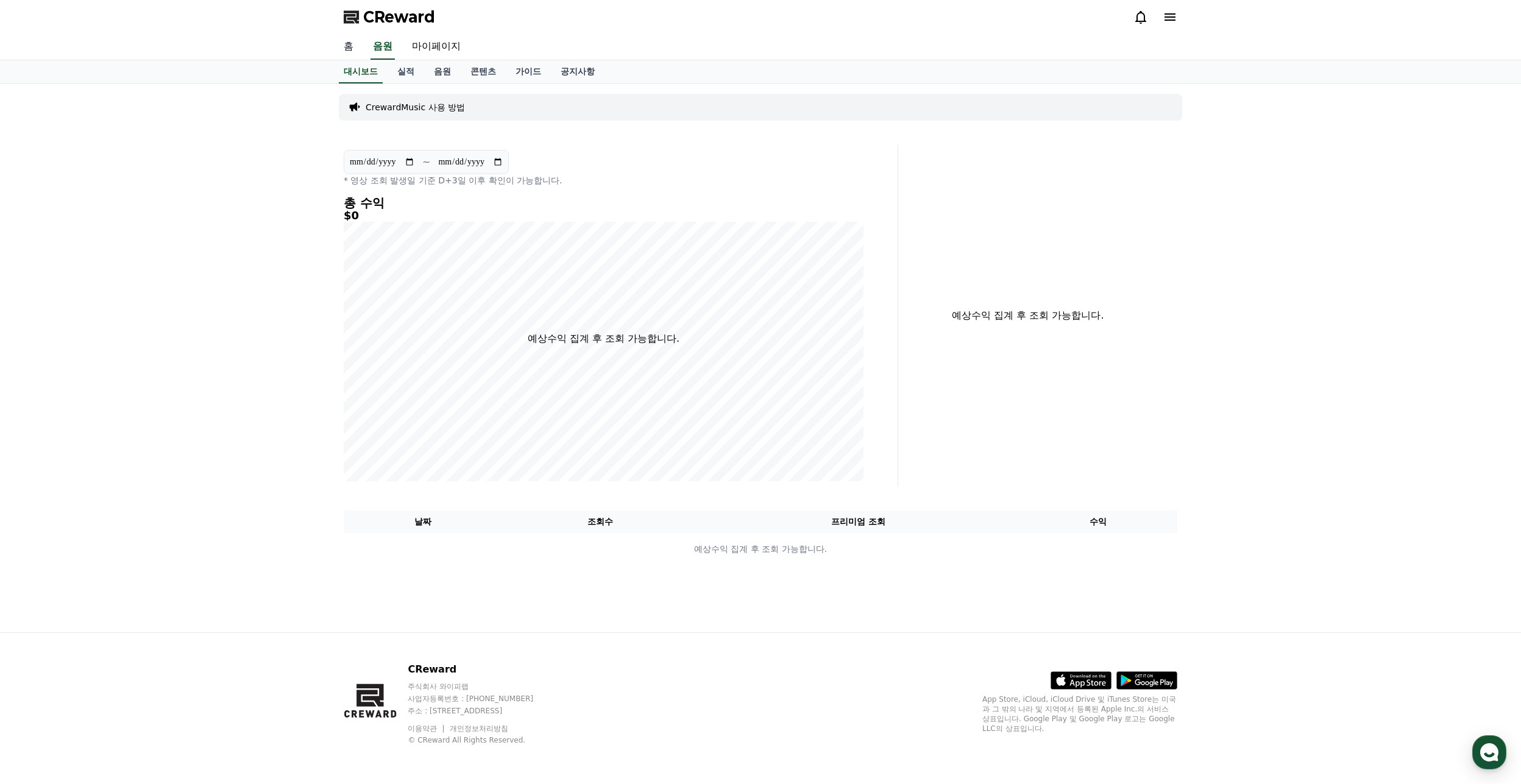
click at [341, 48] on link "홈" at bounding box center [349, 46] width 30 height 26
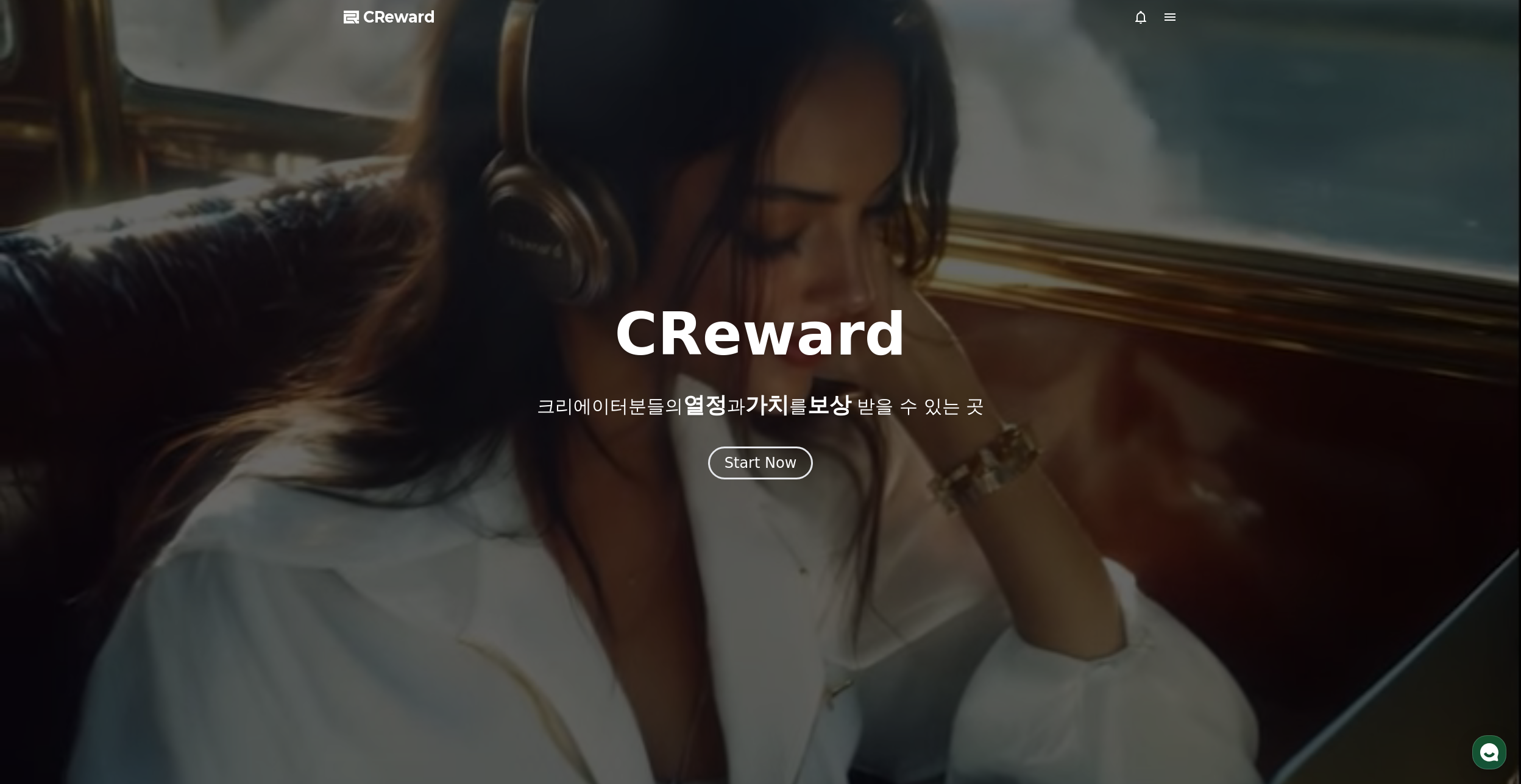
click at [1175, 17] on icon at bounding box center [1169, 17] width 11 height 7
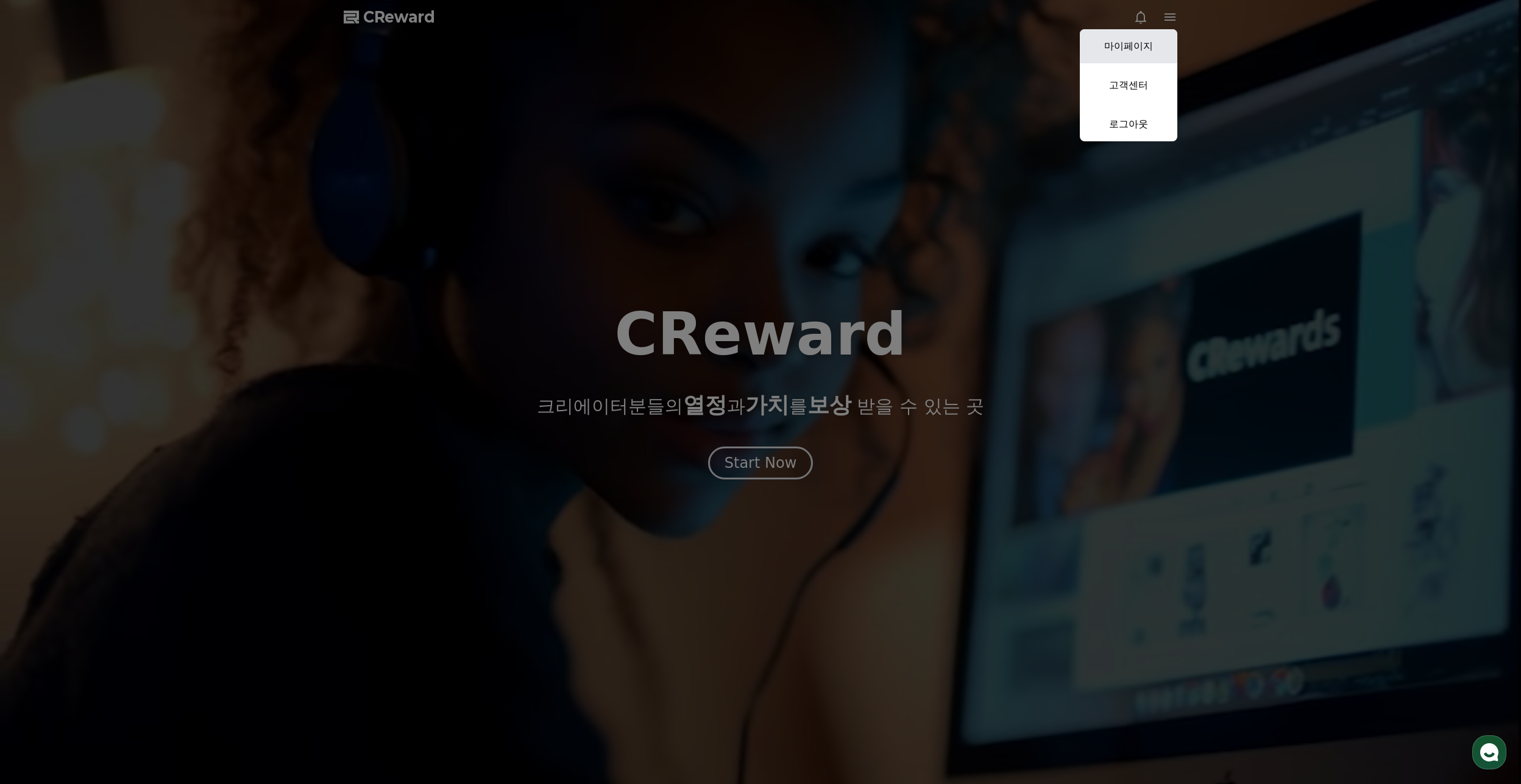
click at [1153, 43] on link "마이페이지" at bounding box center [1128, 46] width 98 height 34
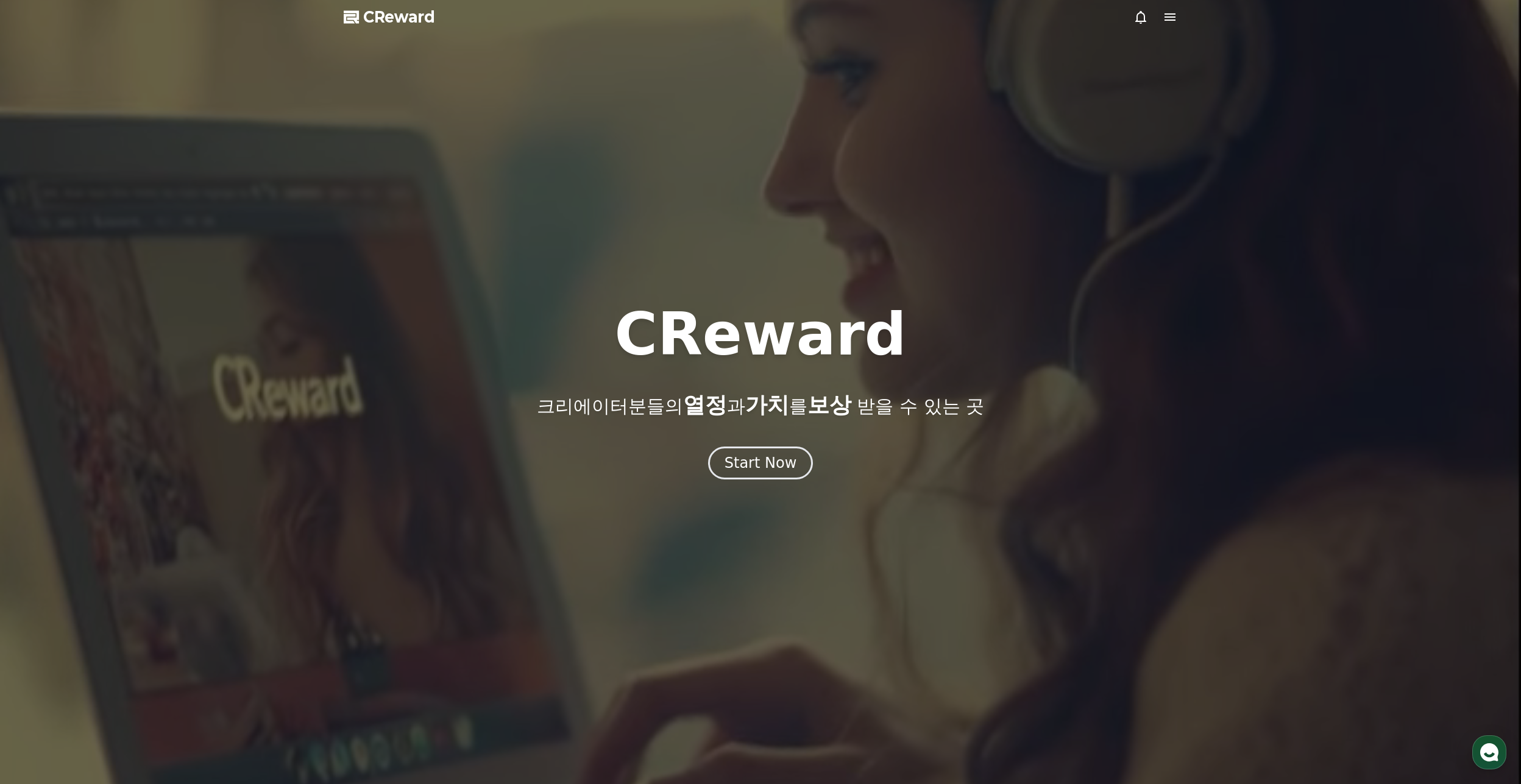
select select "**********"
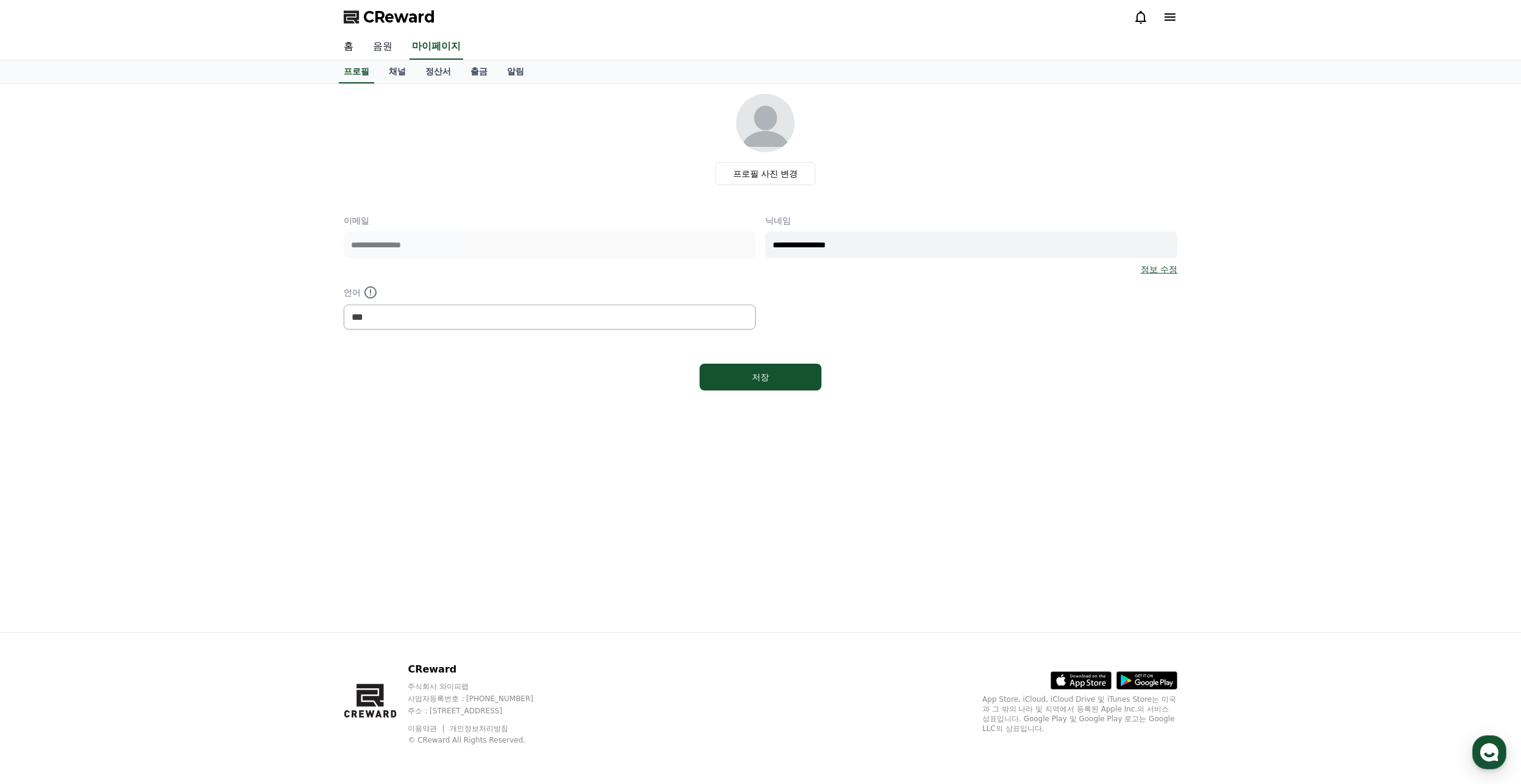
click at [393, 48] on link "음원" at bounding box center [382, 46] width 39 height 26
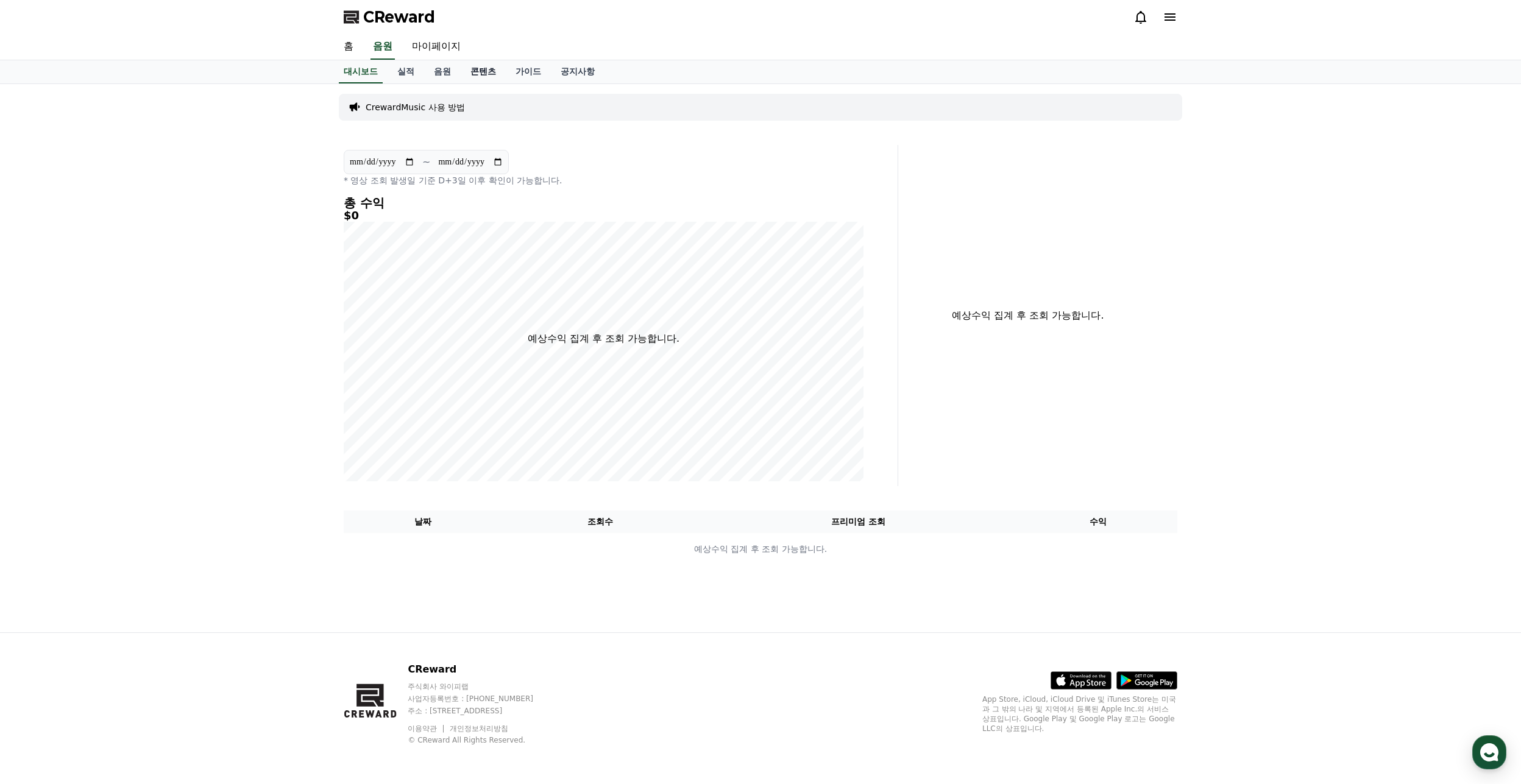
click at [477, 70] on link "콘텐츠" at bounding box center [484, 71] width 45 height 23
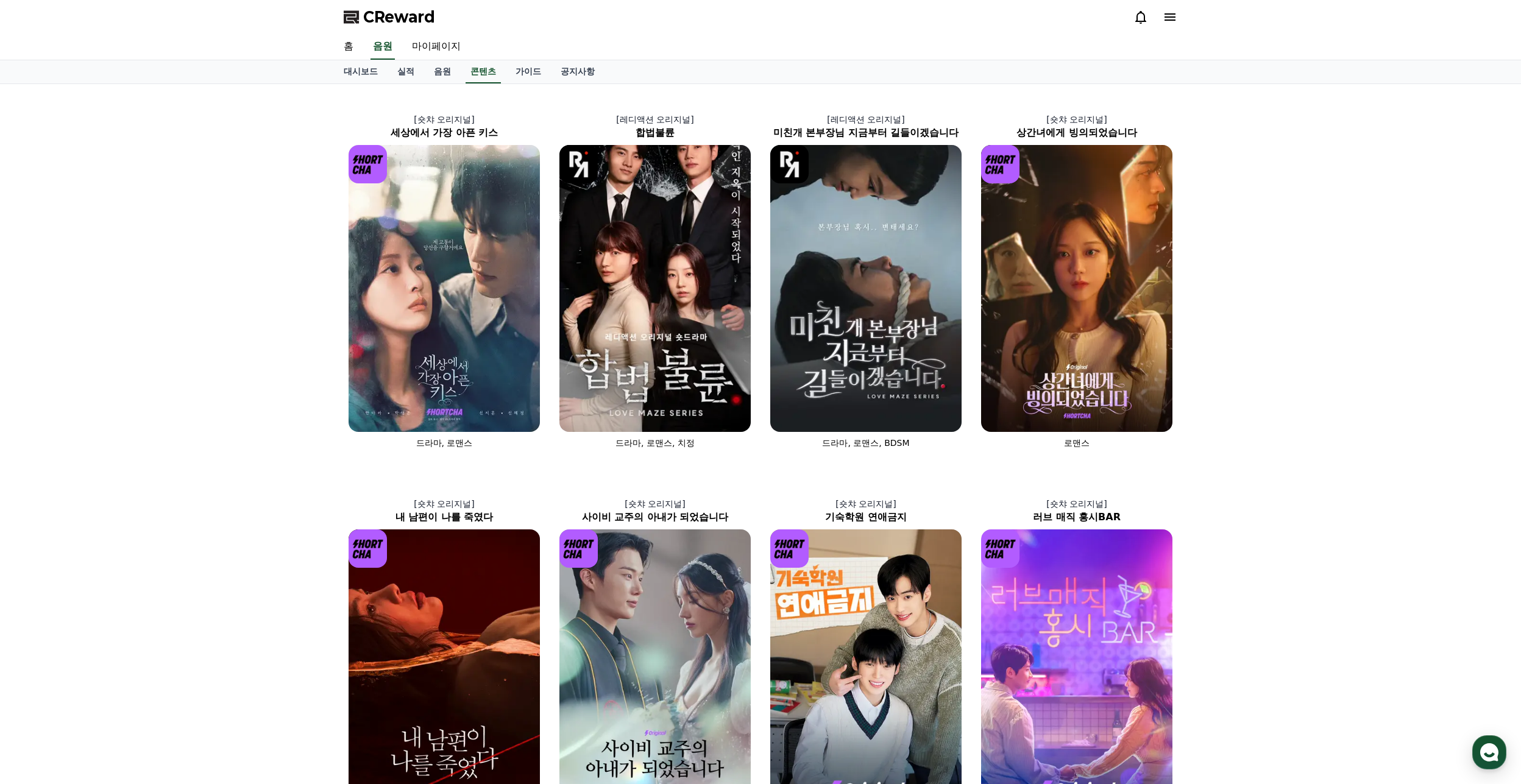
click at [1182, 17] on div "CReward" at bounding box center [760, 17] width 852 height 34
click at [1174, 16] on icon at bounding box center [1169, 17] width 15 height 15
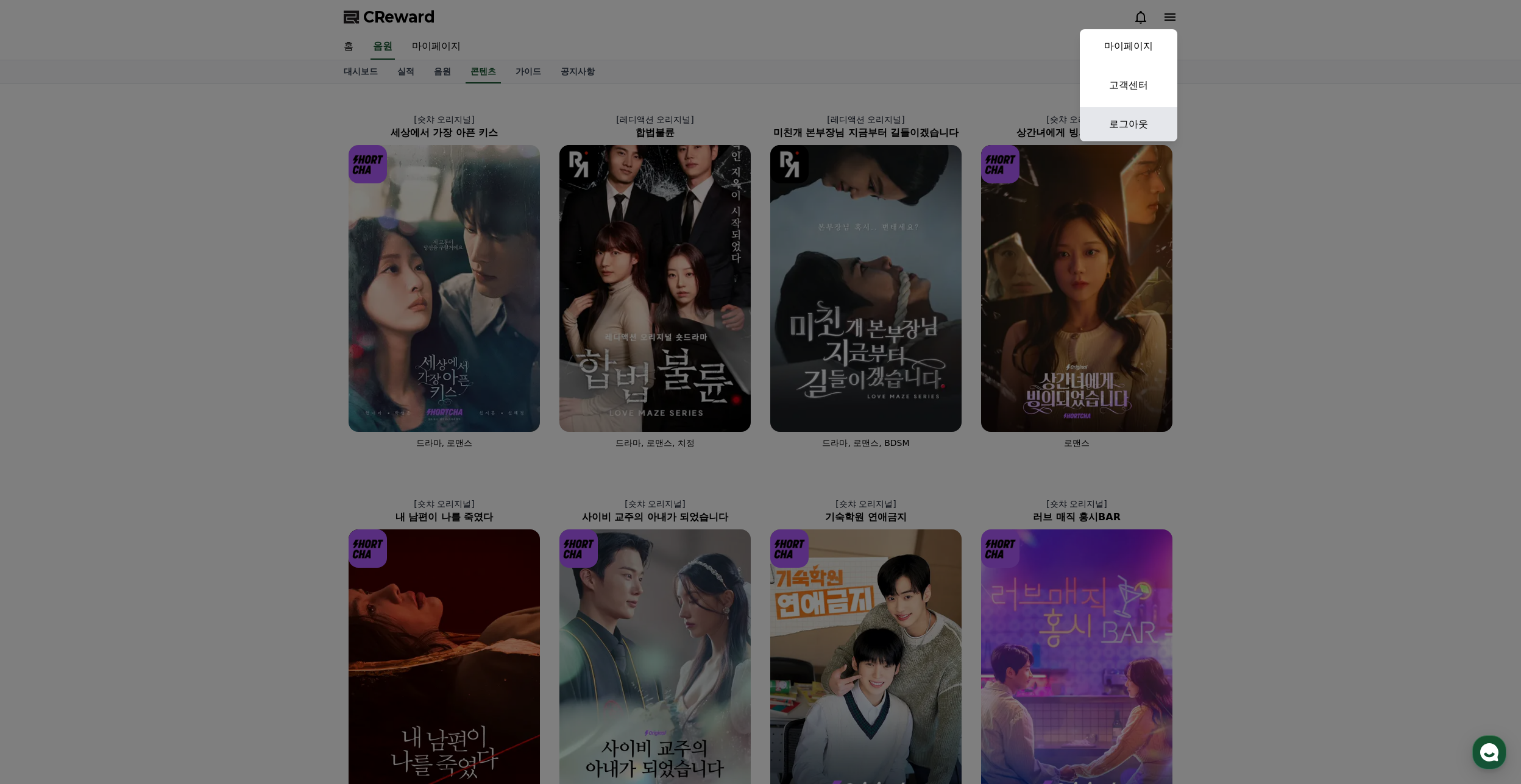
click at [1156, 130] on link "로그아웃" at bounding box center [1128, 124] width 98 height 34
